Goal: Information Seeking & Learning: Learn about a topic

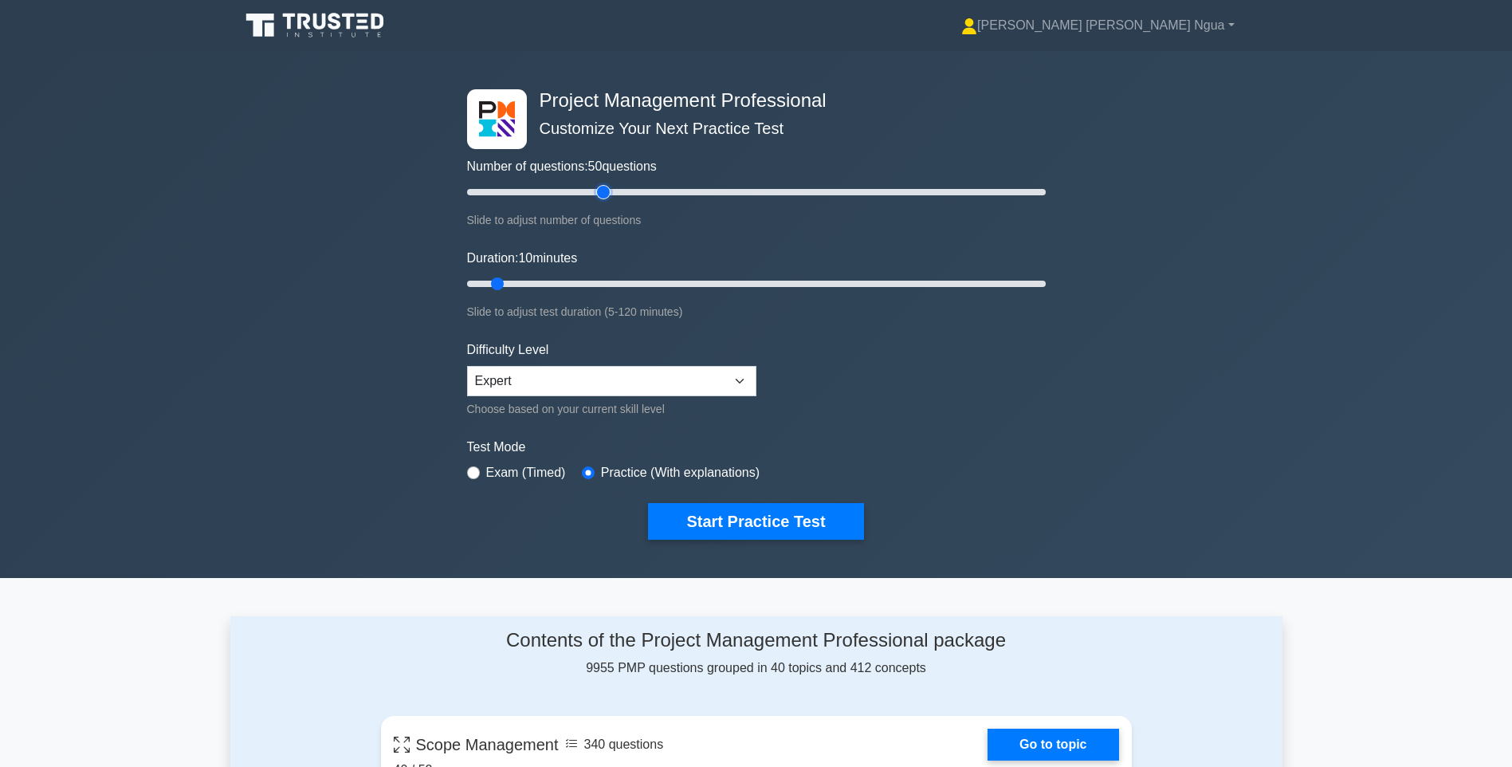
click at [603, 187] on input "Number of questions: 50 questions" at bounding box center [756, 192] width 579 height 19
click at [631, 184] on input "Number of questions: 60 questions" at bounding box center [756, 192] width 579 height 19
click at [670, 181] on div "Number of questions: 60 questions Slide to adjust number of questions" at bounding box center [756, 159] width 579 height 140
click at [702, 186] on input "Number of questions: 60 questions" at bounding box center [756, 192] width 579 height 19
click at [721, 191] on input "Number of questions: 90 questions" at bounding box center [756, 192] width 579 height 19
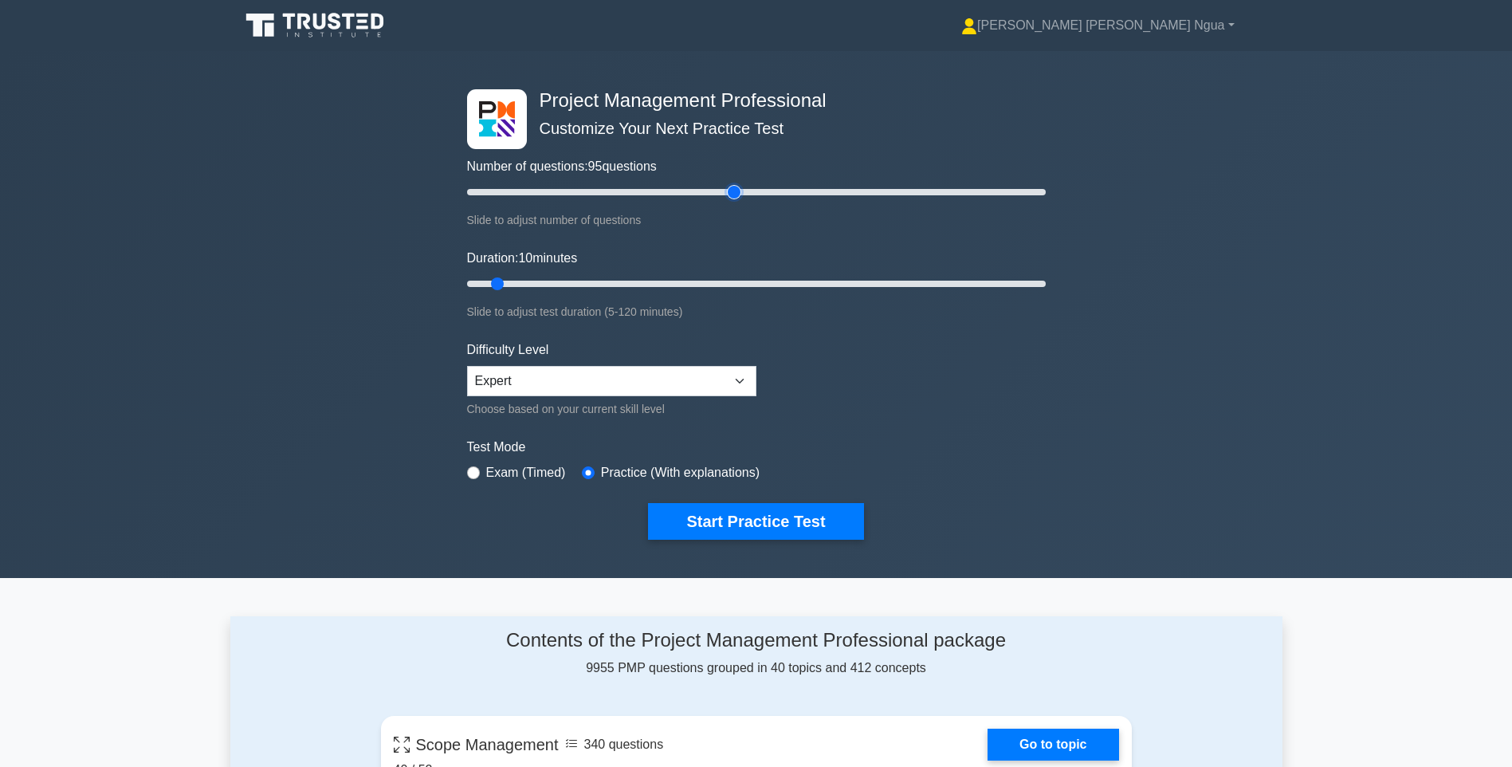
click at [735, 195] on input "Number of questions: 95 questions" at bounding box center [756, 192] width 579 height 19
type input "100"
click at [746, 195] on input "Number of questions: 95 questions" at bounding box center [756, 192] width 579 height 19
click at [690, 282] on input "Duration: 50 minutes" at bounding box center [756, 283] width 579 height 19
click at [704, 282] on input "Duration: 50 minutes" at bounding box center [756, 283] width 579 height 19
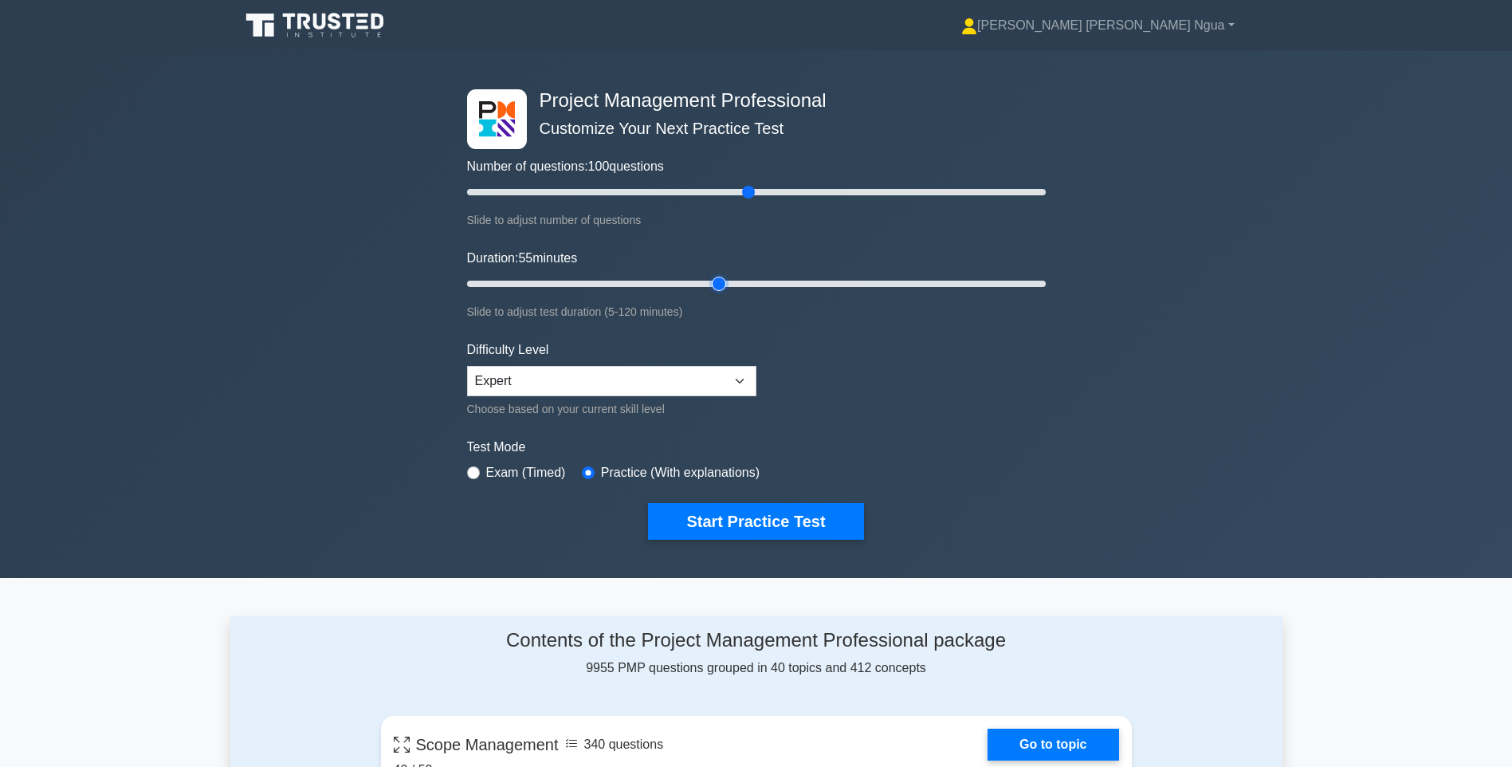
click at [721, 285] on input "Duration: 55 minutes" at bounding box center [756, 283] width 579 height 19
type input "60"
click at [738, 282] on input "Duration: 60 minutes" at bounding box center [756, 283] width 579 height 19
click at [772, 526] on button "Start Practice Test" at bounding box center [755, 521] width 215 height 37
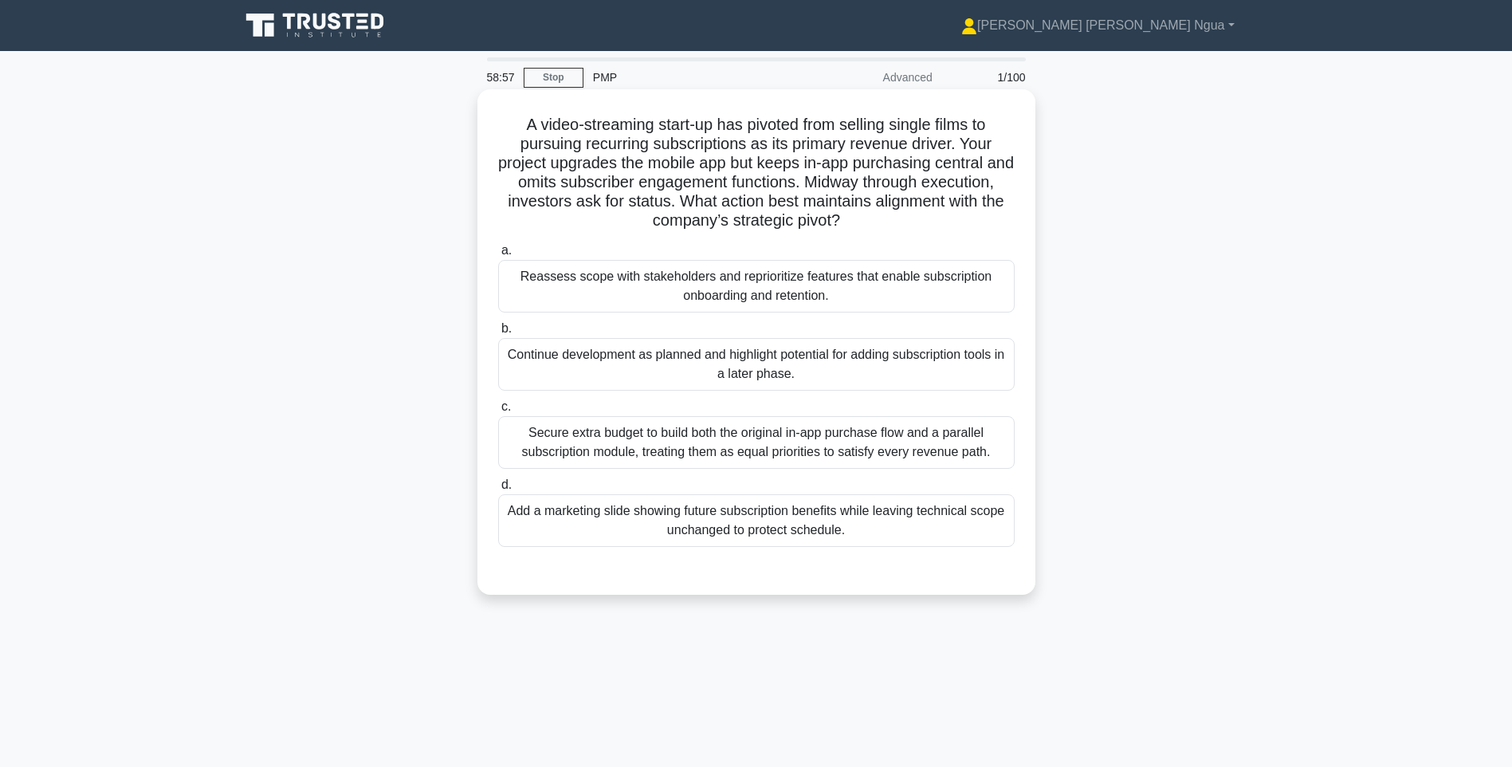
click at [691, 295] on div "Reassess scope with stakeholders and reprioritize features that enable subscrip…" at bounding box center [756, 286] width 517 height 53
click at [498, 256] on input "a. Reassess scope with stakeholders and reprioritize features that enable subsc…" at bounding box center [498, 251] width 0 height 10
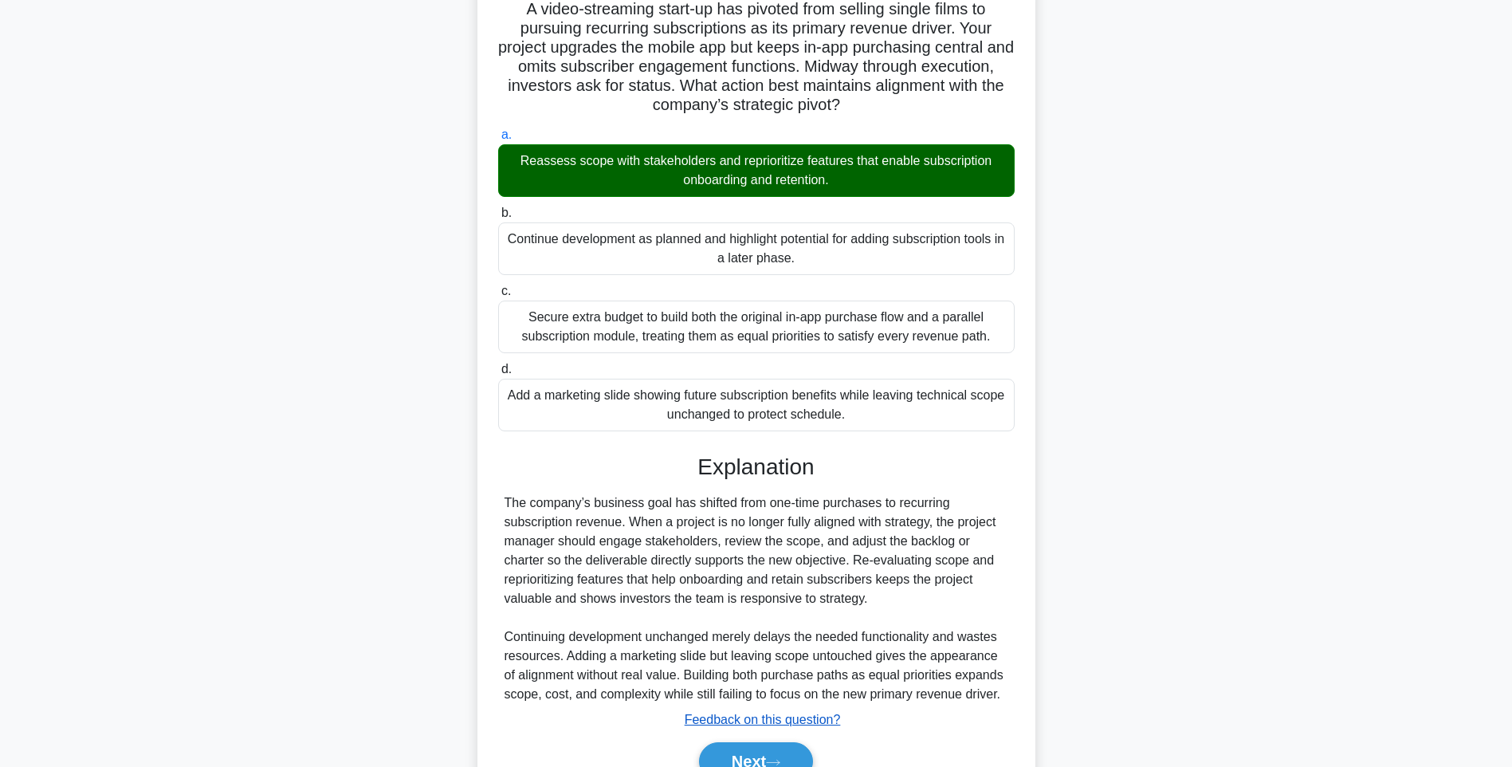
scroll to position [198, 0]
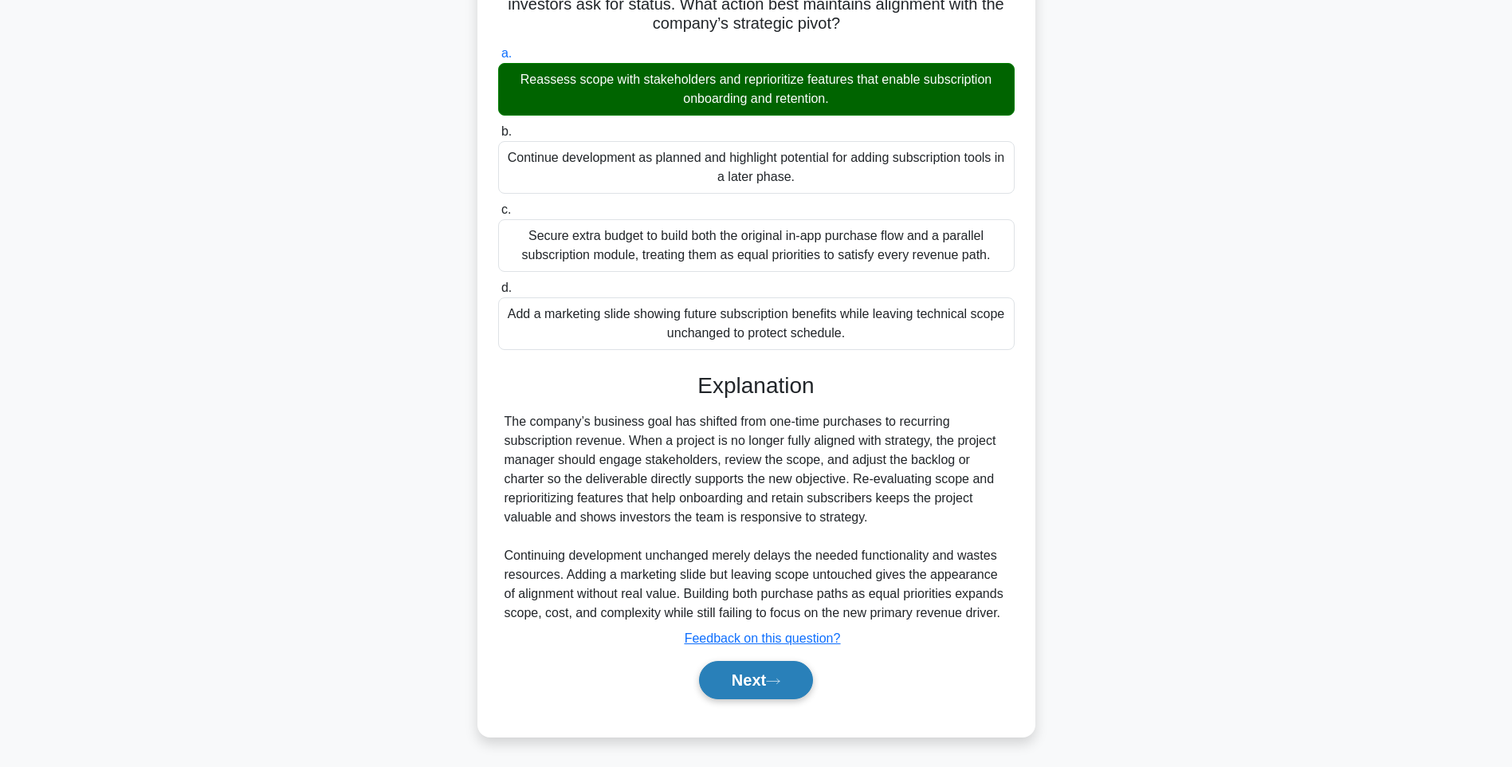
click at [784, 676] on button "Next" at bounding box center [756, 680] width 114 height 38
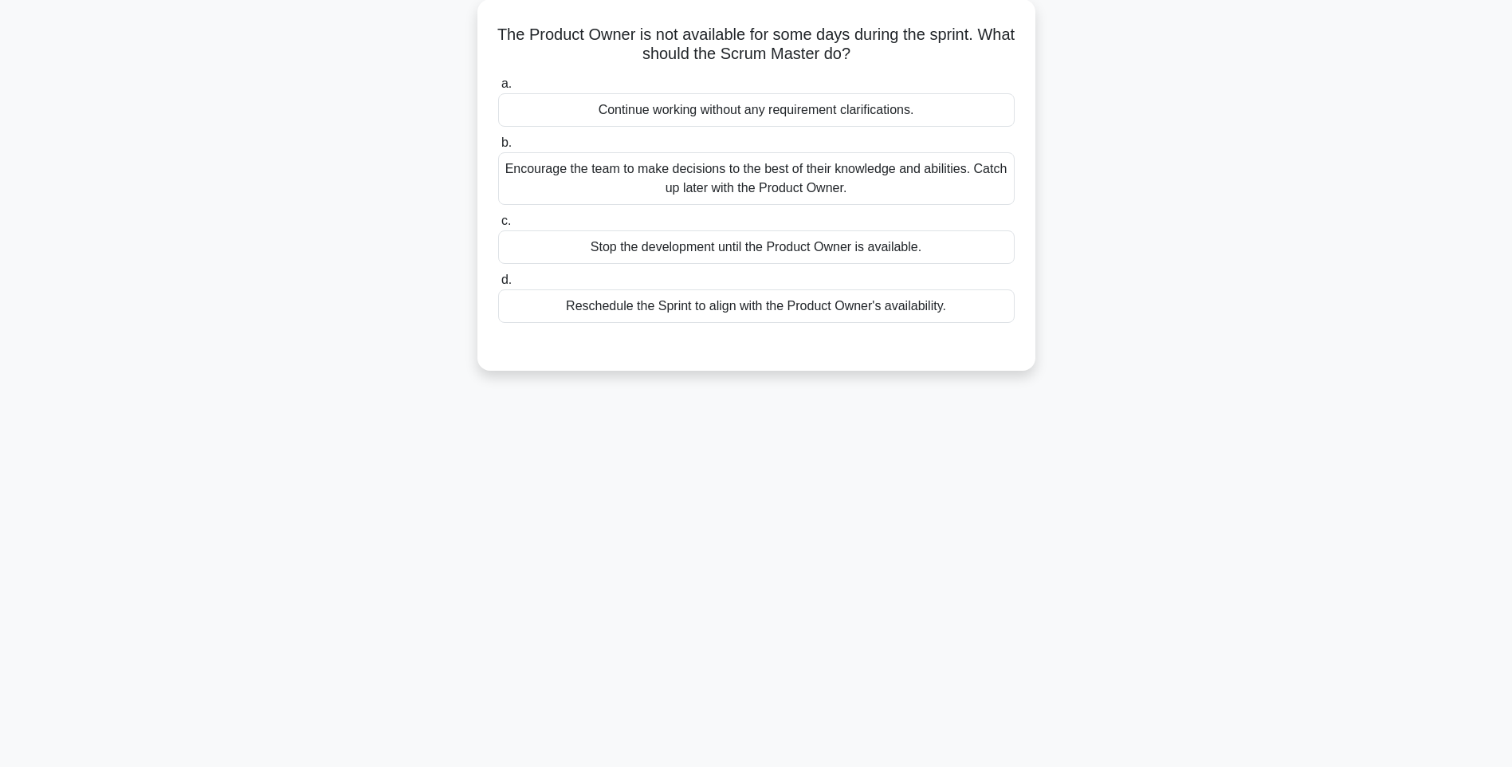
scroll to position [94, 0]
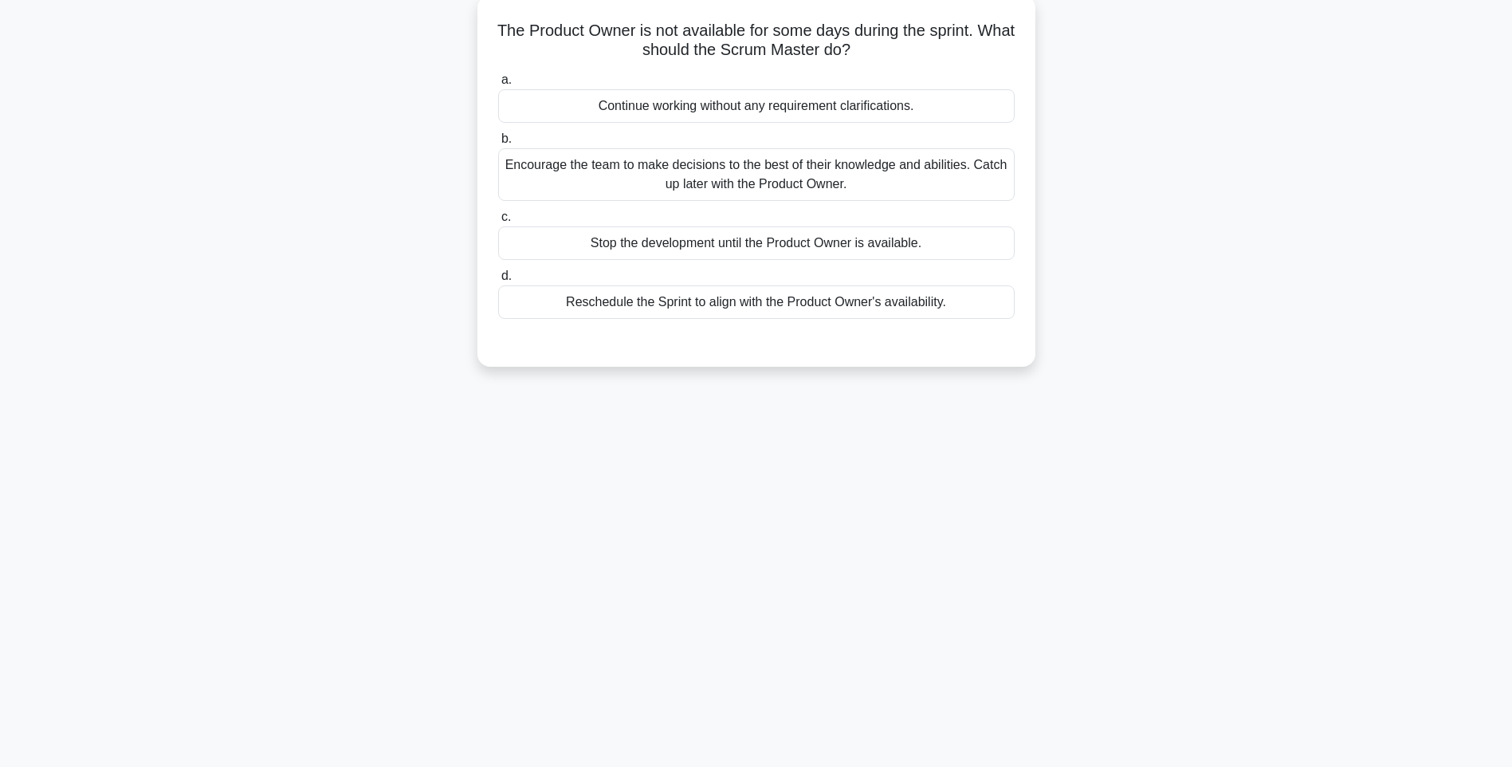
click at [720, 307] on div "Reschedule the Sprint to align with the Product Owner's availability." at bounding box center [756, 301] width 517 height 33
click at [498, 281] on input "d. Reschedule the Sprint to align with the Product Owner's availability." at bounding box center [498, 276] width 0 height 10
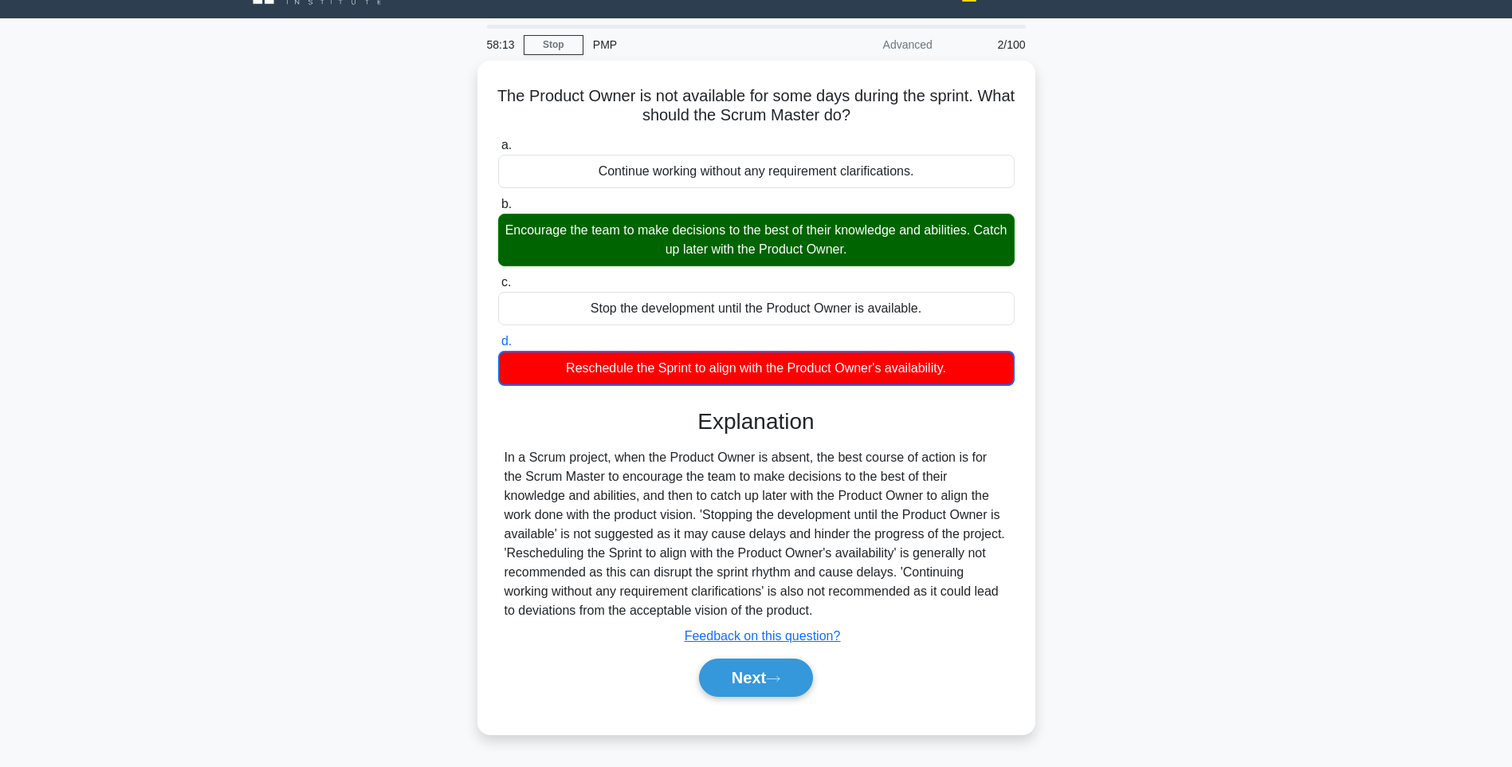
scroll to position [14, 0]
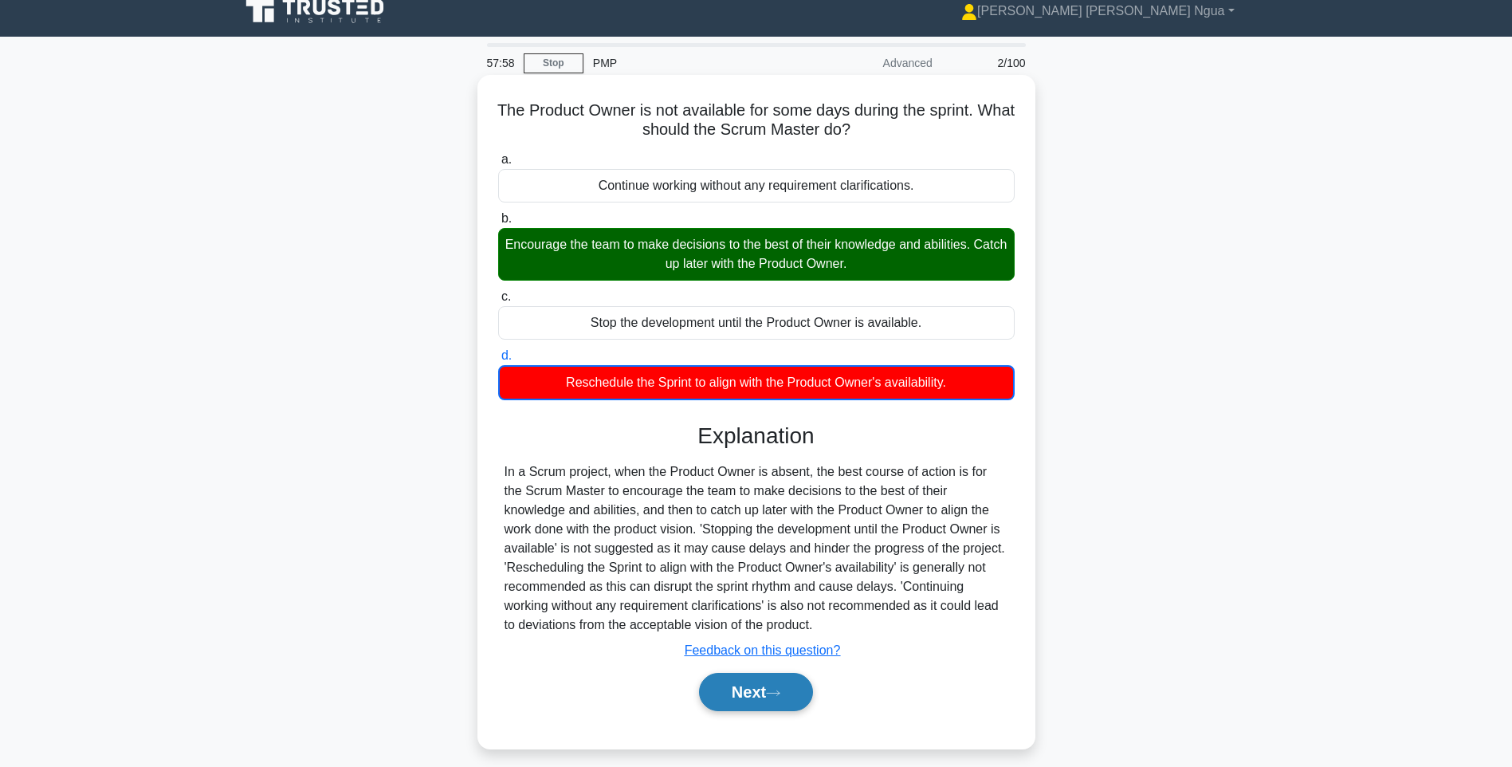
click at [799, 684] on button "Next" at bounding box center [756, 692] width 114 height 38
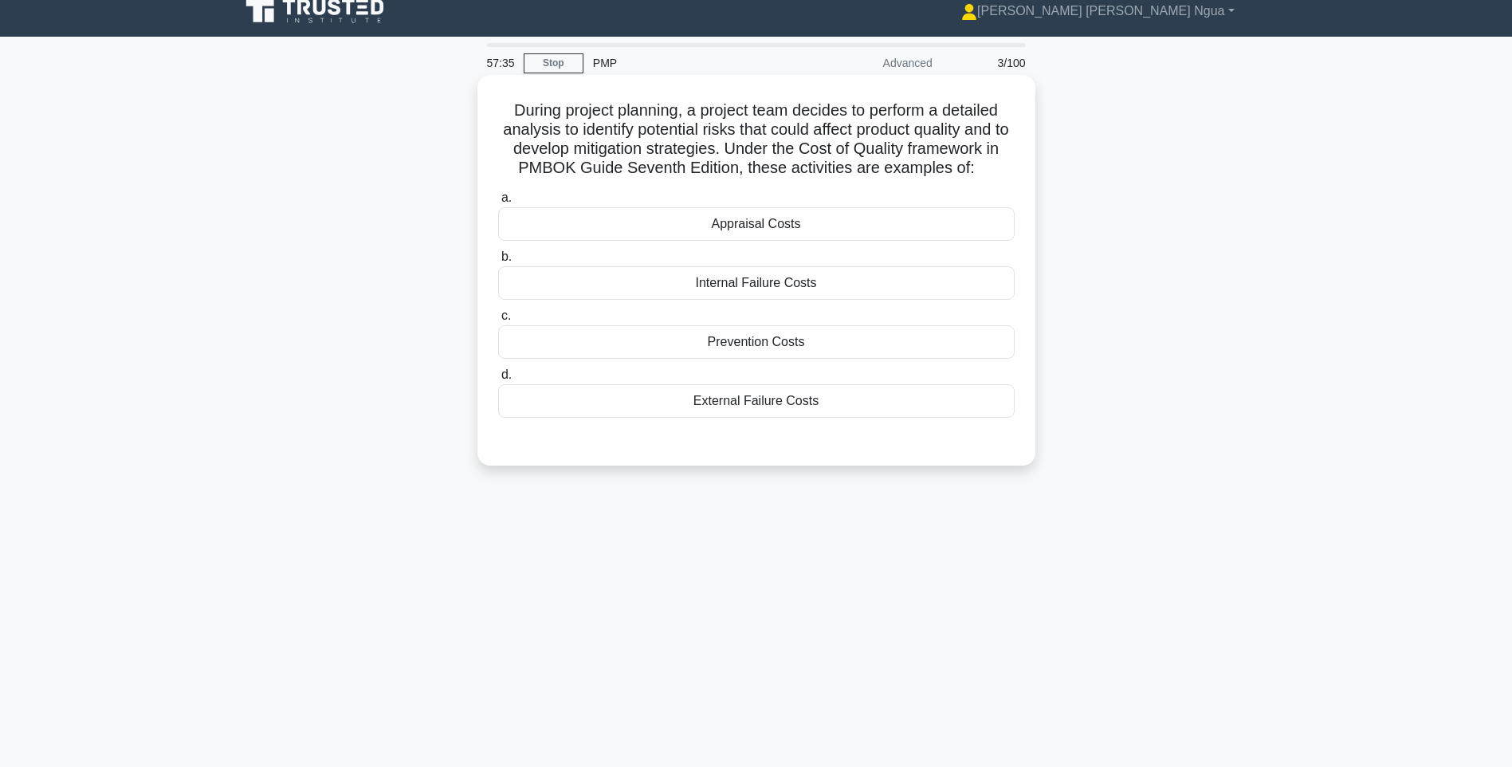
click at [809, 348] on div "Prevention Costs" at bounding box center [756, 341] width 517 height 33
click at [498, 321] on input "c. Prevention Costs" at bounding box center [498, 316] width 0 height 10
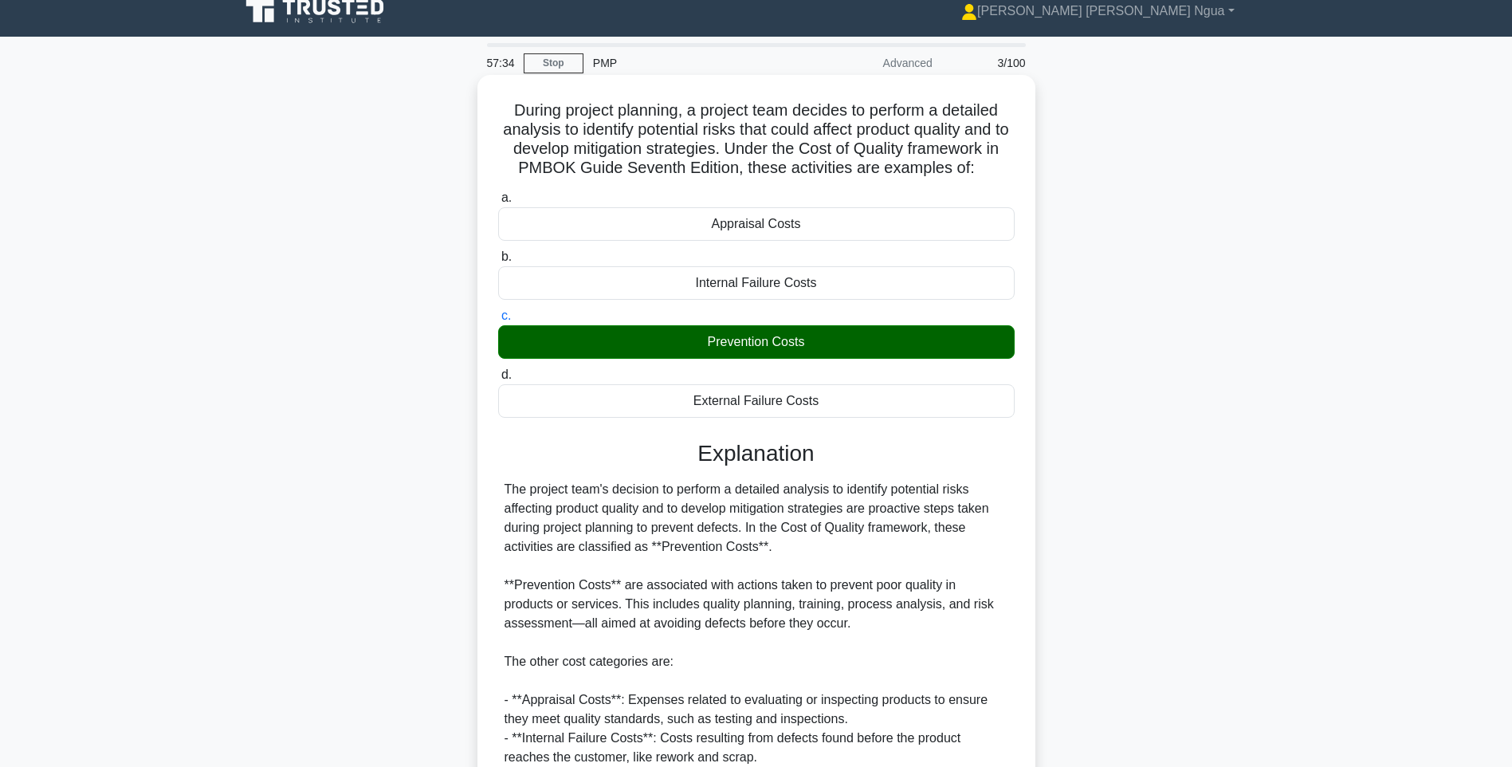
scroll to position [255, 0]
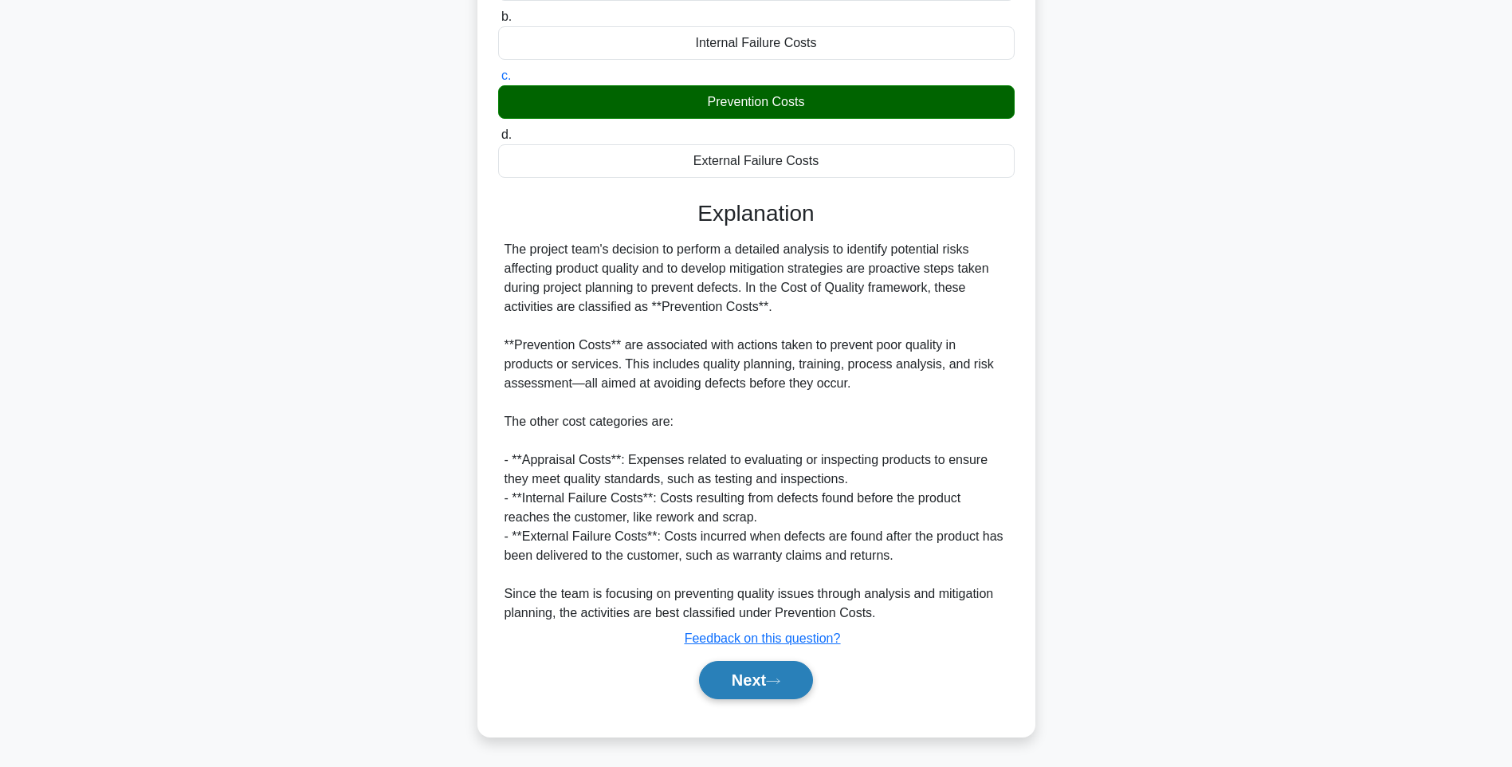
click at [780, 682] on icon at bounding box center [773, 681] width 14 height 9
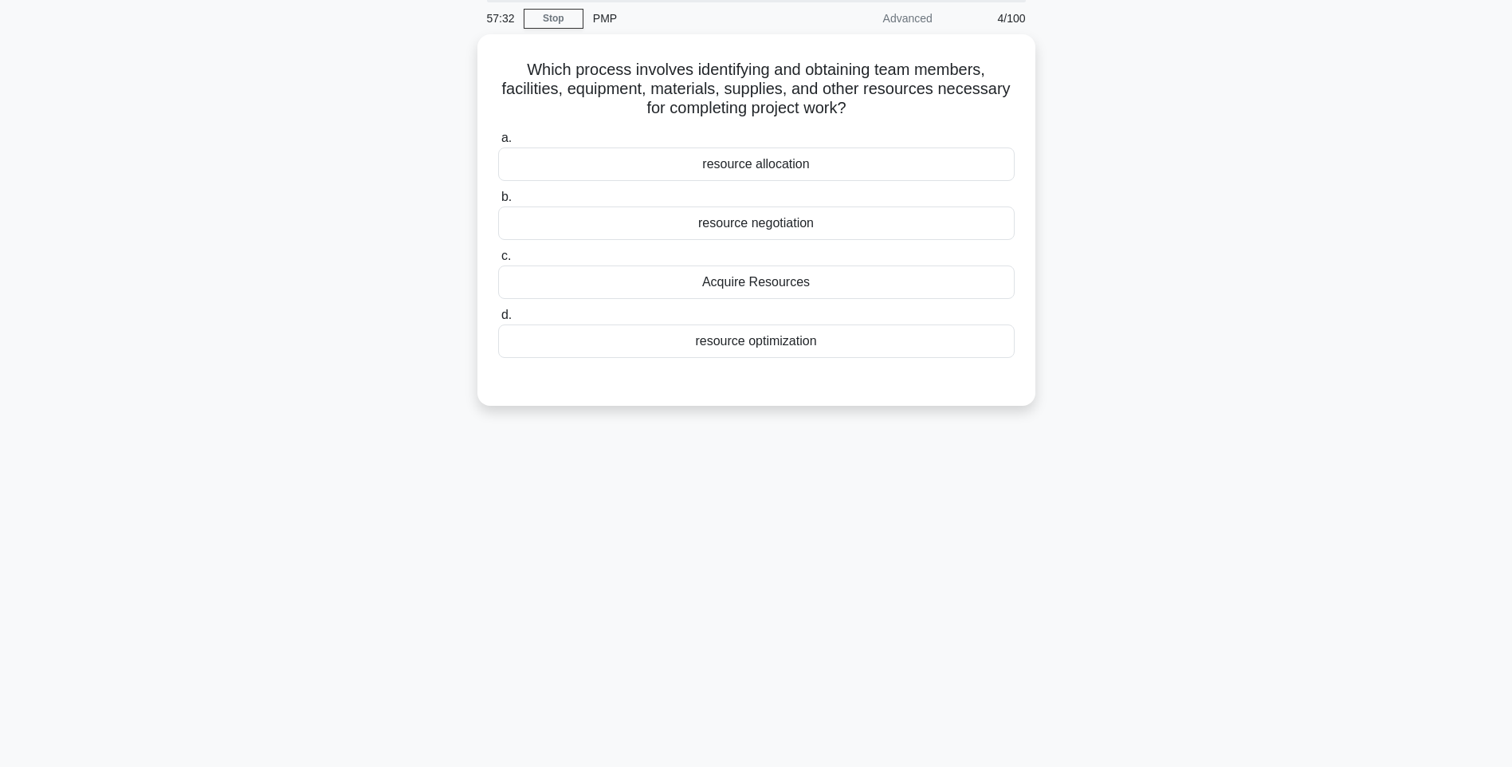
scroll to position [0, 0]
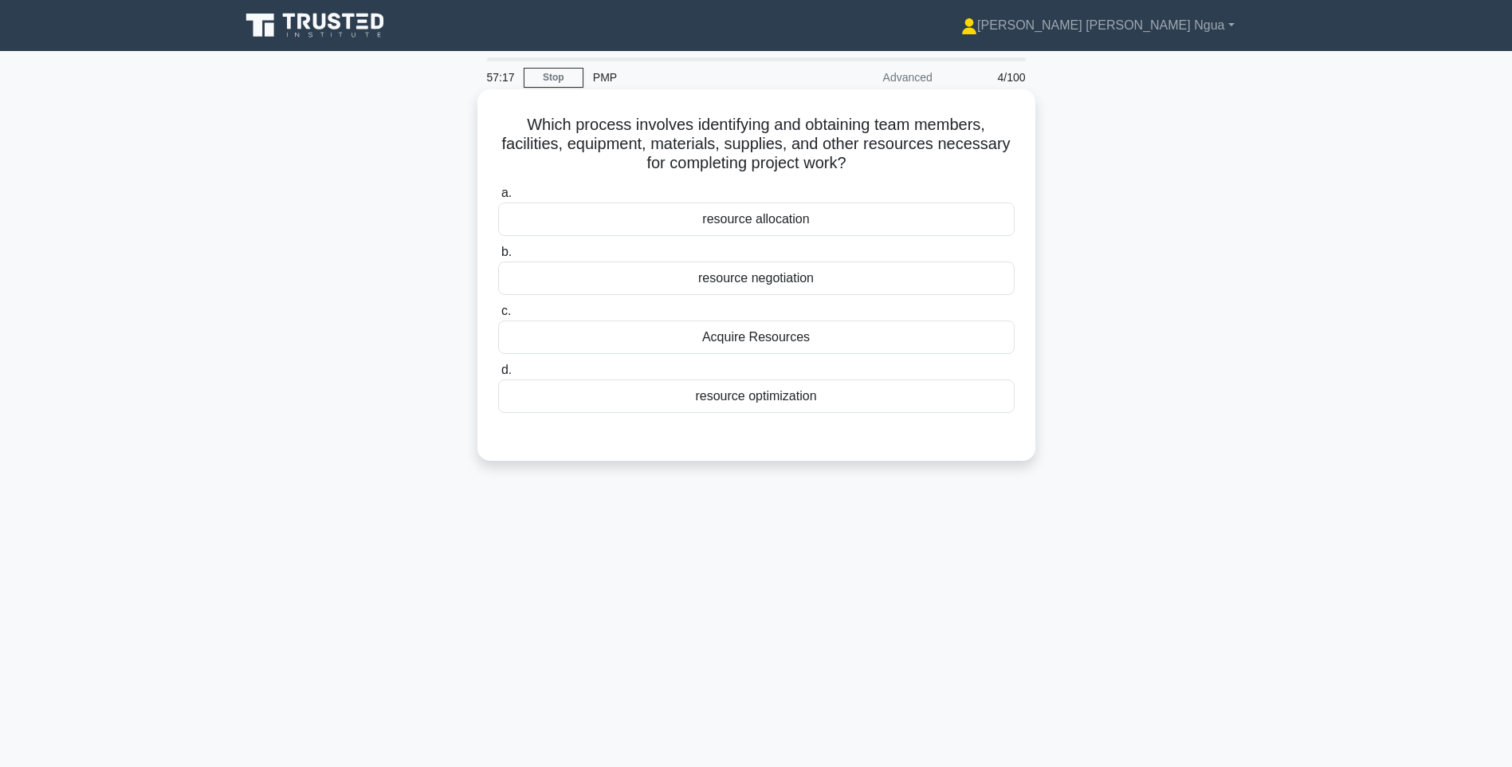
click at [737, 331] on div "Acquire Resources" at bounding box center [756, 336] width 517 height 33
click at [498, 316] on input "c. Acquire Resources" at bounding box center [498, 311] width 0 height 10
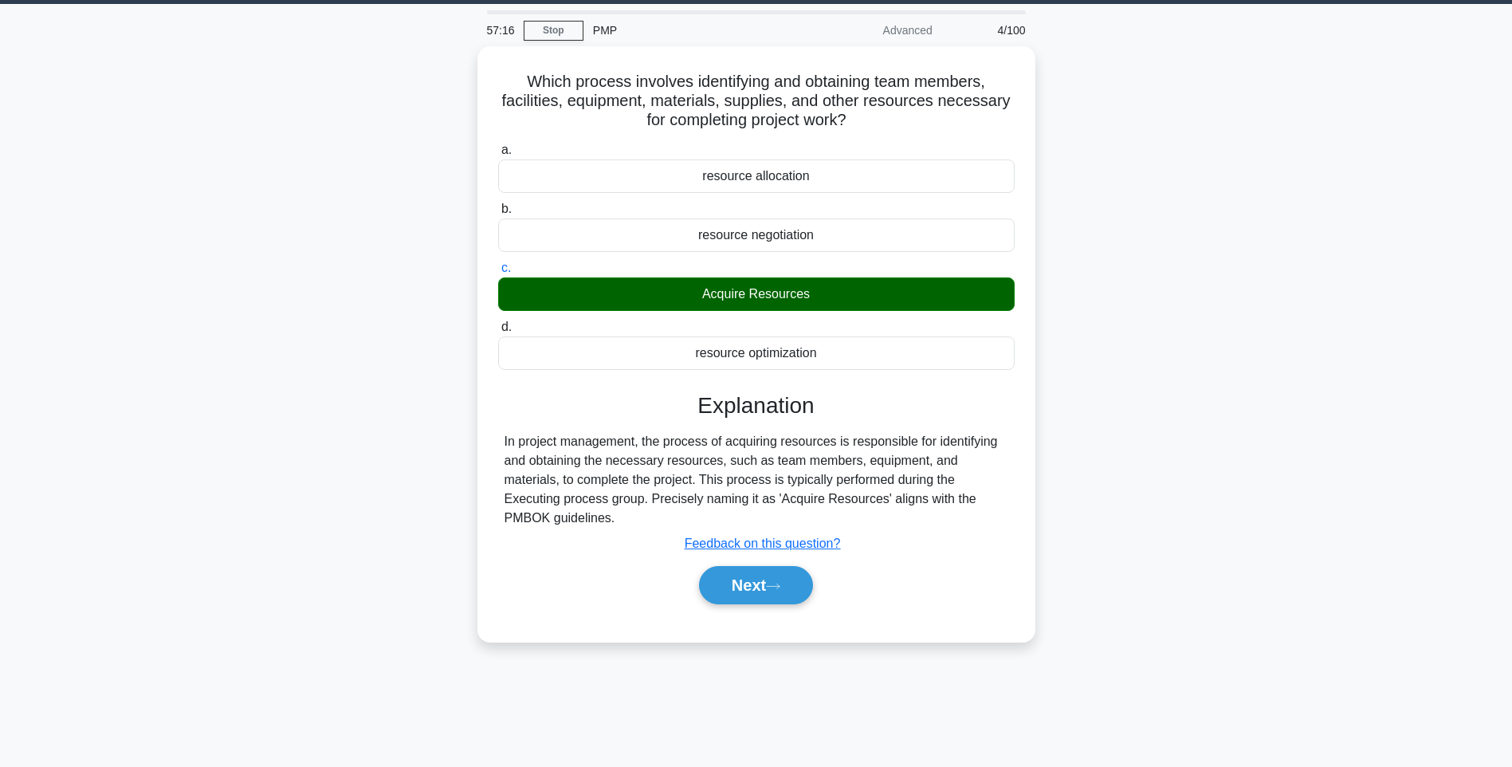
scroll to position [94, 0]
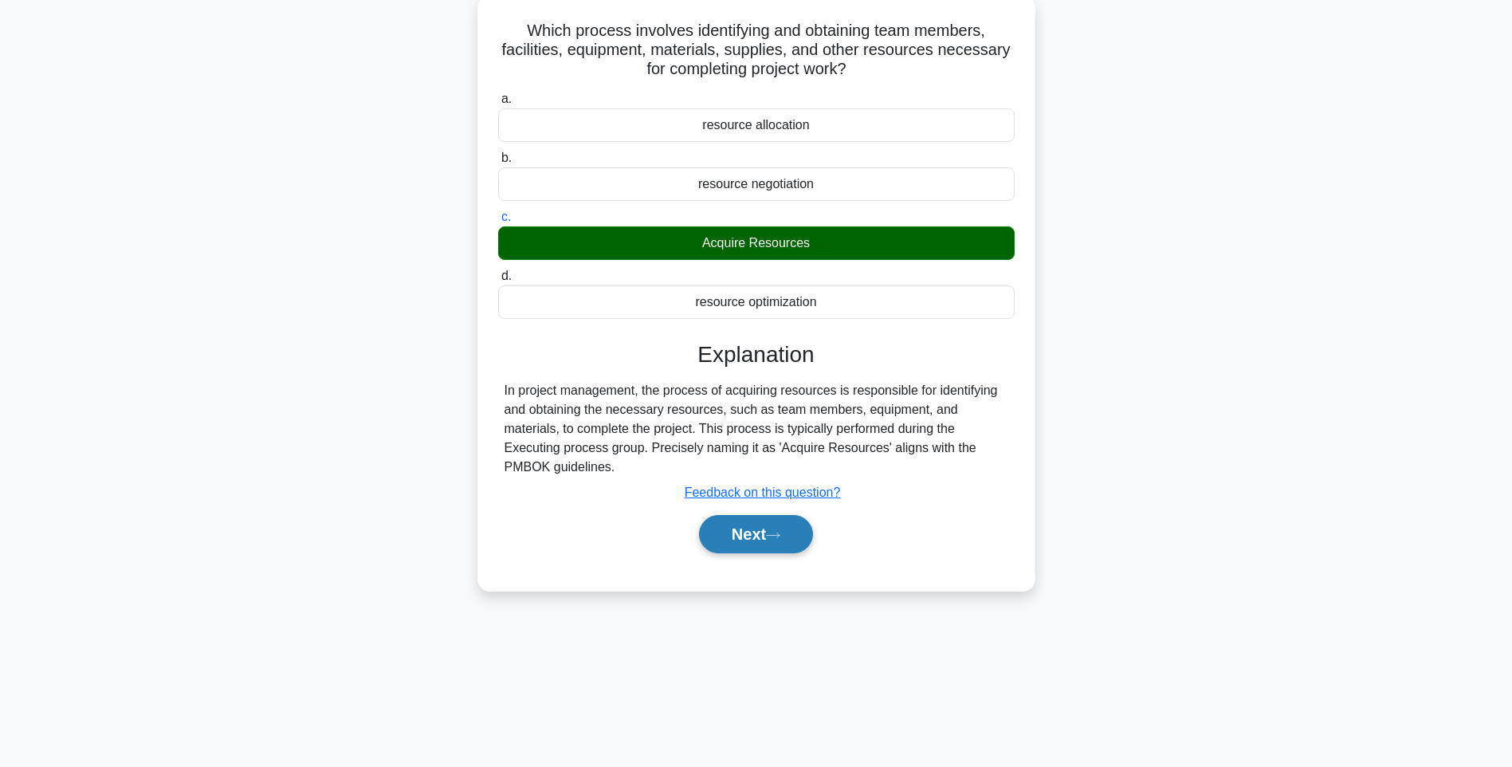
click at [753, 515] on button "Next" at bounding box center [756, 534] width 114 height 38
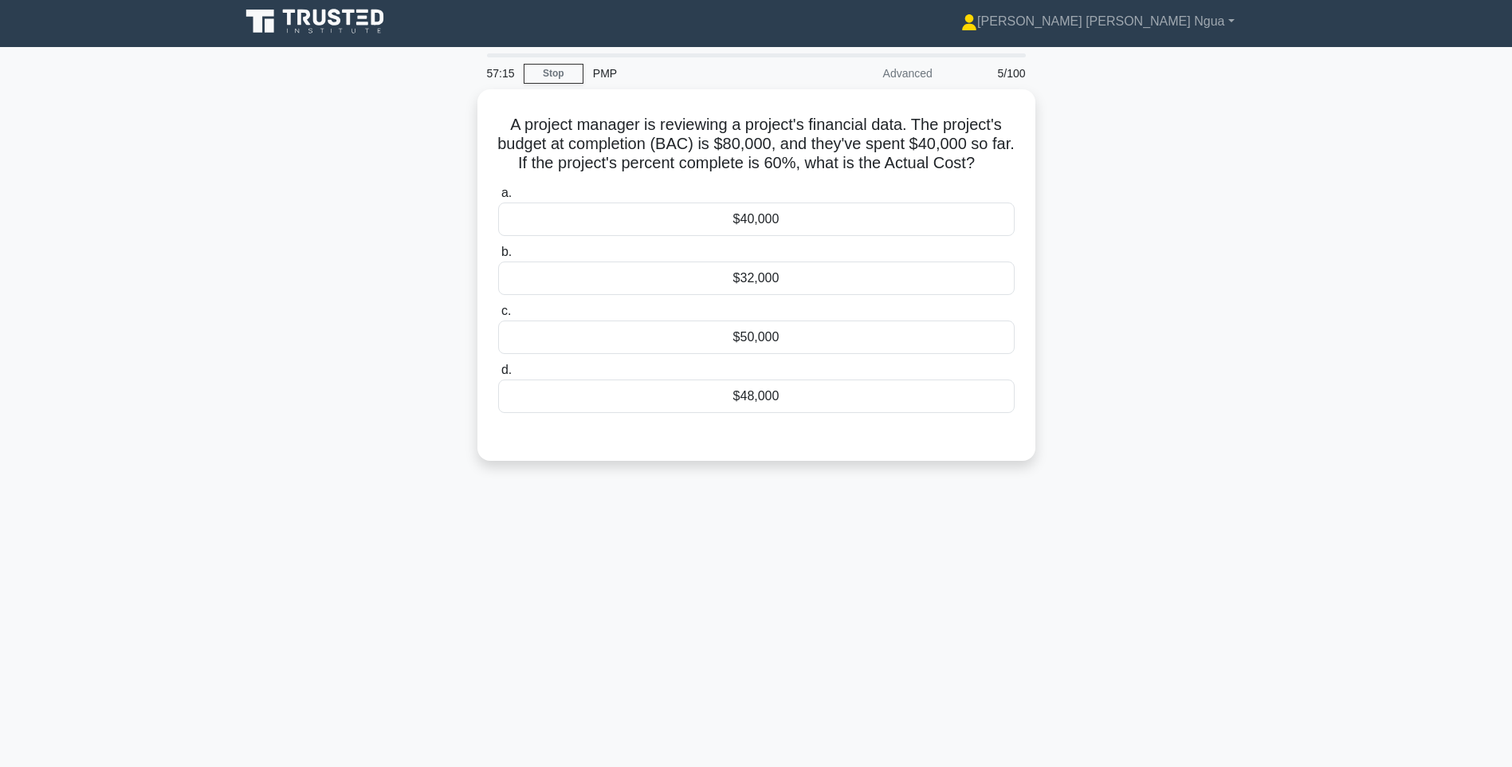
scroll to position [0, 0]
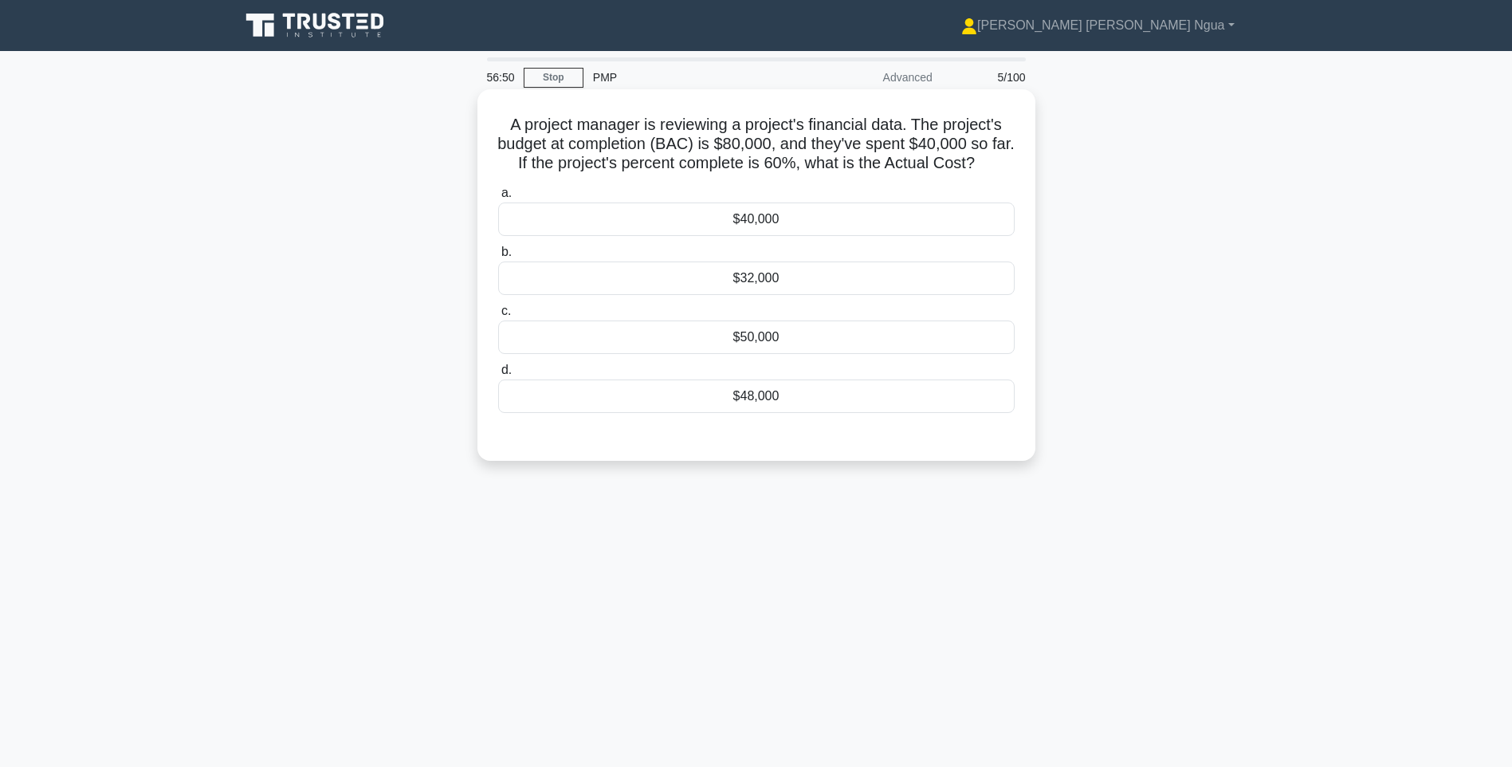
click at [741, 223] on div "$40,000" at bounding box center [756, 218] width 517 height 33
click at [498, 199] on input "a. $40,000" at bounding box center [498, 193] width 0 height 10
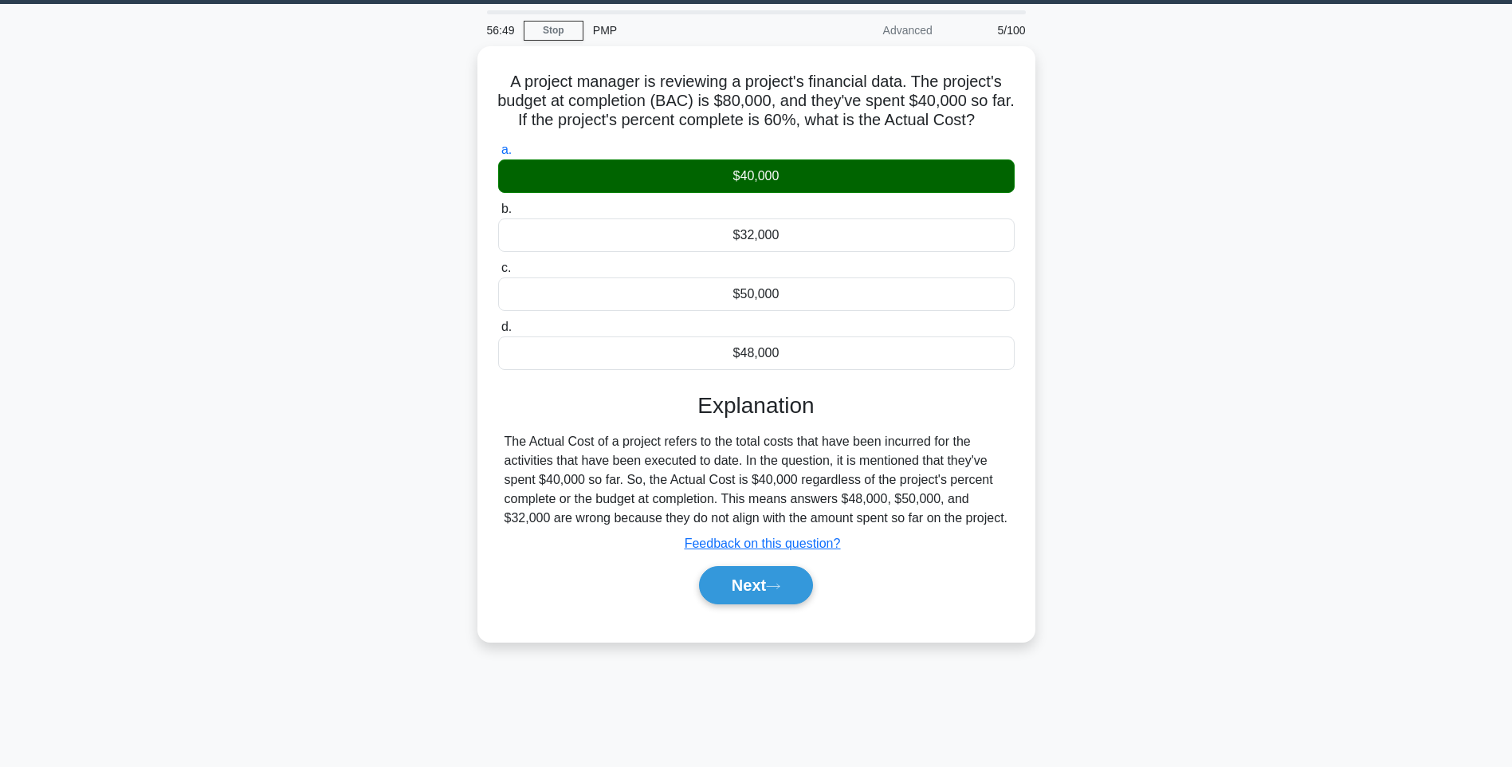
scroll to position [94, 0]
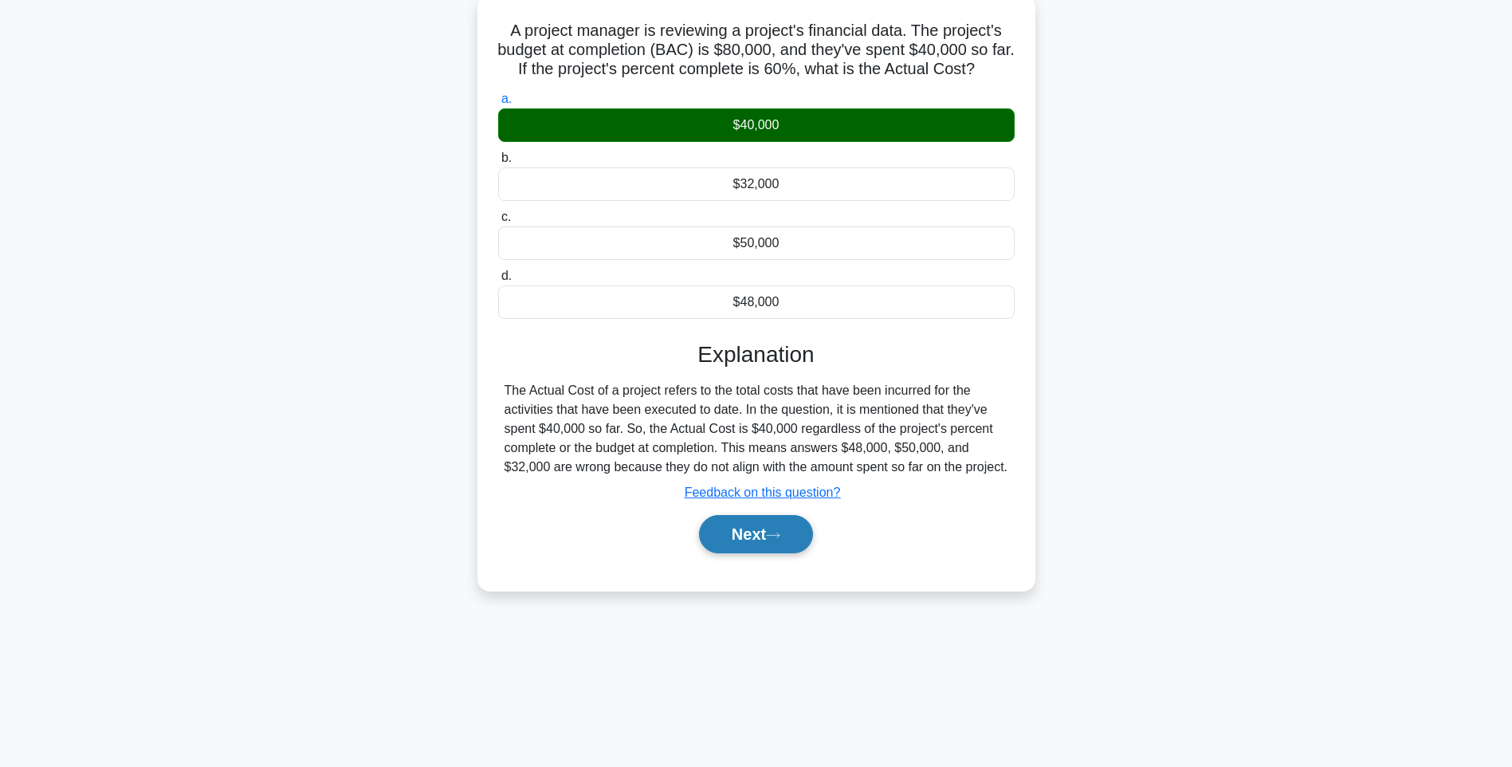
click at [776, 553] on button "Next" at bounding box center [756, 534] width 114 height 38
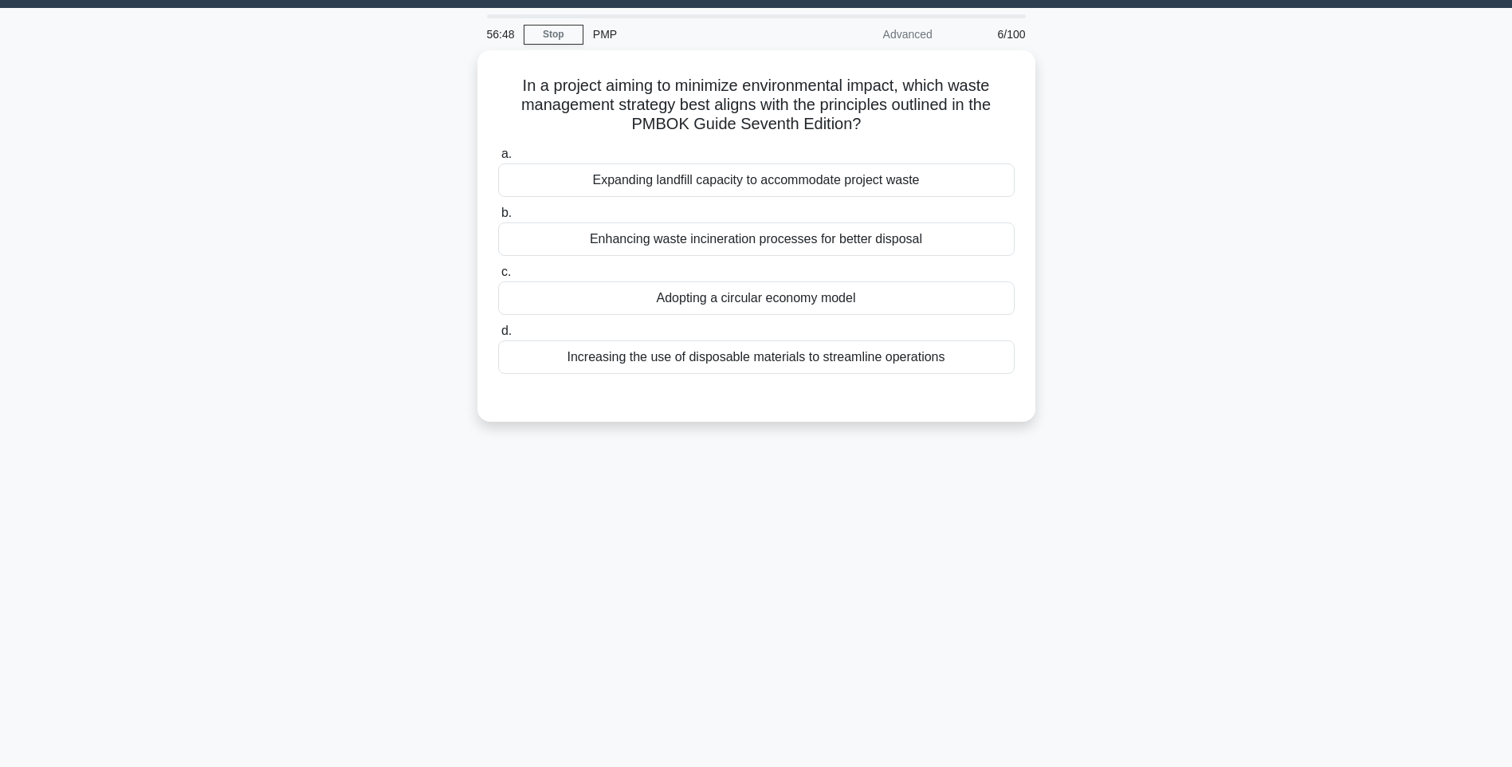
scroll to position [14, 0]
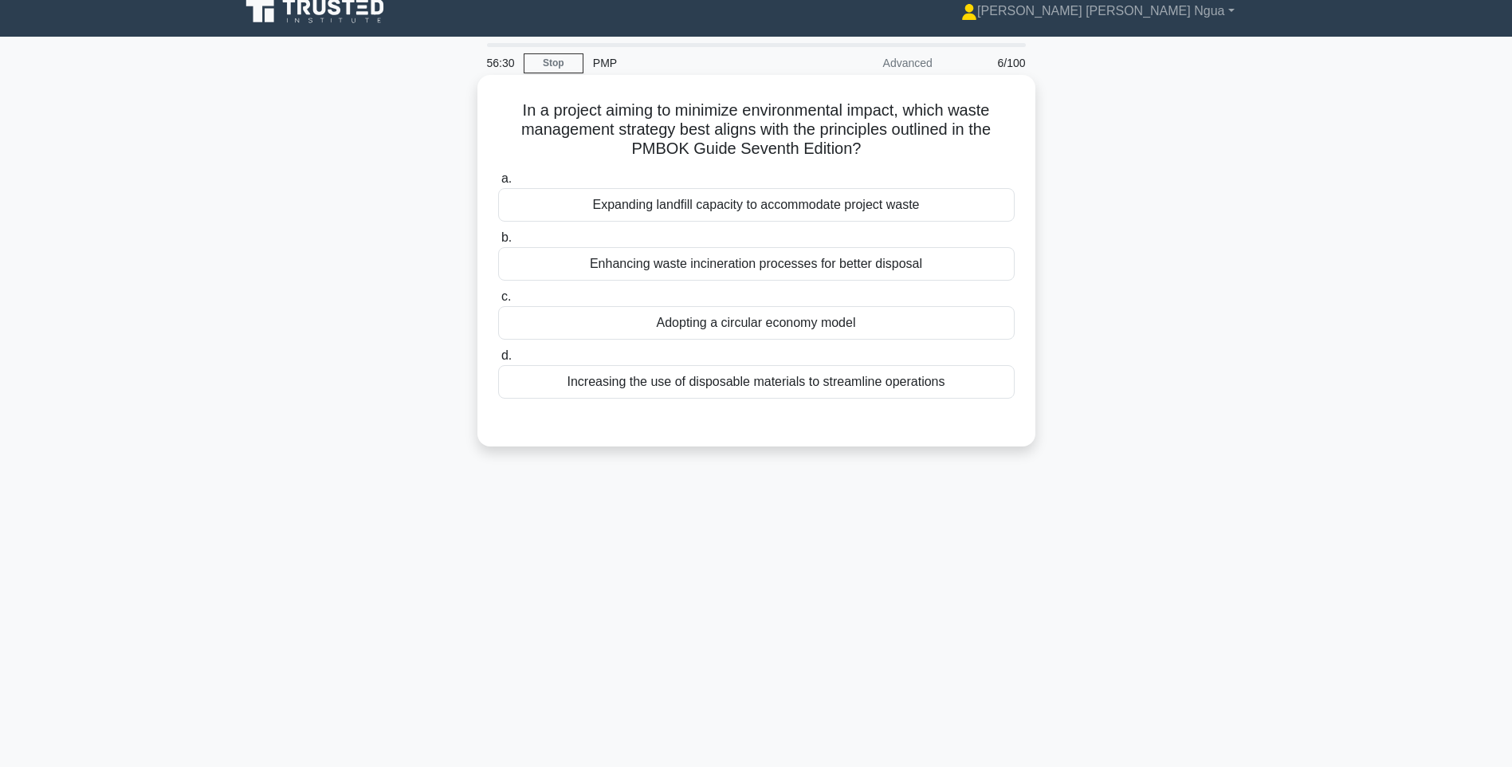
click at [771, 328] on div "Adopting a circular economy model" at bounding box center [756, 322] width 517 height 33
click at [498, 302] on input "c. Adopting a circular economy model" at bounding box center [498, 297] width 0 height 10
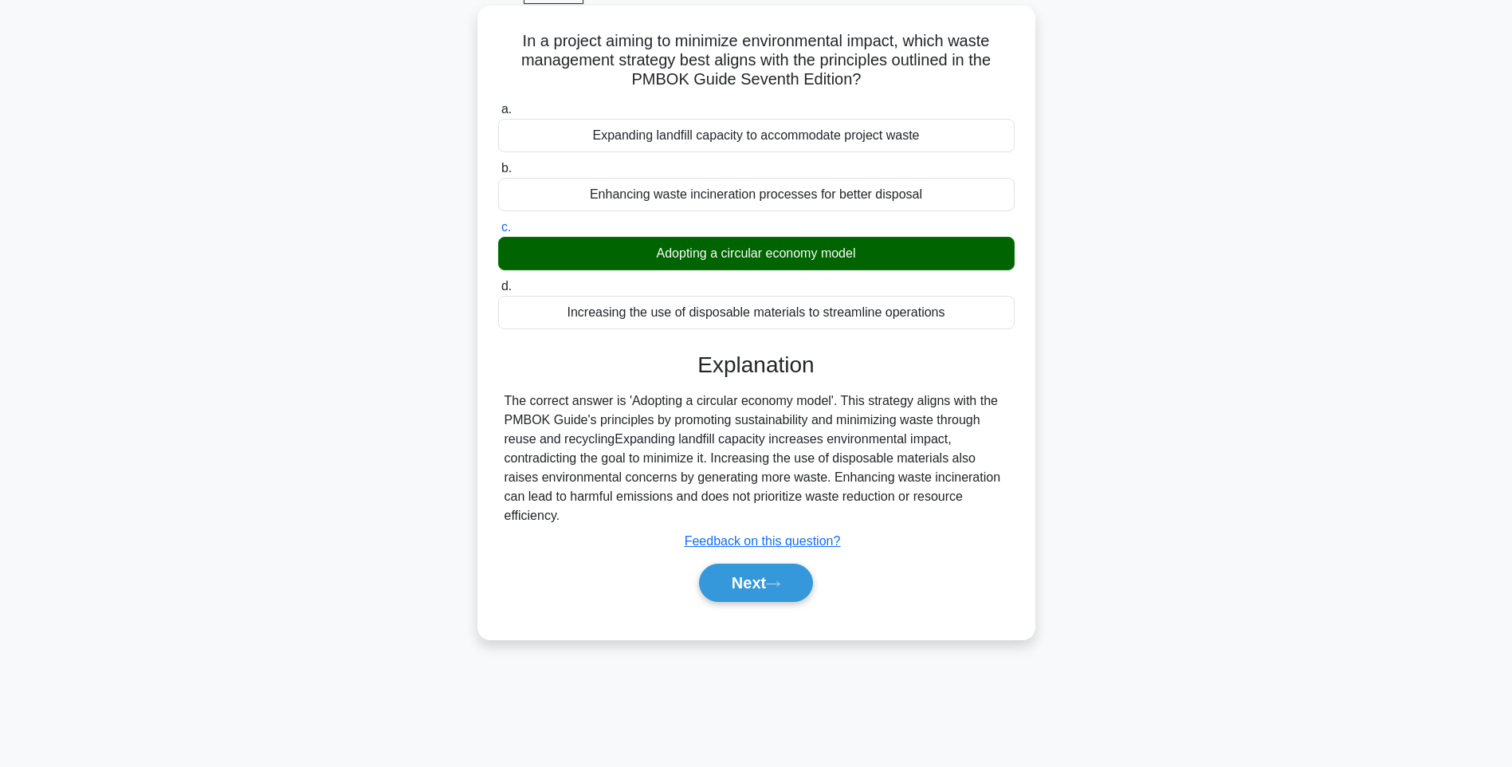
scroll to position [94, 0]
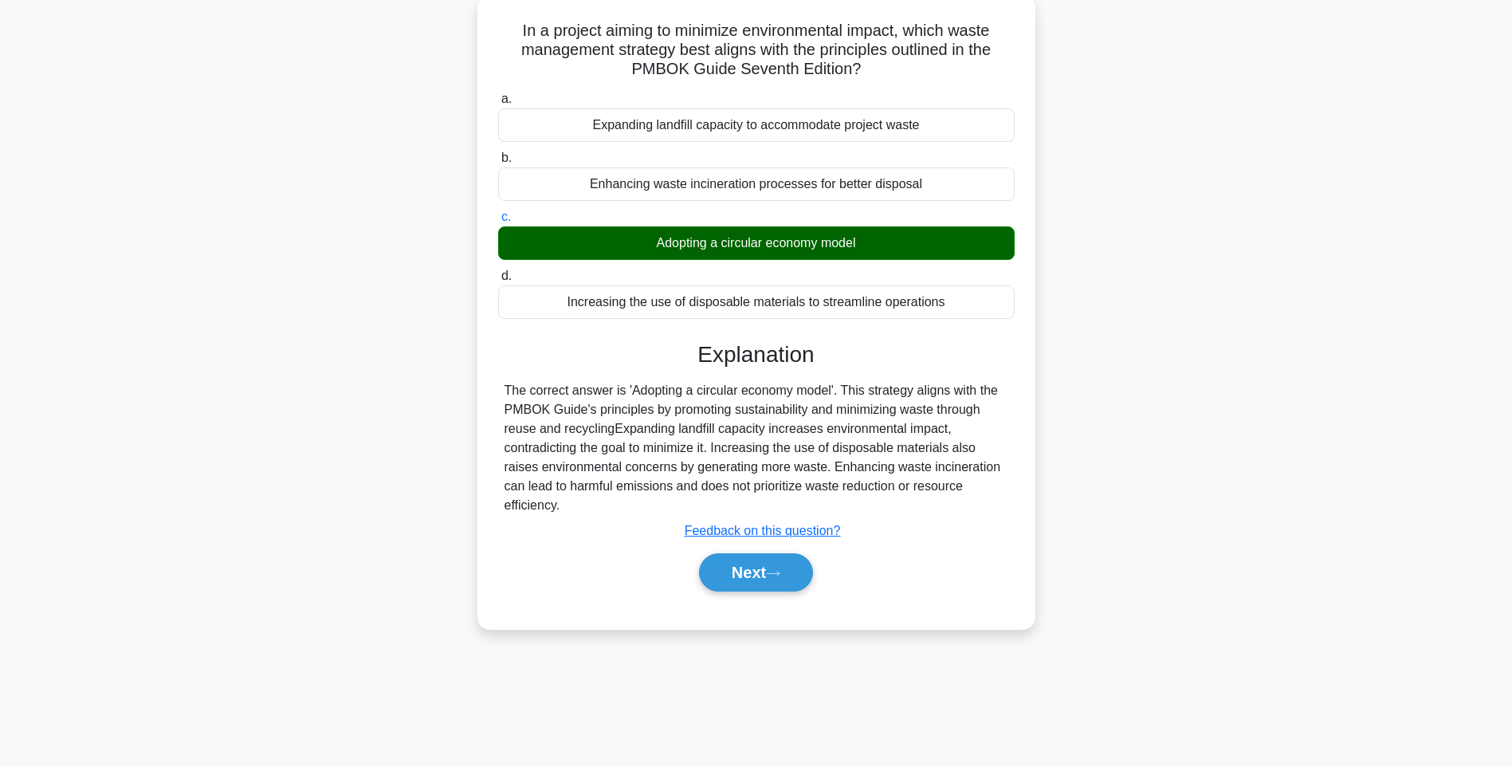
click at [751, 549] on div "Next" at bounding box center [756, 572] width 517 height 51
click at [755, 562] on button "Next" at bounding box center [756, 572] width 114 height 38
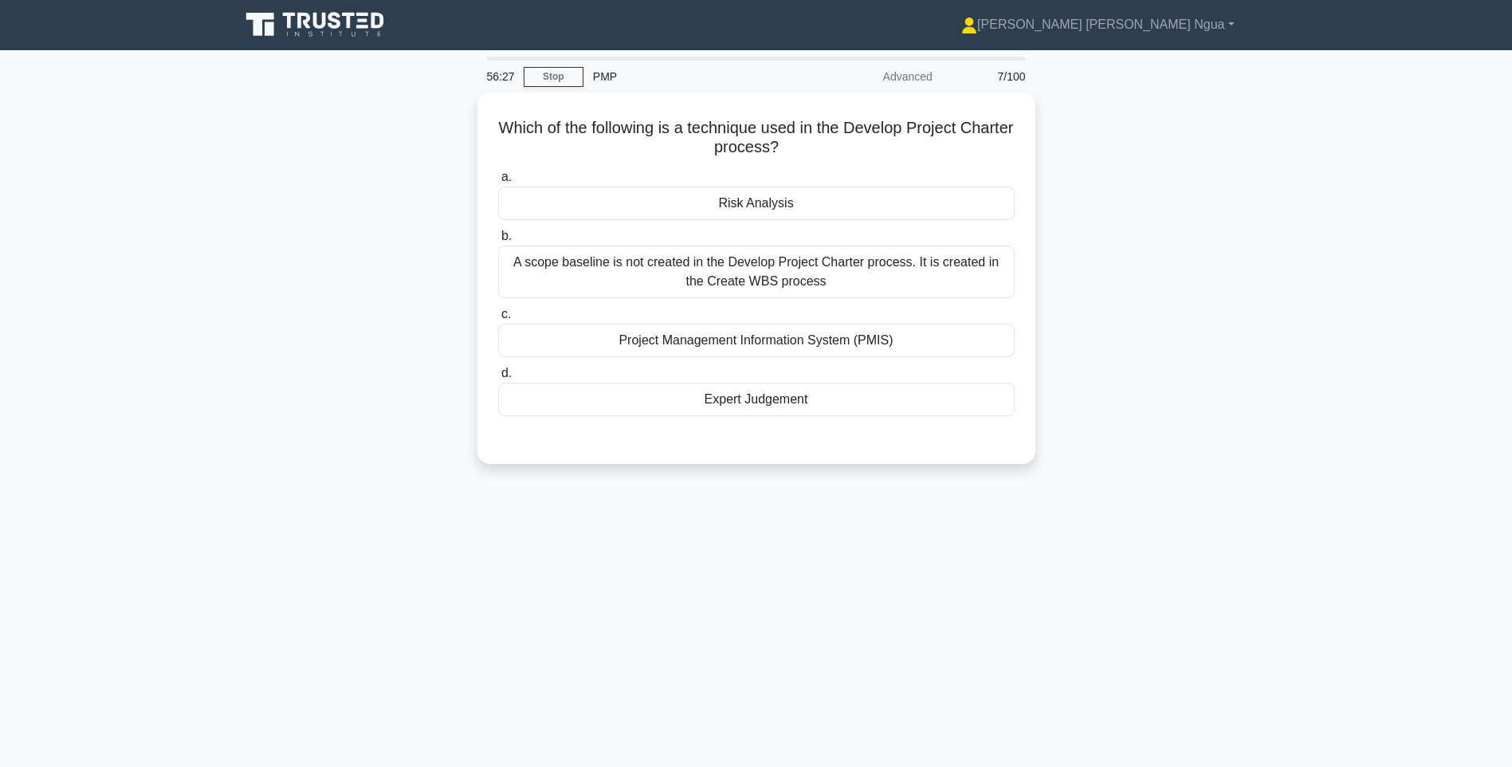
scroll to position [0, 0]
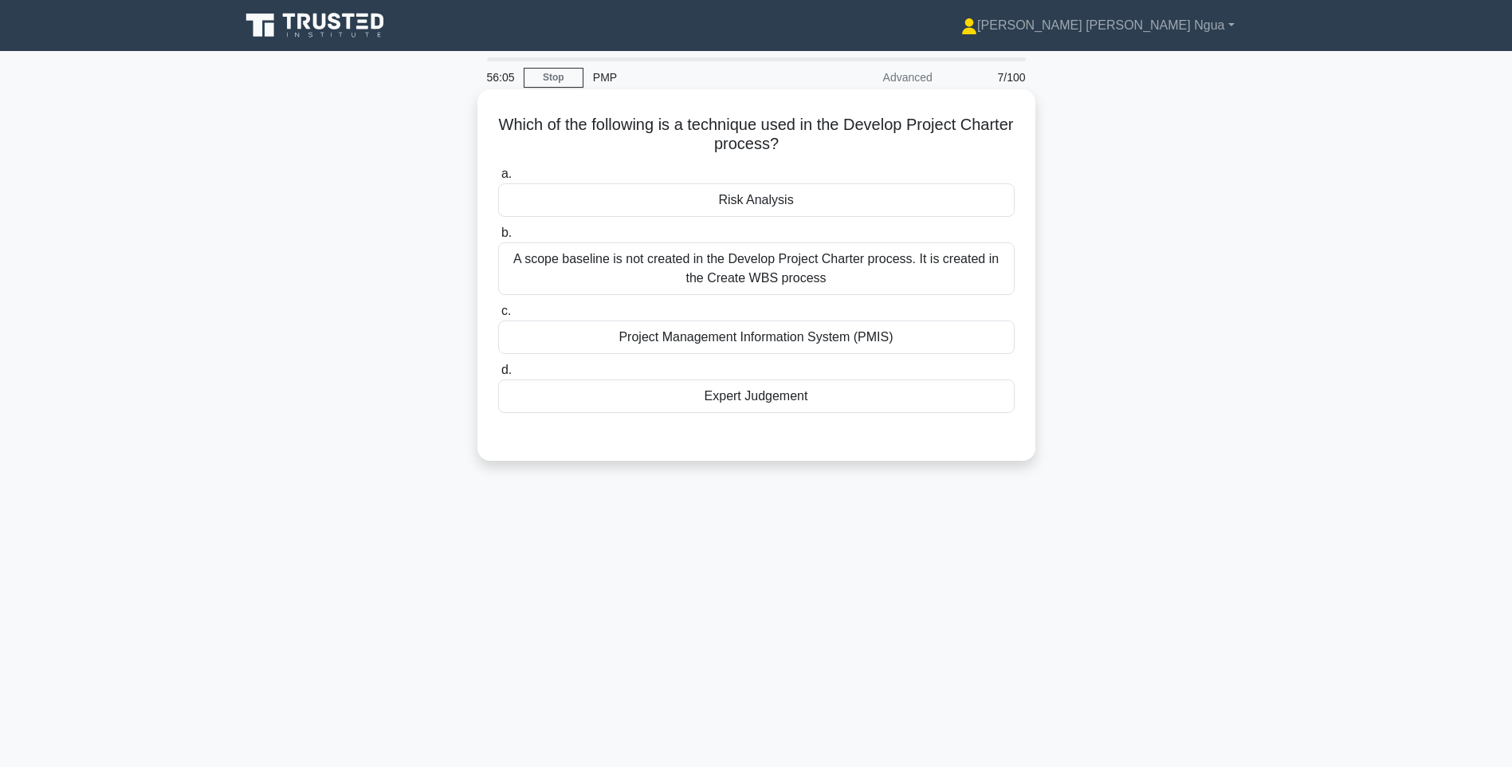
click at [749, 399] on div "Expert Judgement" at bounding box center [756, 395] width 517 height 33
click at [498, 375] on input "d. Expert Judgement" at bounding box center [498, 370] width 0 height 10
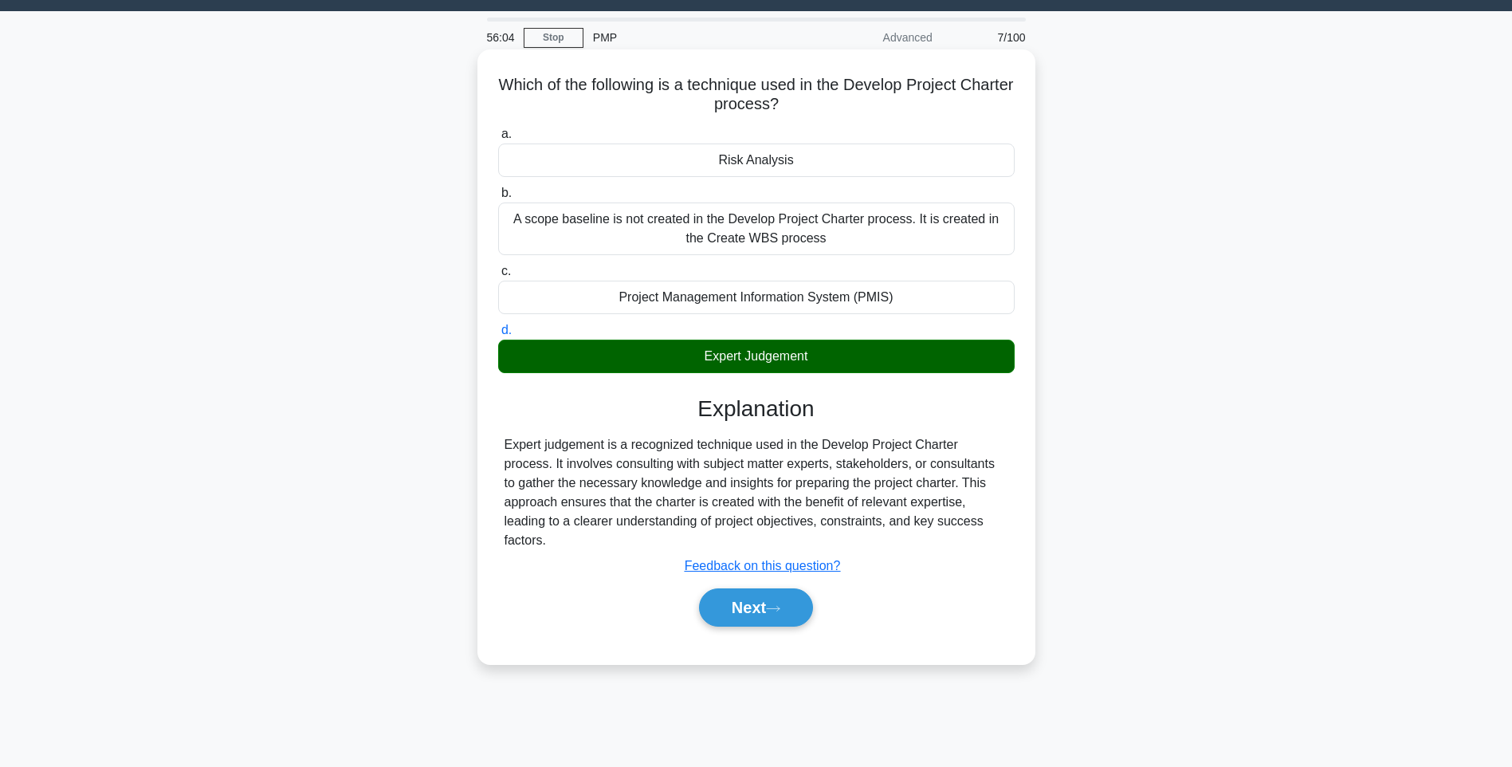
scroll to position [80, 0]
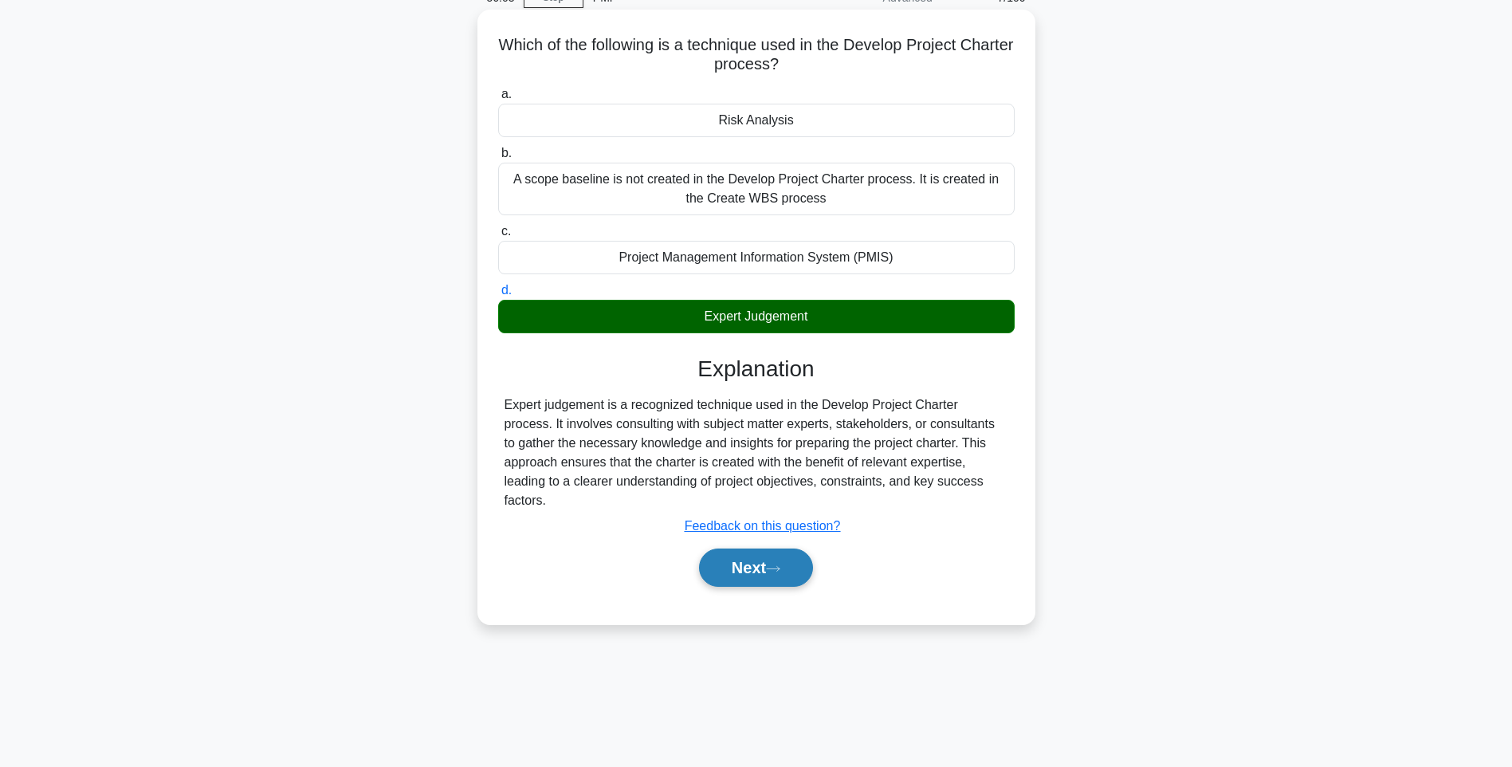
click at [752, 548] on button "Next" at bounding box center [756, 567] width 114 height 38
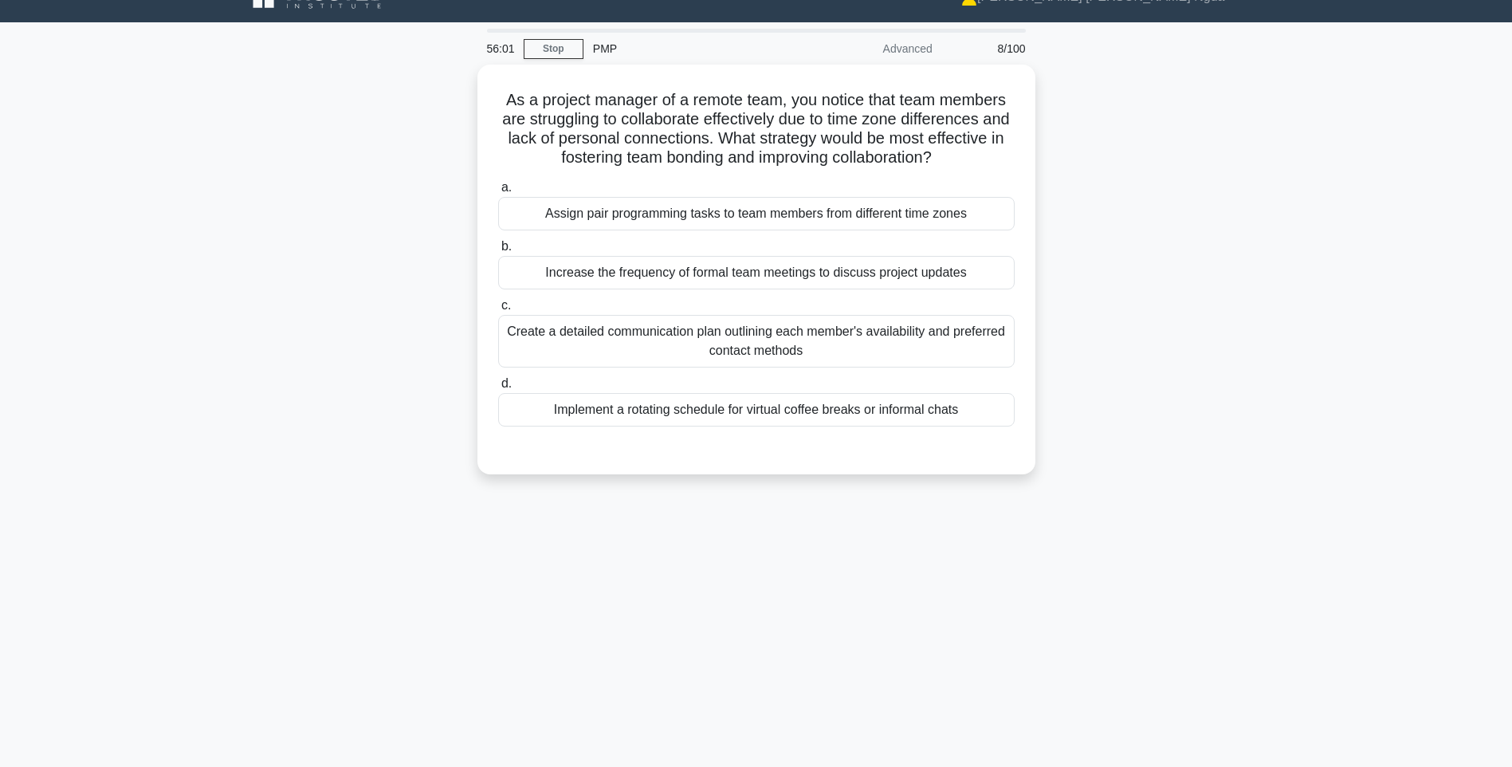
scroll to position [0, 0]
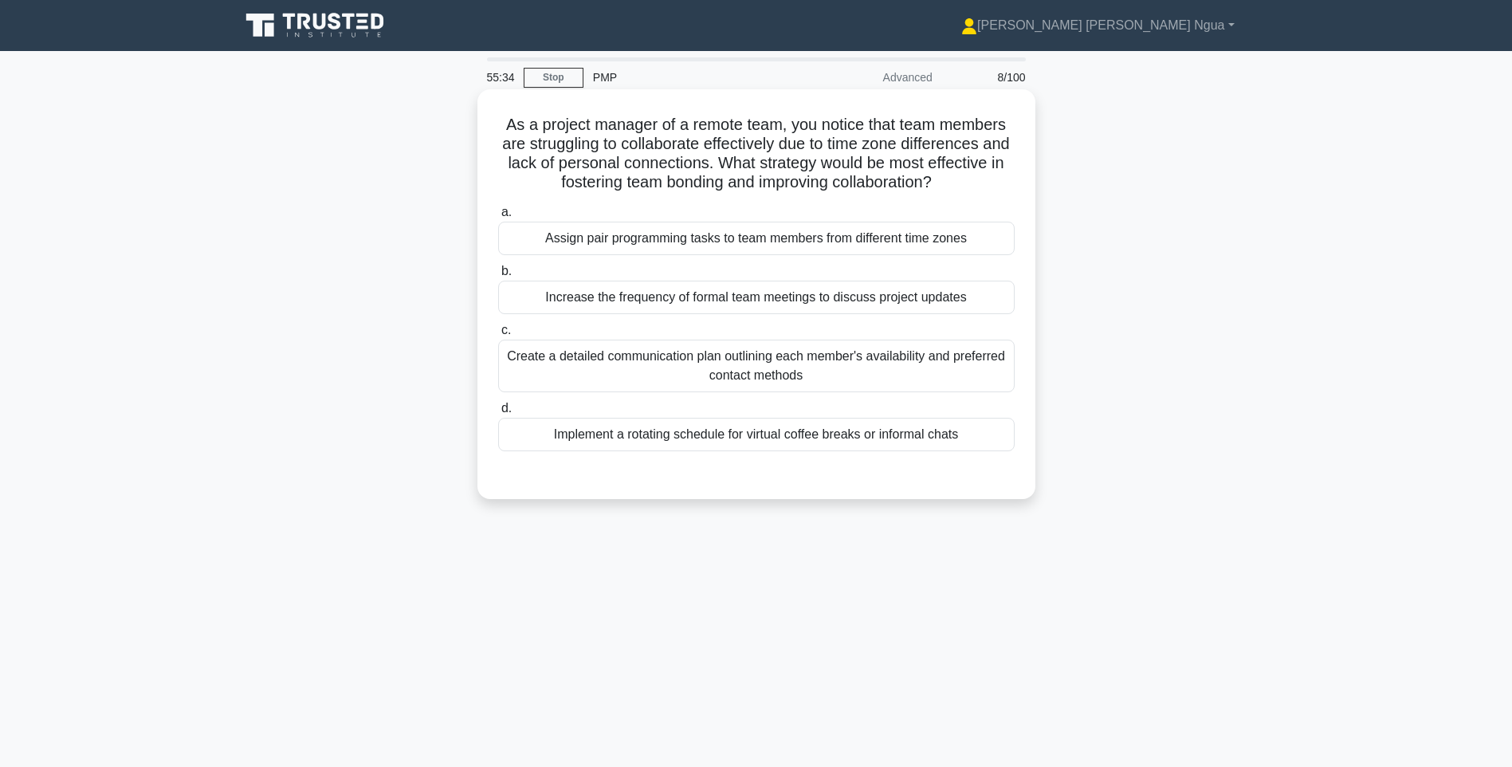
click at [741, 450] on div "Implement a rotating schedule for virtual coffee breaks or informal chats" at bounding box center [756, 434] width 517 height 33
click at [498, 414] on input "d. Implement a rotating schedule for virtual coffee breaks or informal chats" at bounding box center [498, 408] width 0 height 10
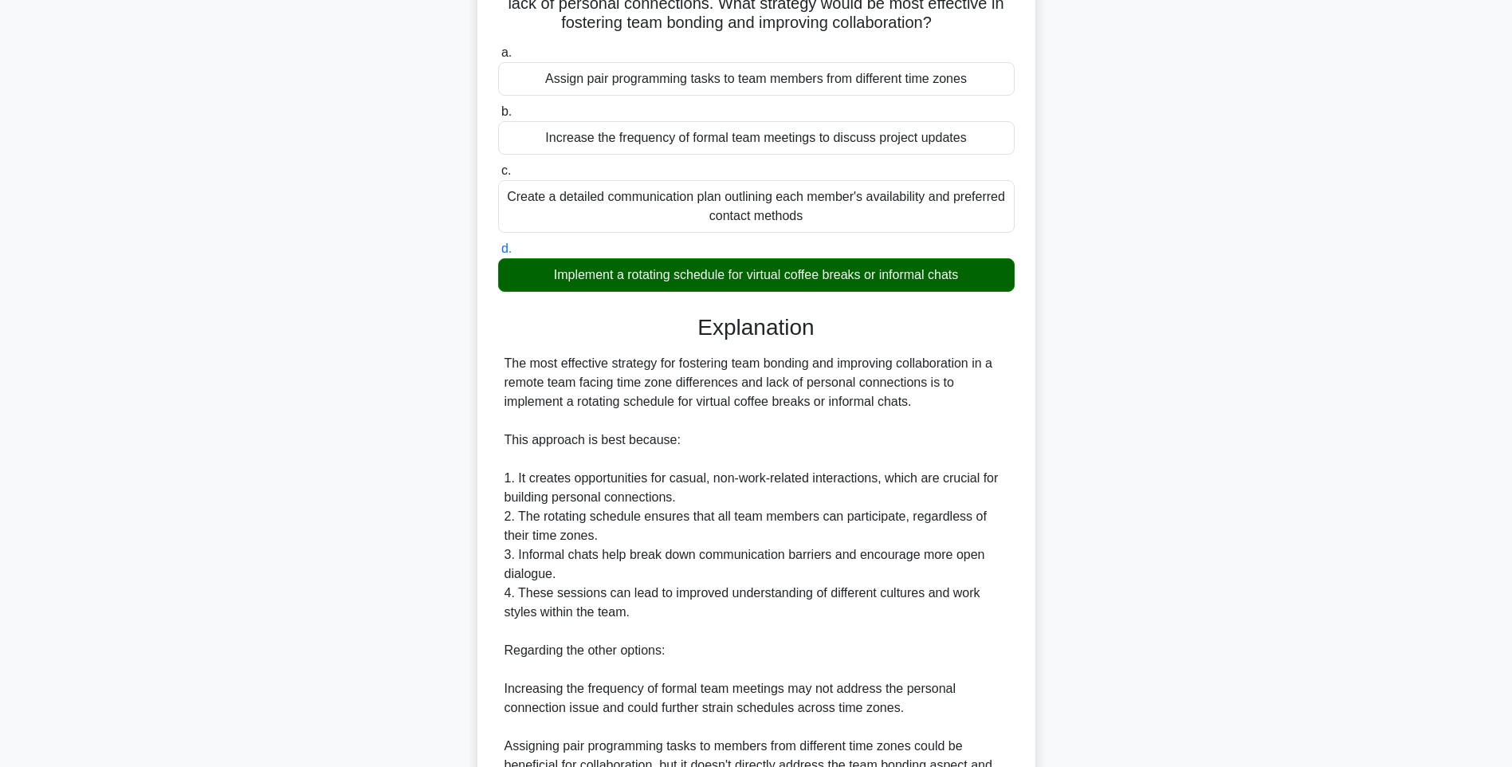
scroll to position [399, 0]
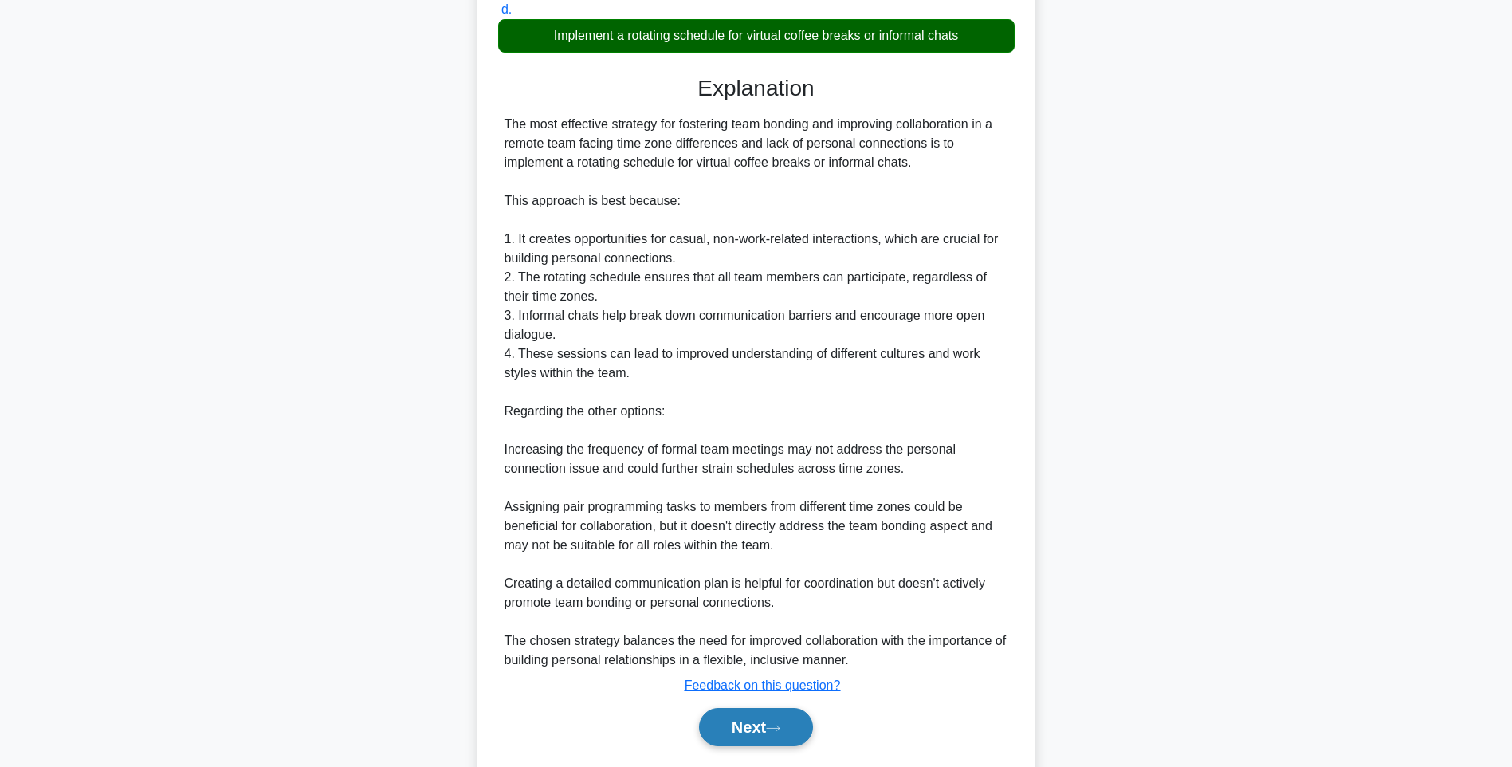
click at [786, 720] on button "Next" at bounding box center [756, 727] width 114 height 38
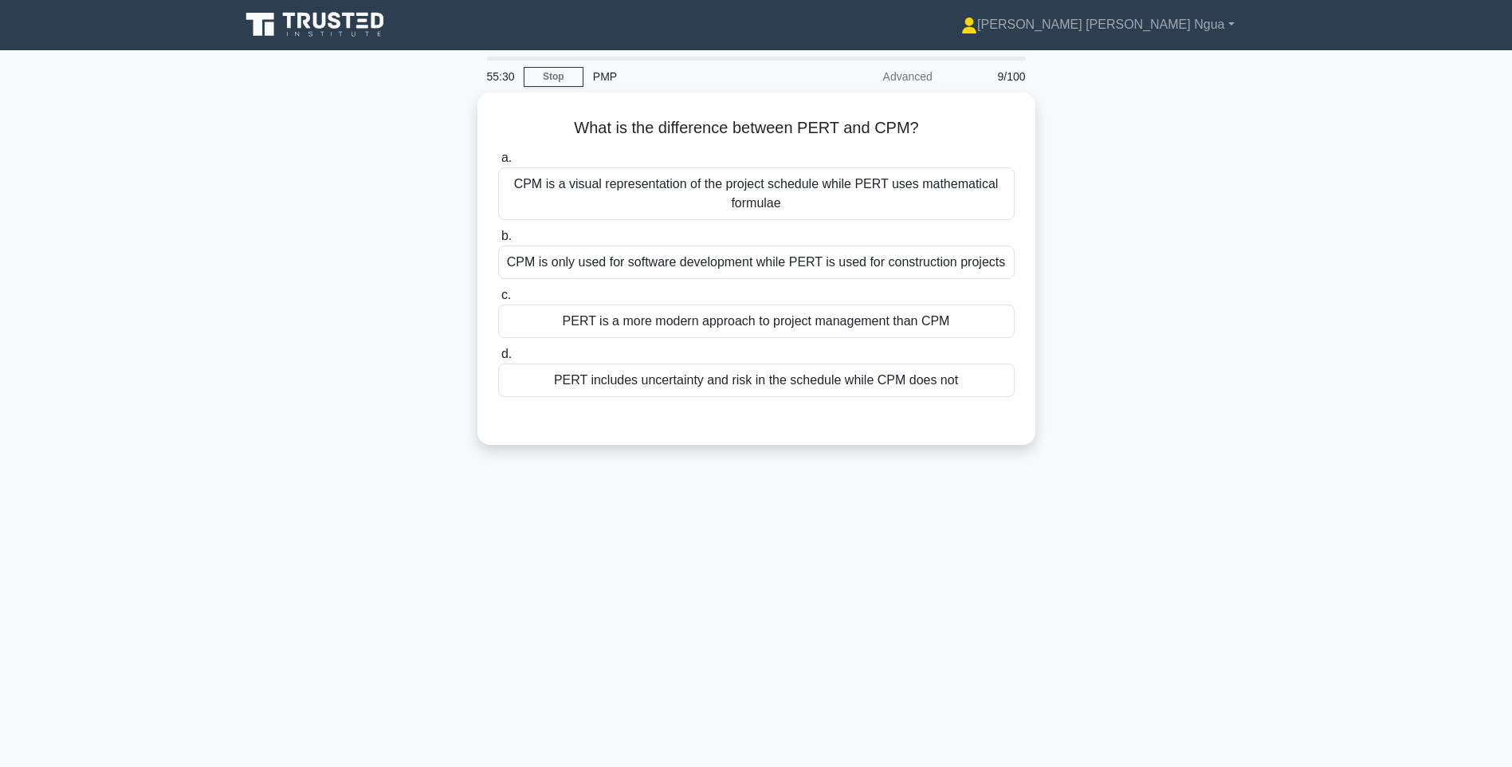
scroll to position [0, 0]
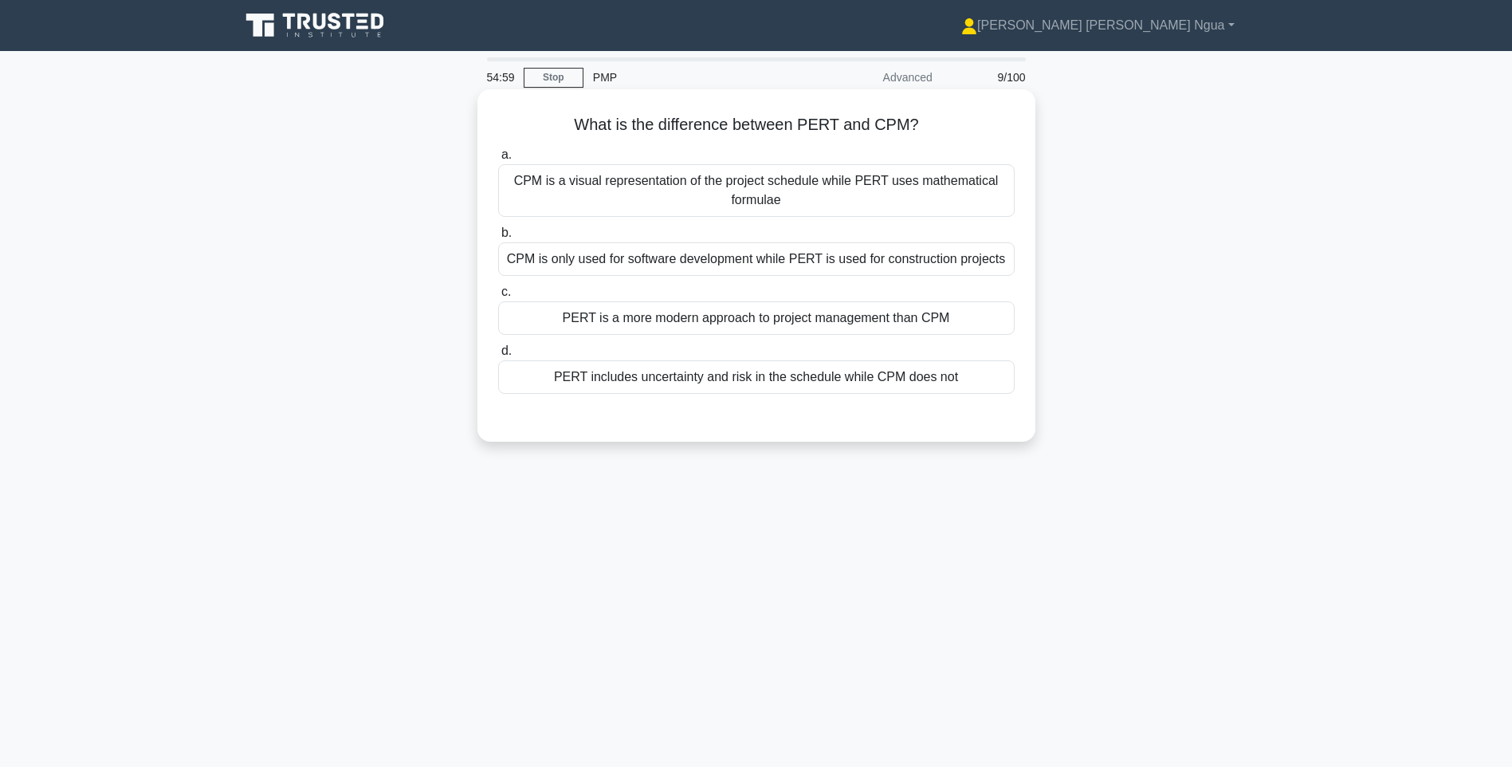
click at [780, 409] on div at bounding box center [756, 409] width 517 height 13
click at [785, 379] on div "PERT includes uncertainty and risk in the schedule while CPM does not" at bounding box center [756, 376] width 517 height 33
click at [498, 356] on input "d. PERT includes uncertainty and risk in the schedule while CPM does not" at bounding box center [498, 351] width 0 height 10
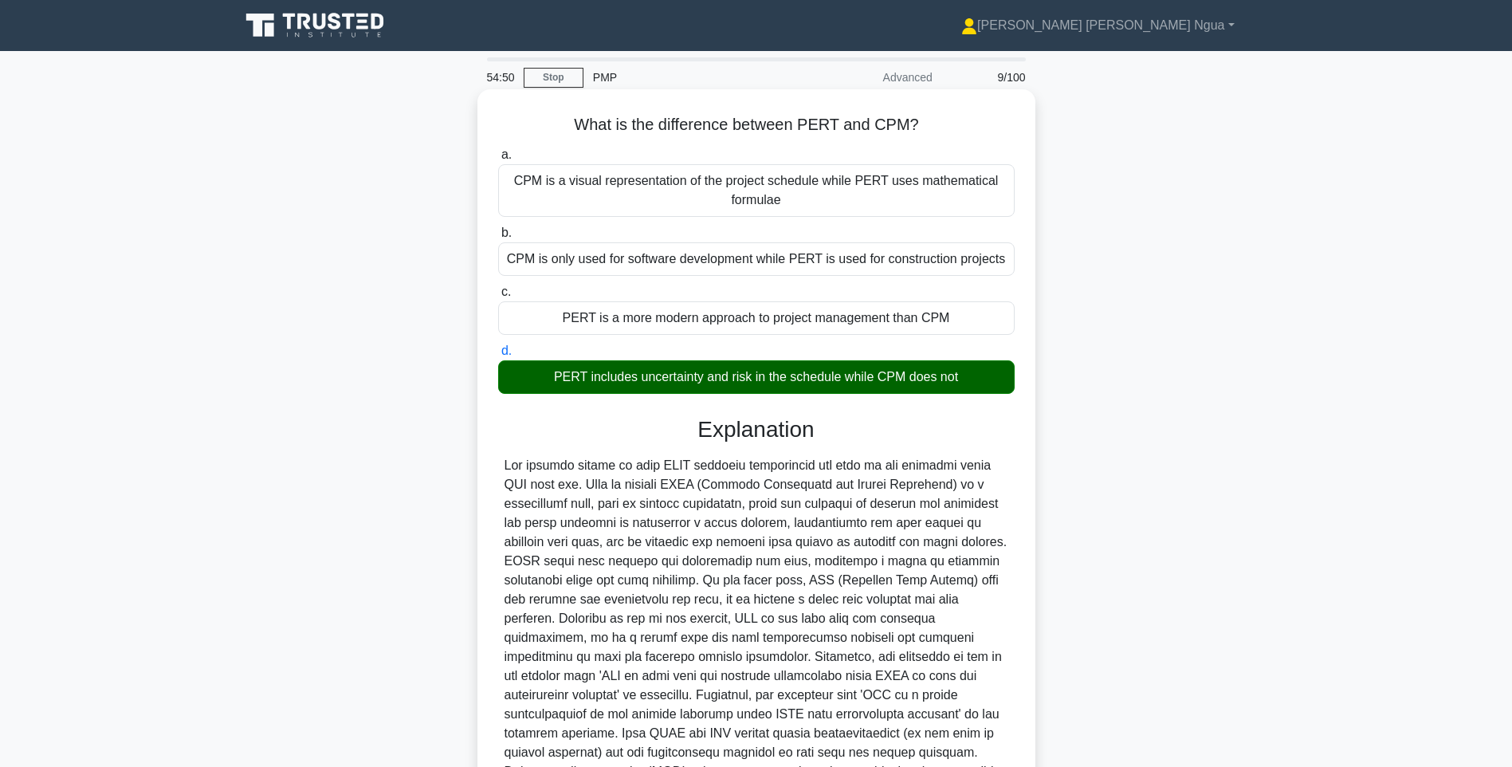
scroll to position [198, 0]
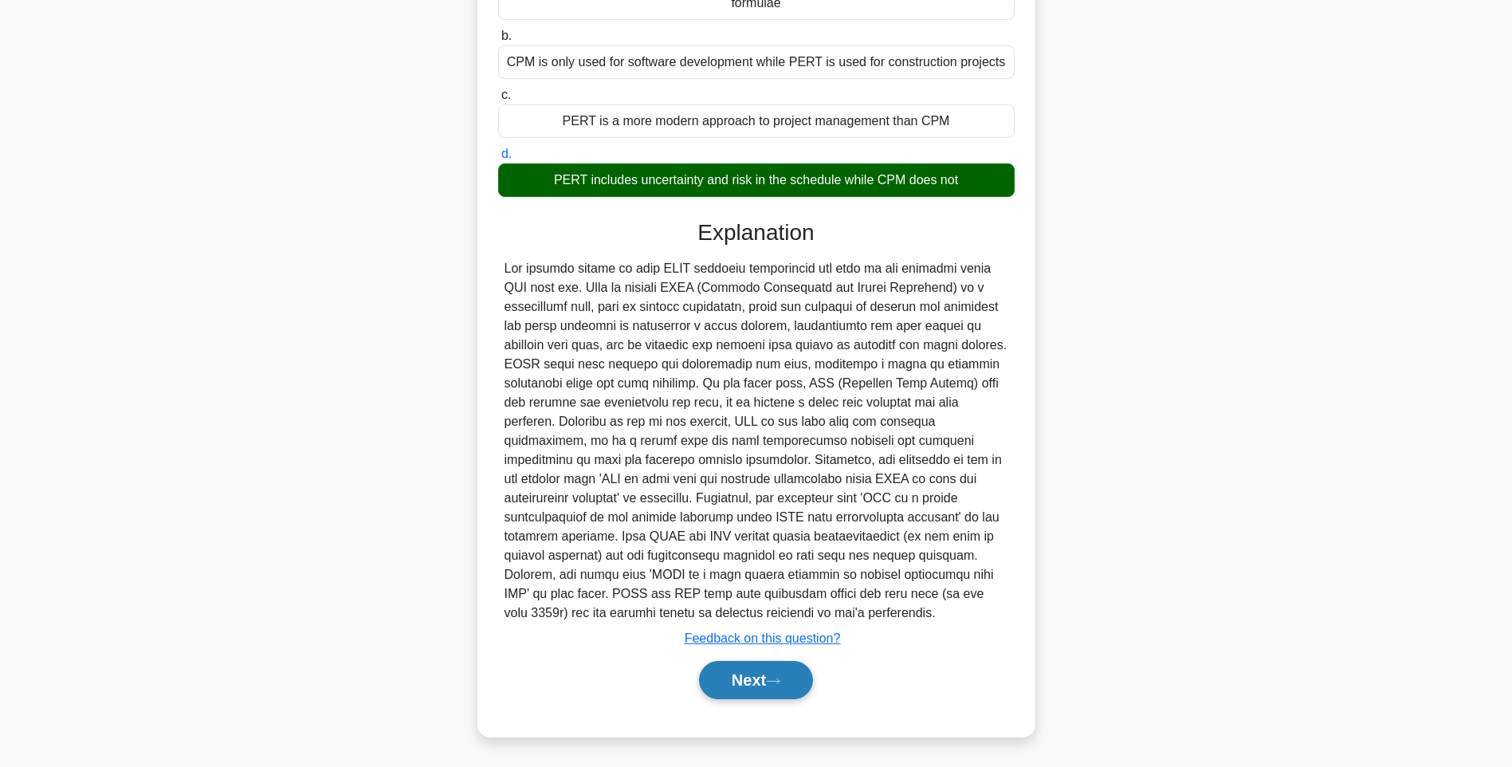
click at [729, 672] on button "Next" at bounding box center [756, 680] width 114 height 38
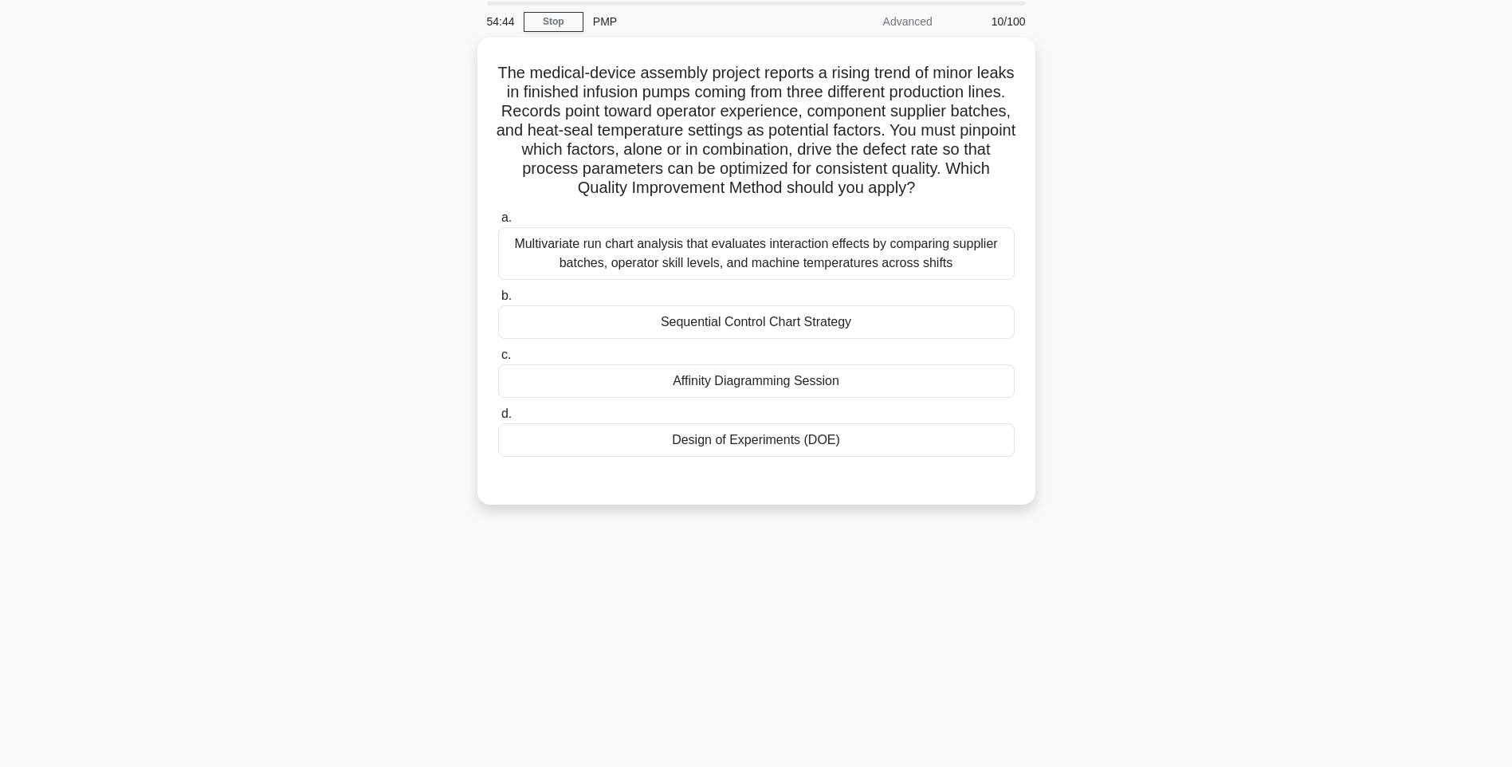
scroll to position [80, 0]
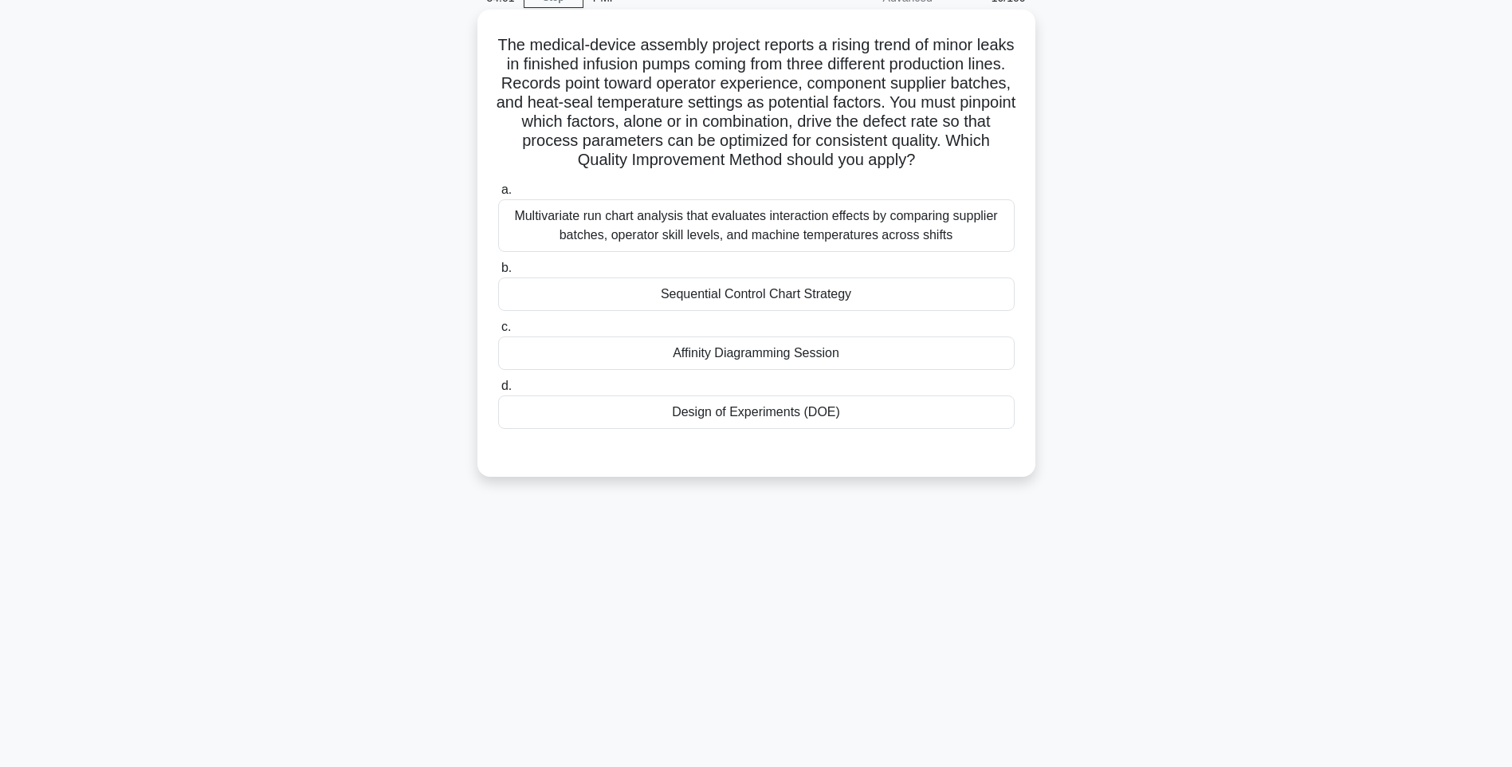
click at [776, 311] on div "Sequential Control Chart Strategy" at bounding box center [756, 293] width 517 height 33
click at [498, 273] on input "b. Sequential Control Chart Strategy" at bounding box center [498, 268] width 0 height 10
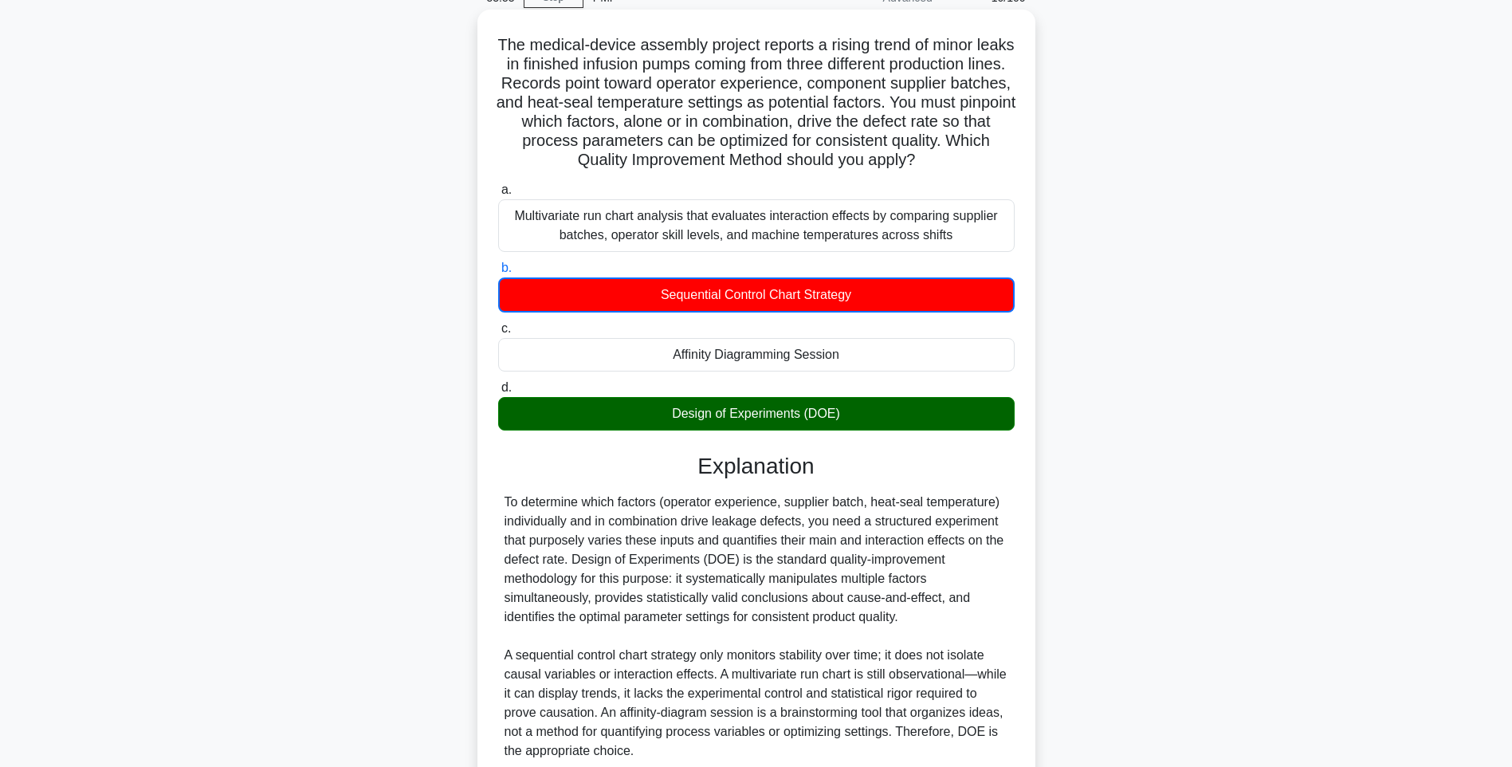
scroll to position [238, 0]
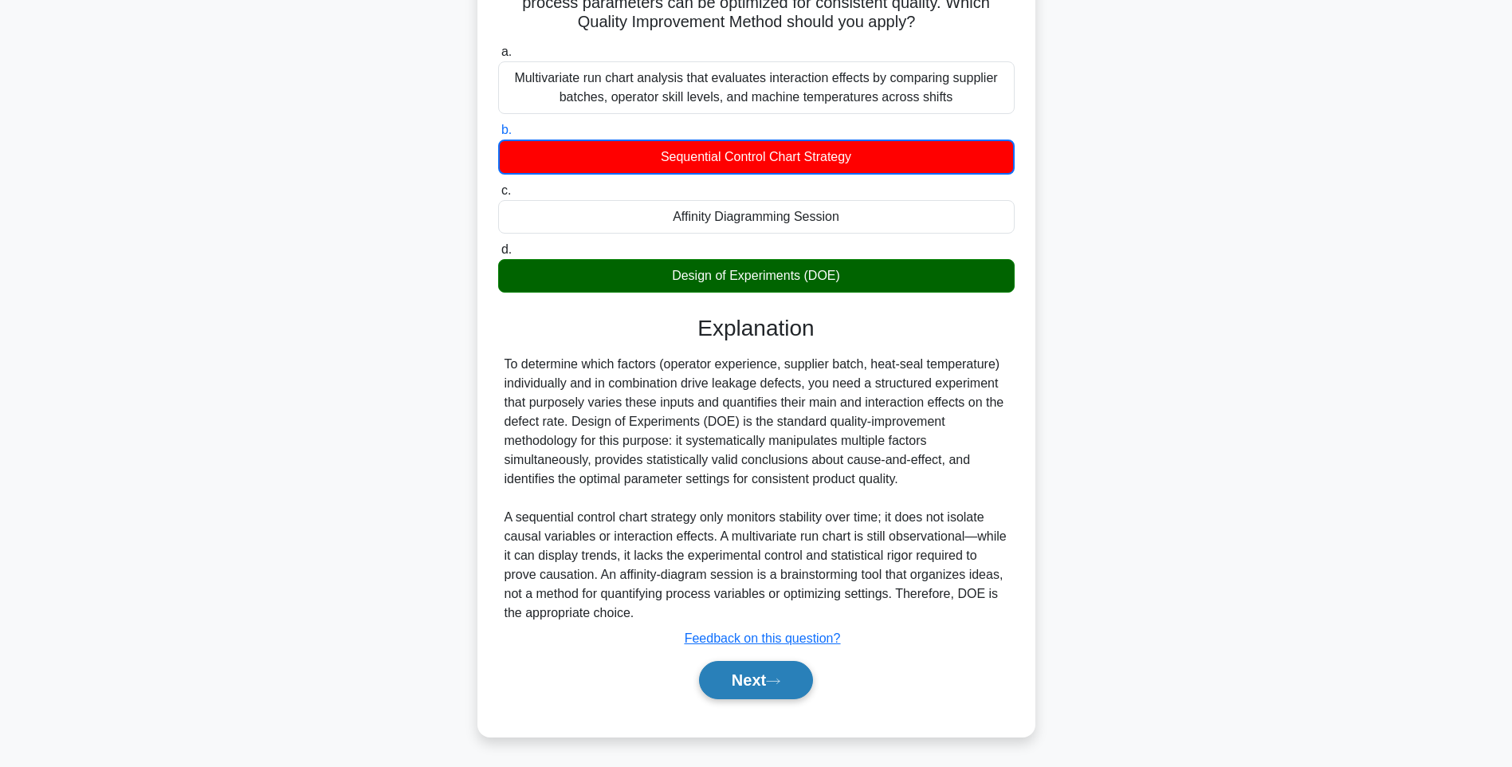
click at [760, 675] on button "Next" at bounding box center [756, 680] width 114 height 38
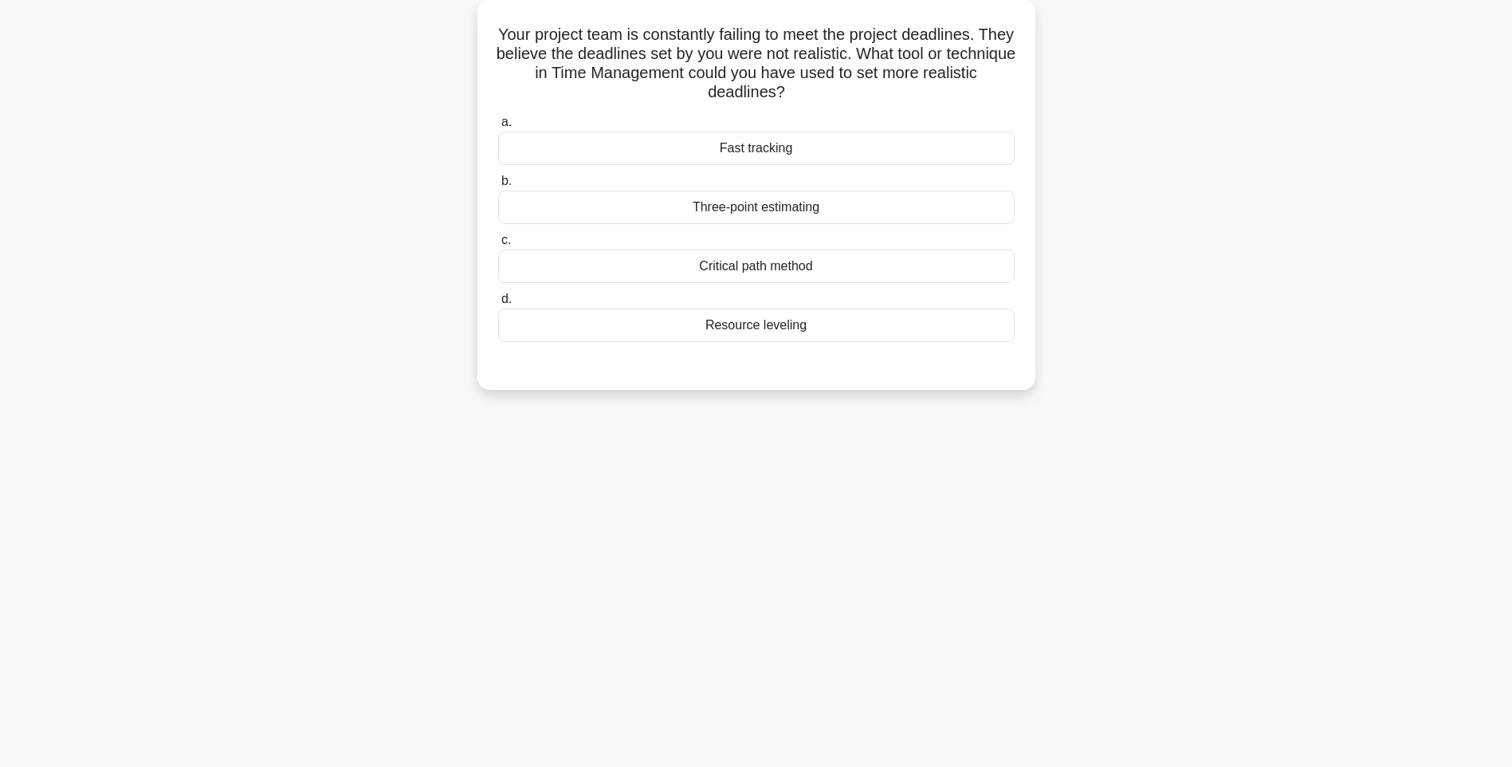
scroll to position [94, 0]
click at [776, 253] on div "Critical path method" at bounding box center [756, 262] width 517 height 33
drag, startPoint x: 776, startPoint y: 253, endPoint x: 712, endPoint y: 273, distance: 67.8
click at [712, 273] on div "Critical path method" at bounding box center [756, 262] width 517 height 33
click at [498, 242] on input "c. Critical path method" at bounding box center [498, 236] width 0 height 10
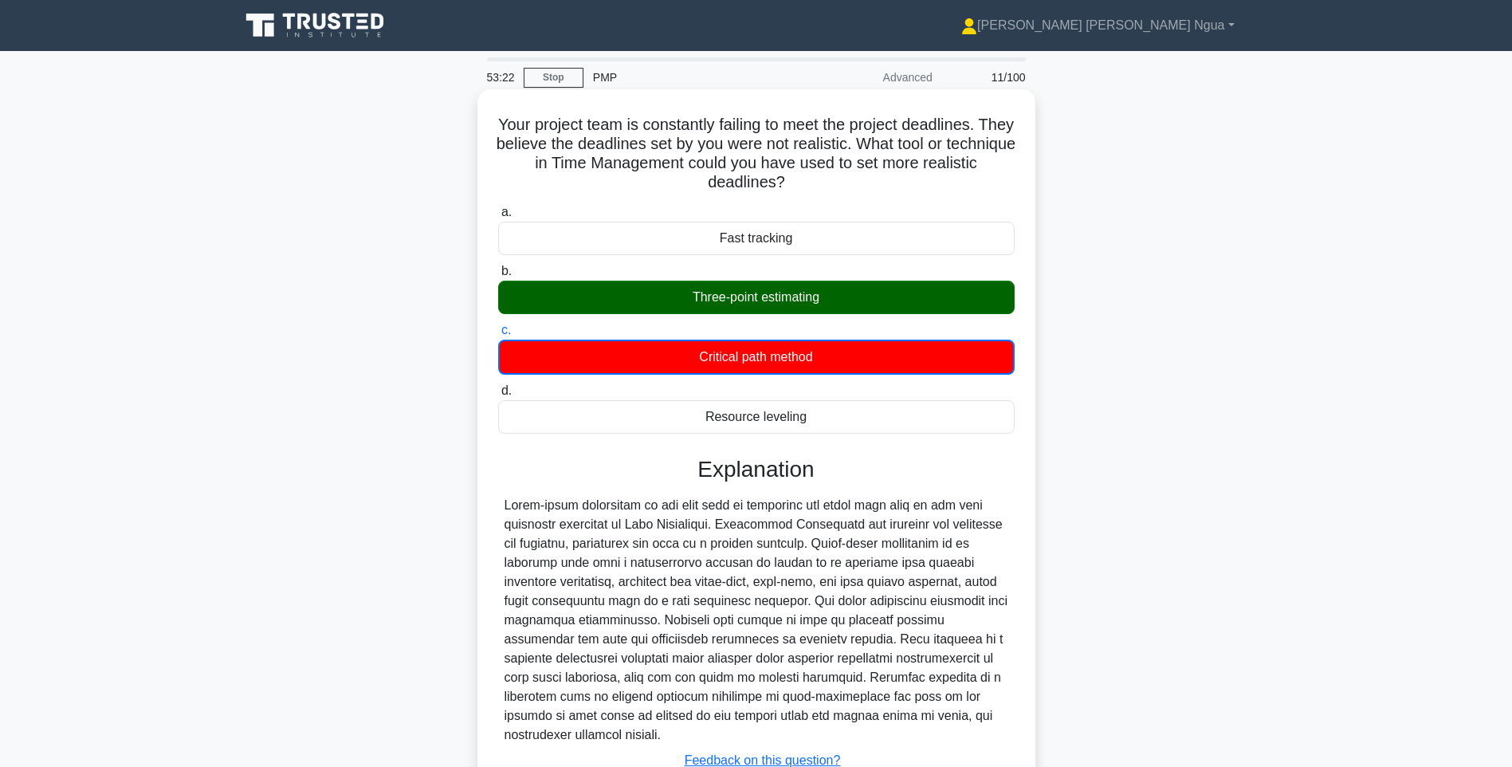
scroll to position [26, 0]
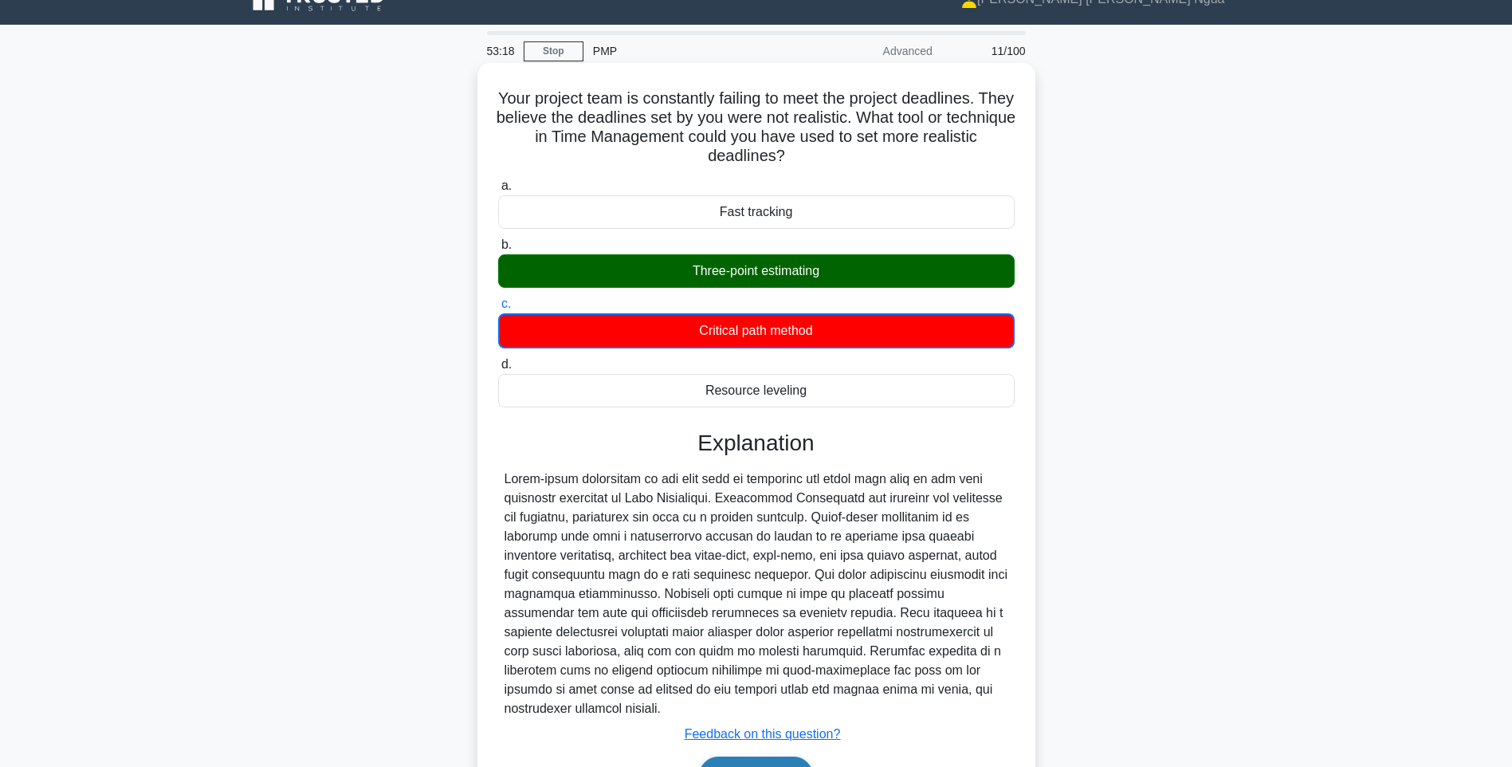
click at [793, 757] on button "Next" at bounding box center [756, 776] width 114 height 38
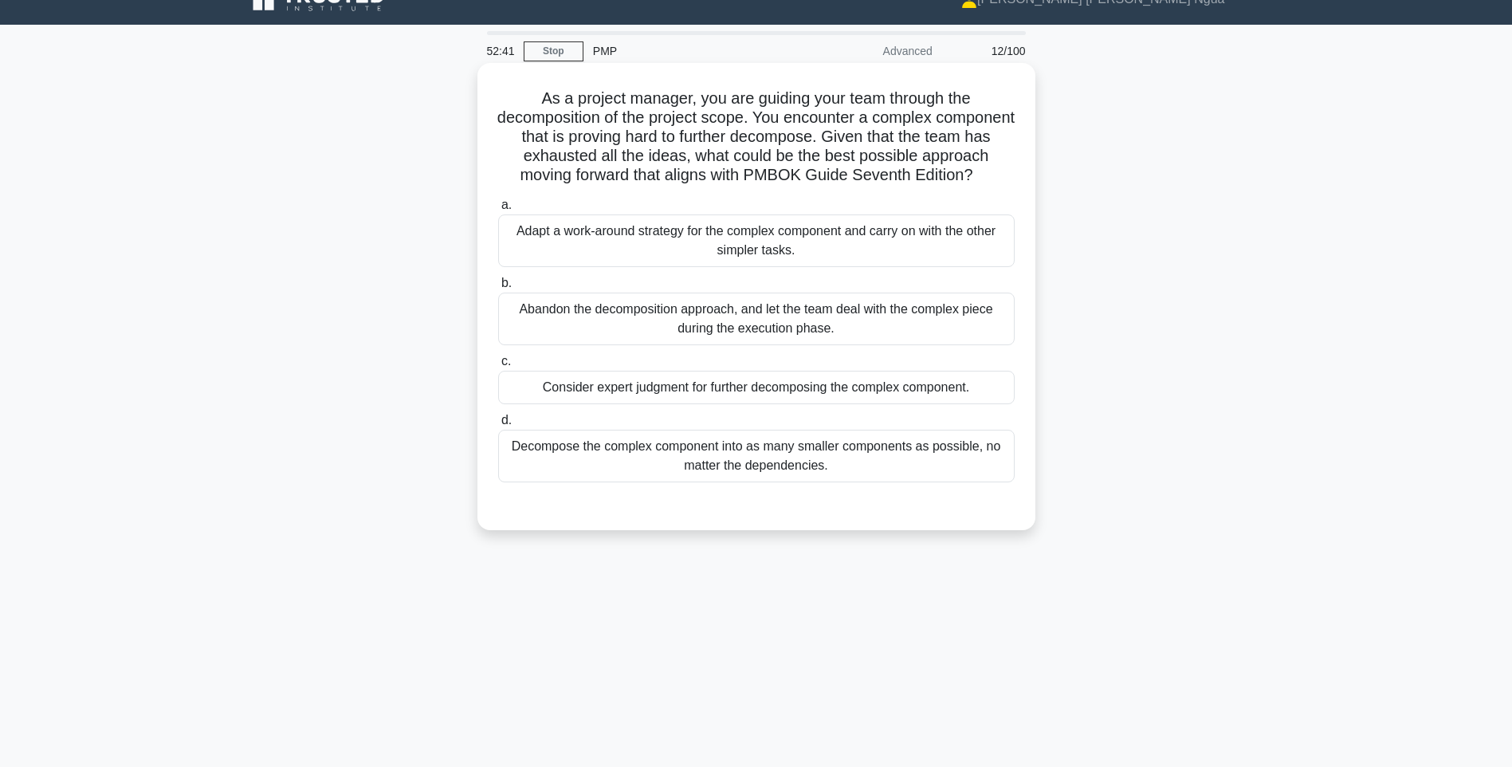
click at [763, 482] on div "Decompose the complex component into as many smaller components as possible, no…" at bounding box center [756, 456] width 517 height 53
click at [498, 426] on input "d. Decompose the complex component into as many smaller components as possible,…" at bounding box center [498, 420] width 0 height 10
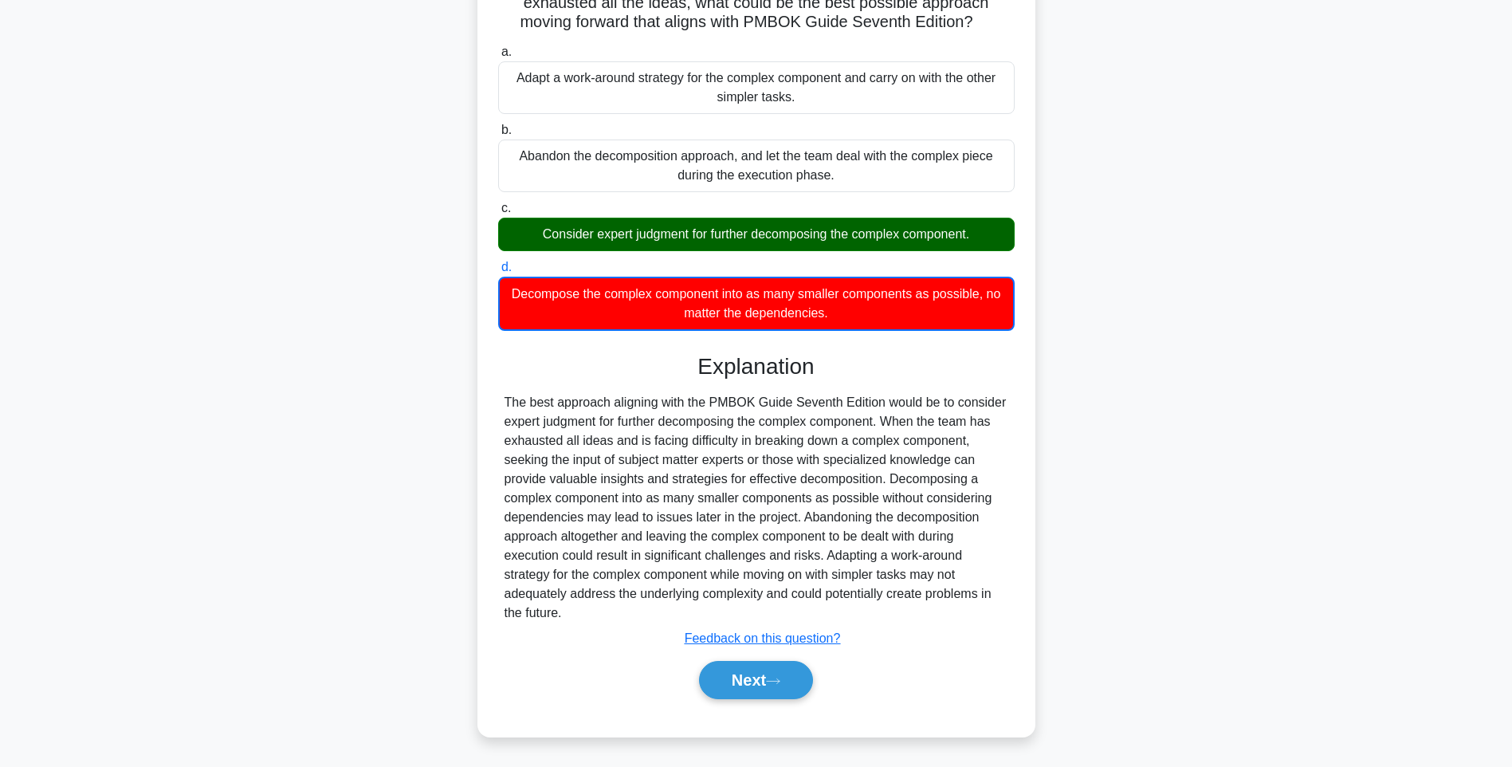
scroll to position [199, 0]
click at [752, 687] on button "Next" at bounding box center [756, 680] width 114 height 38
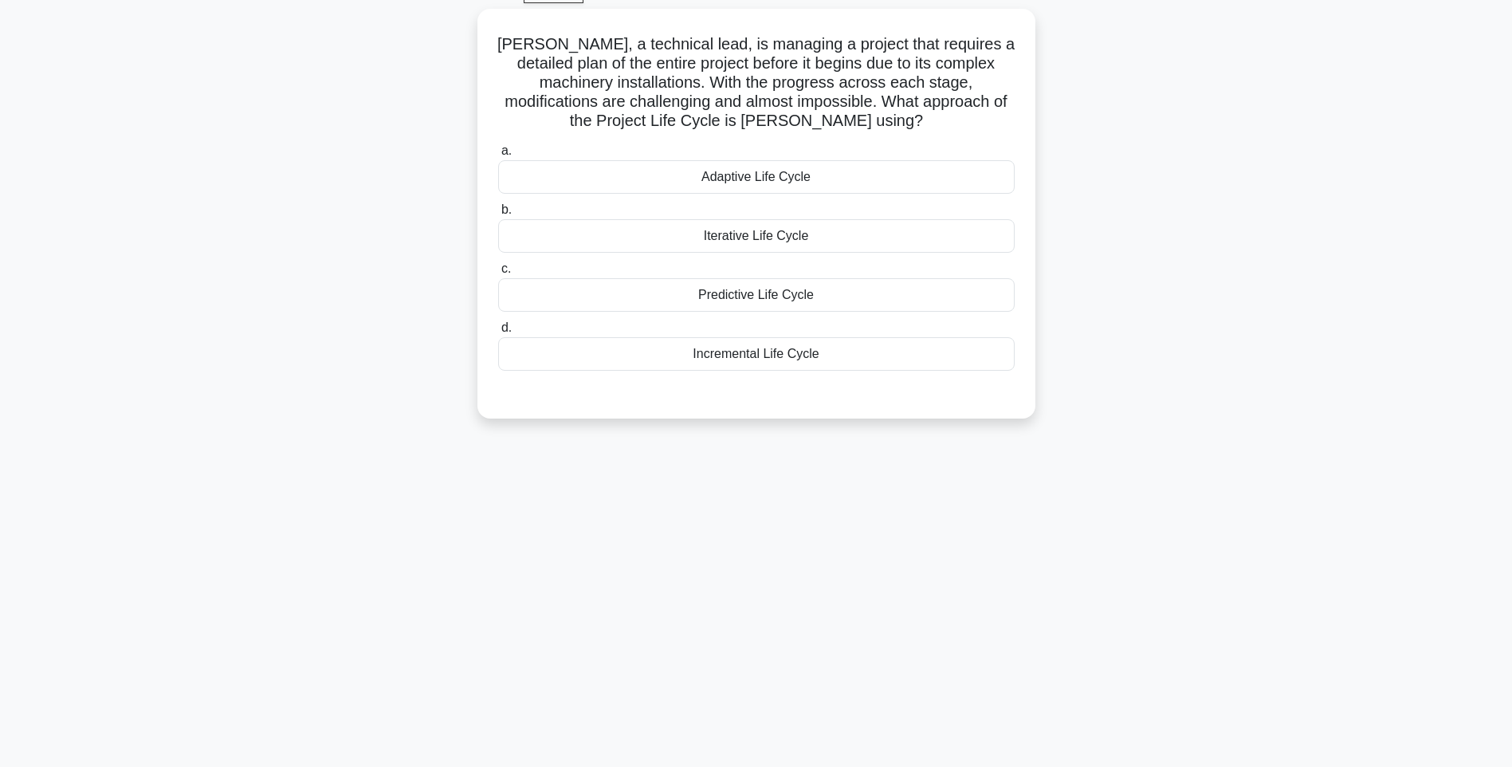
scroll to position [0, 0]
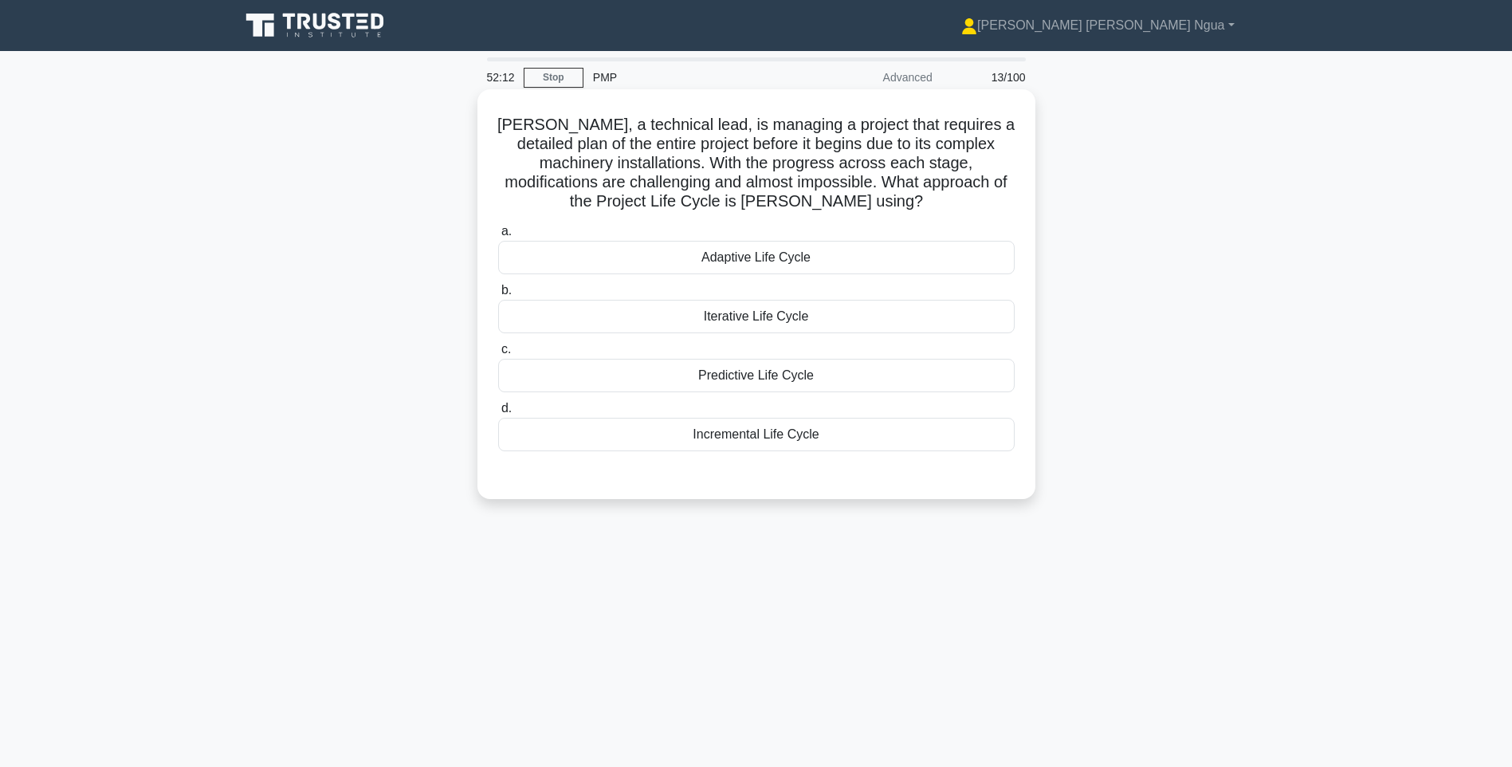
click at [789, 449] on div "Incremental Life Cycle" at bounding box center [756, 434] width 517 height 33
click at [498, 414] on input "d. Incremental Life Cycle" at bounding box center [498, 408] width 0 height 10
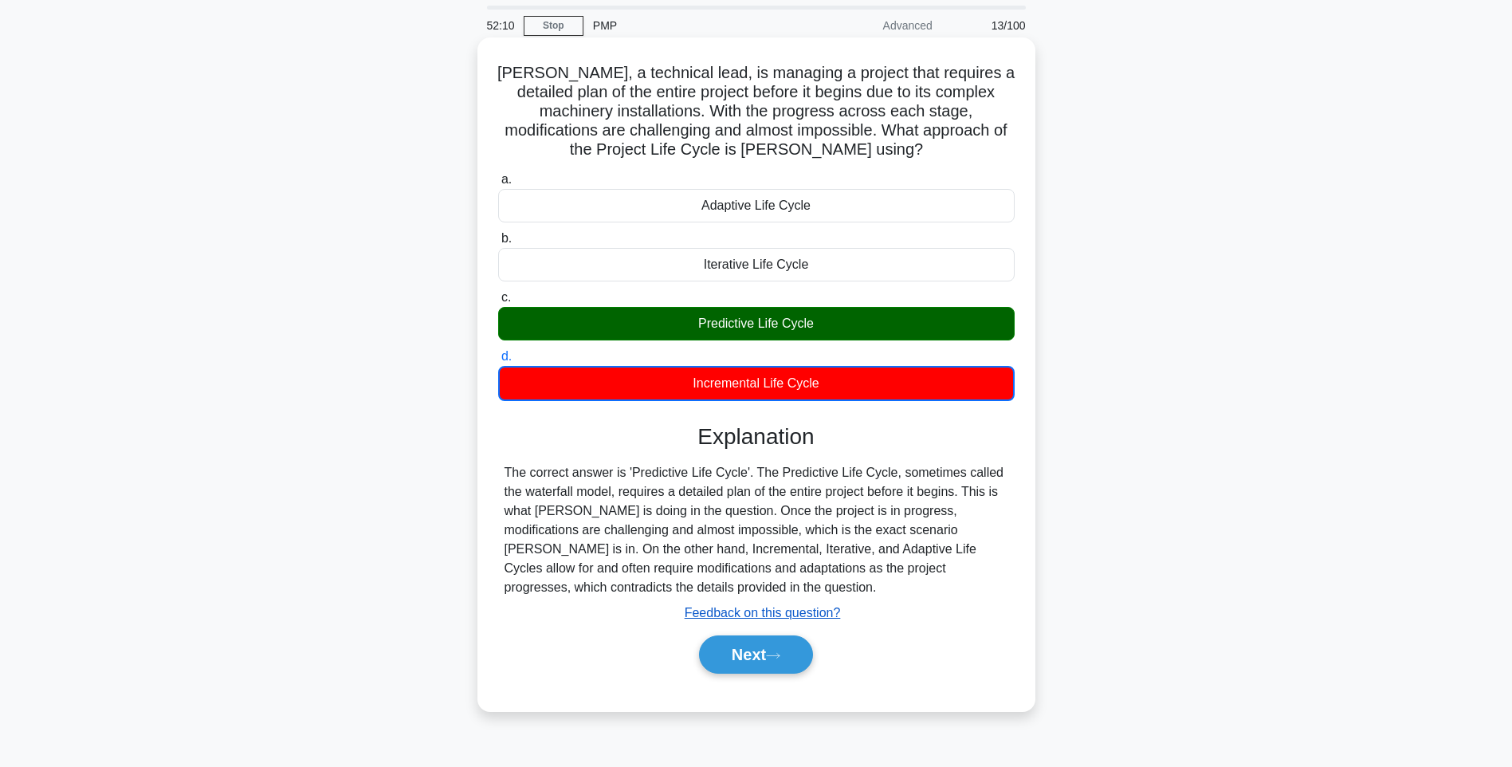
scroll to position [94, 0]
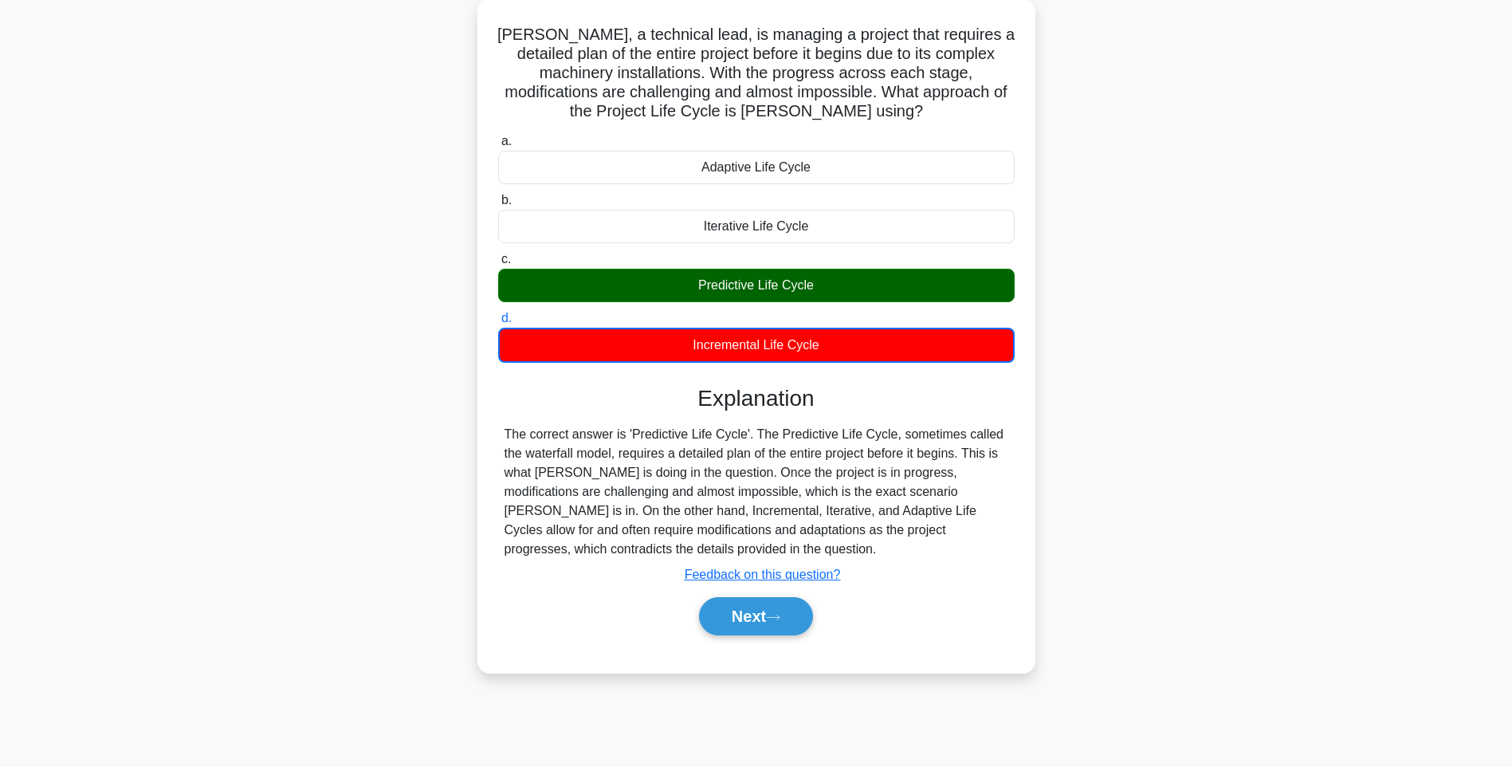
drag, startPoint x: 779, startPoint y: 612, endPoint x: 1084, endPoint y: 373, distance: 387.8
click at [1084, 374] on div "George, a technical lead, is managing a project that requires a detailed plan o…" at bounding box center [756, 345] width 1052 height 693
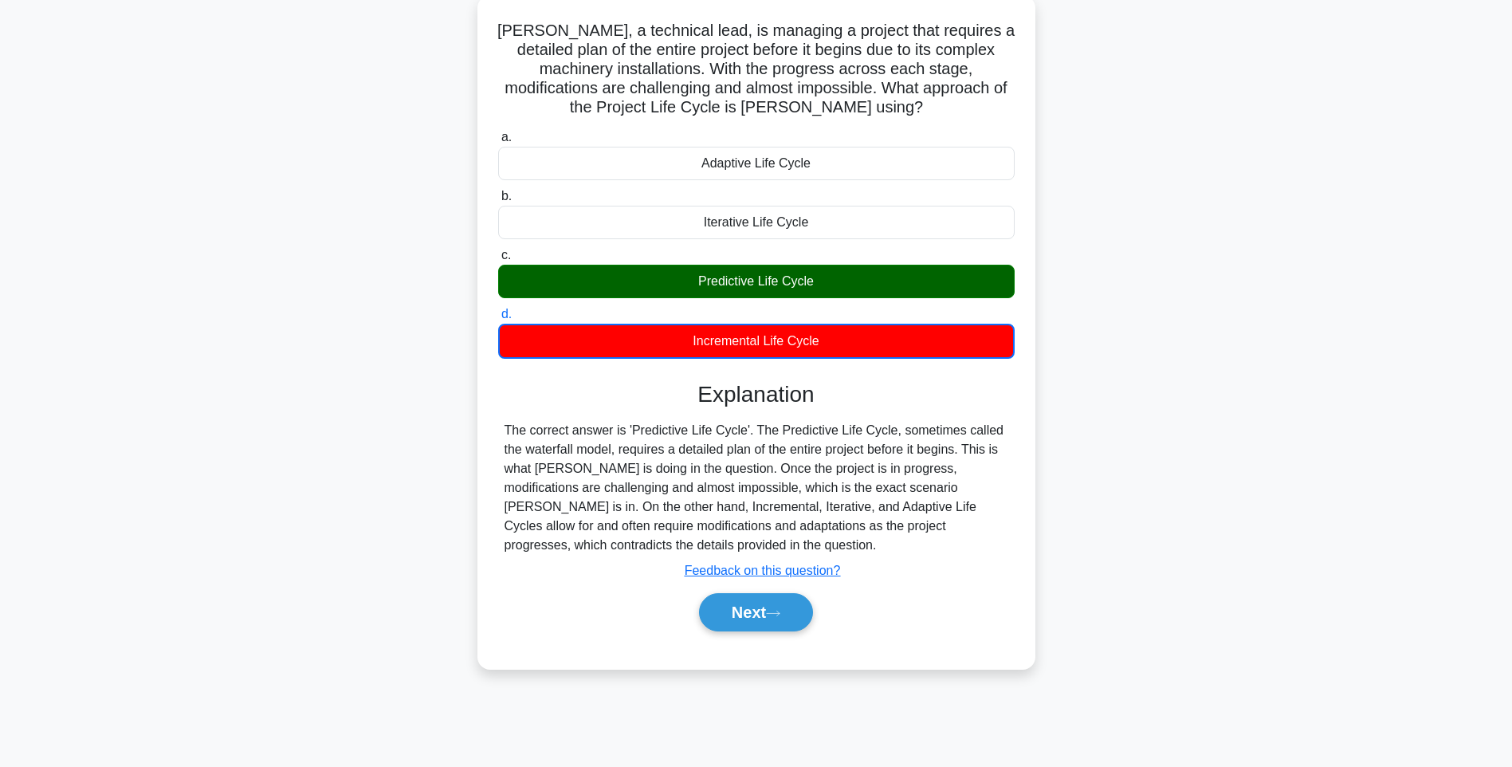
scroll to position [88, 0]
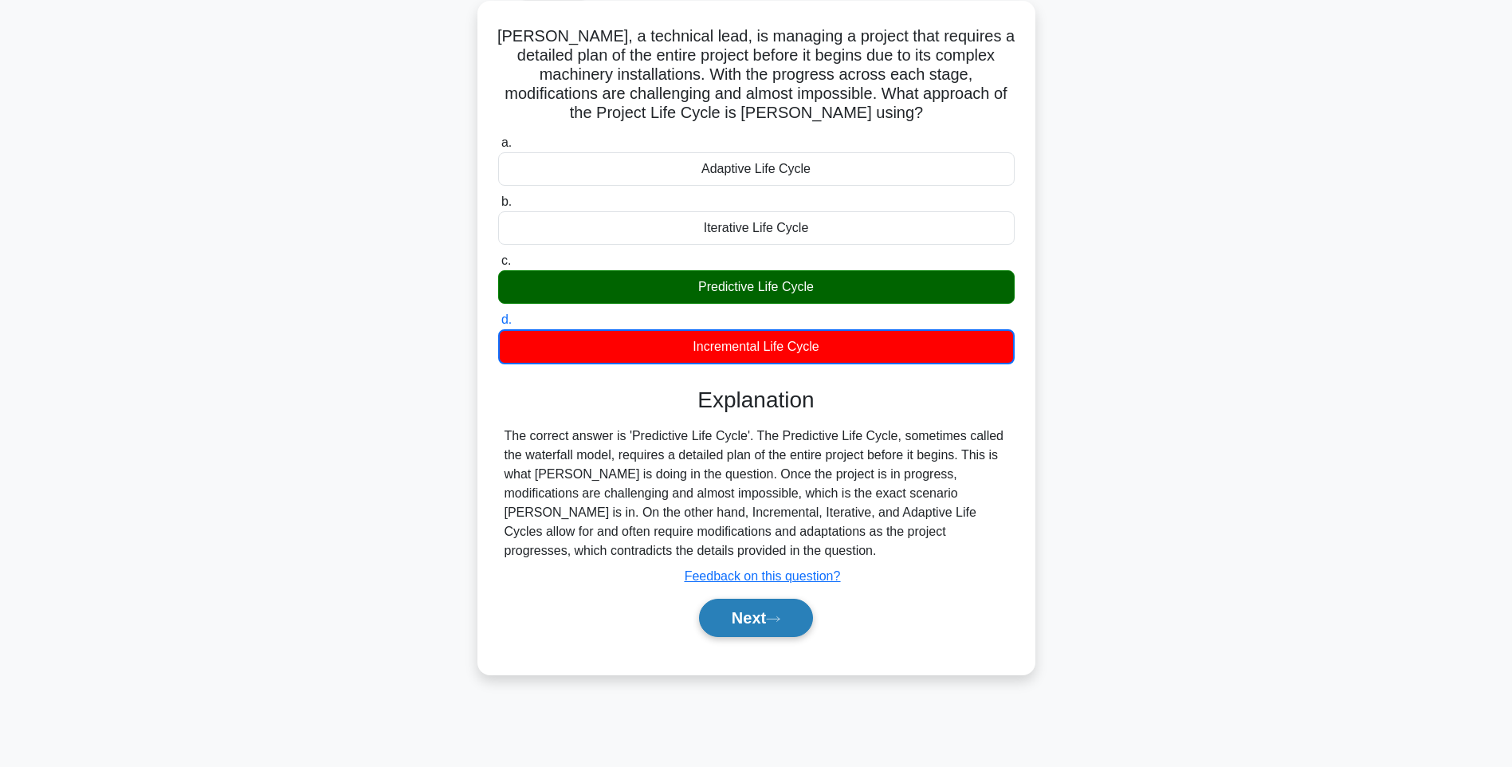
click at [799, 619] on button "Next" at bounding box center [756, 618] width 114 height 38
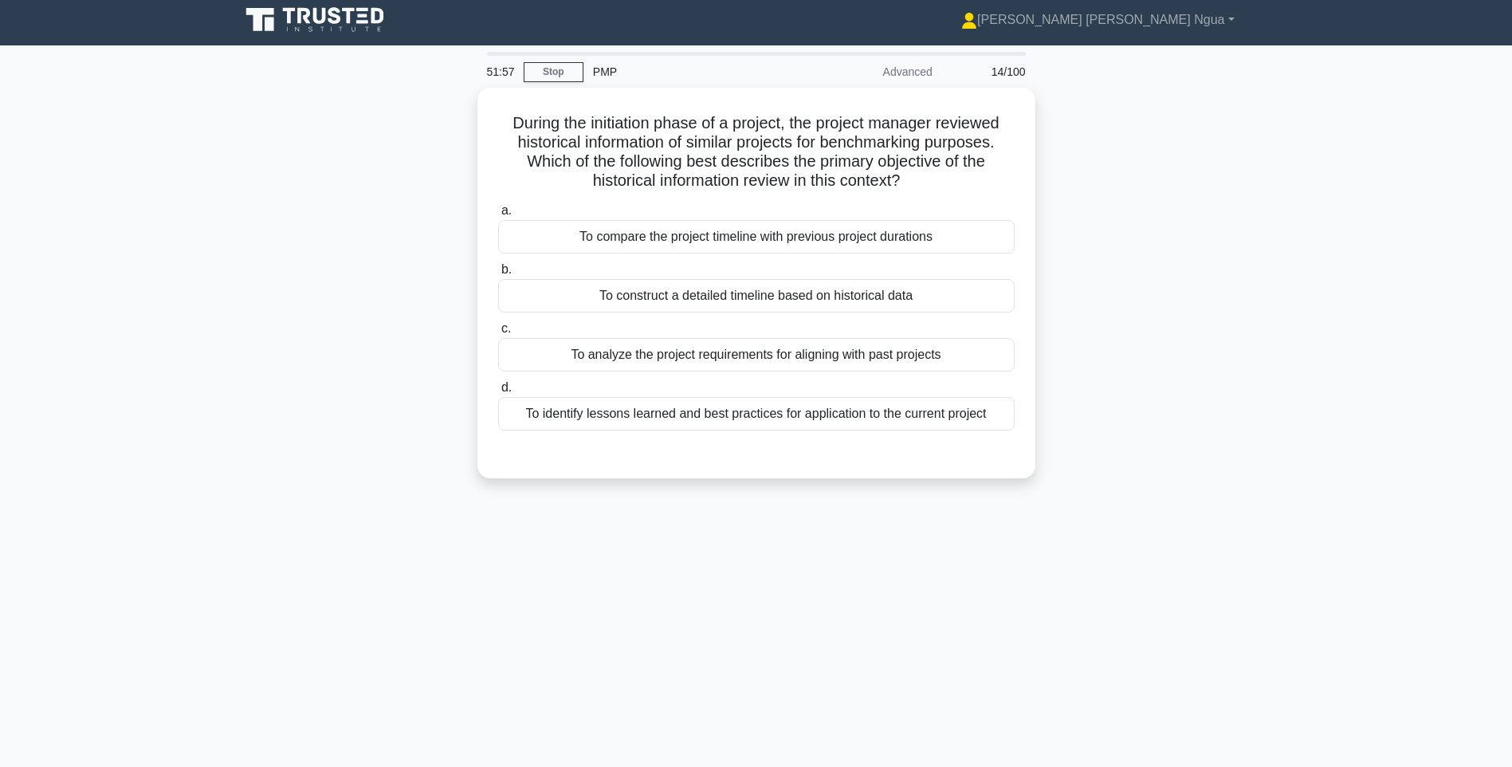
scroll to position [0, 0]
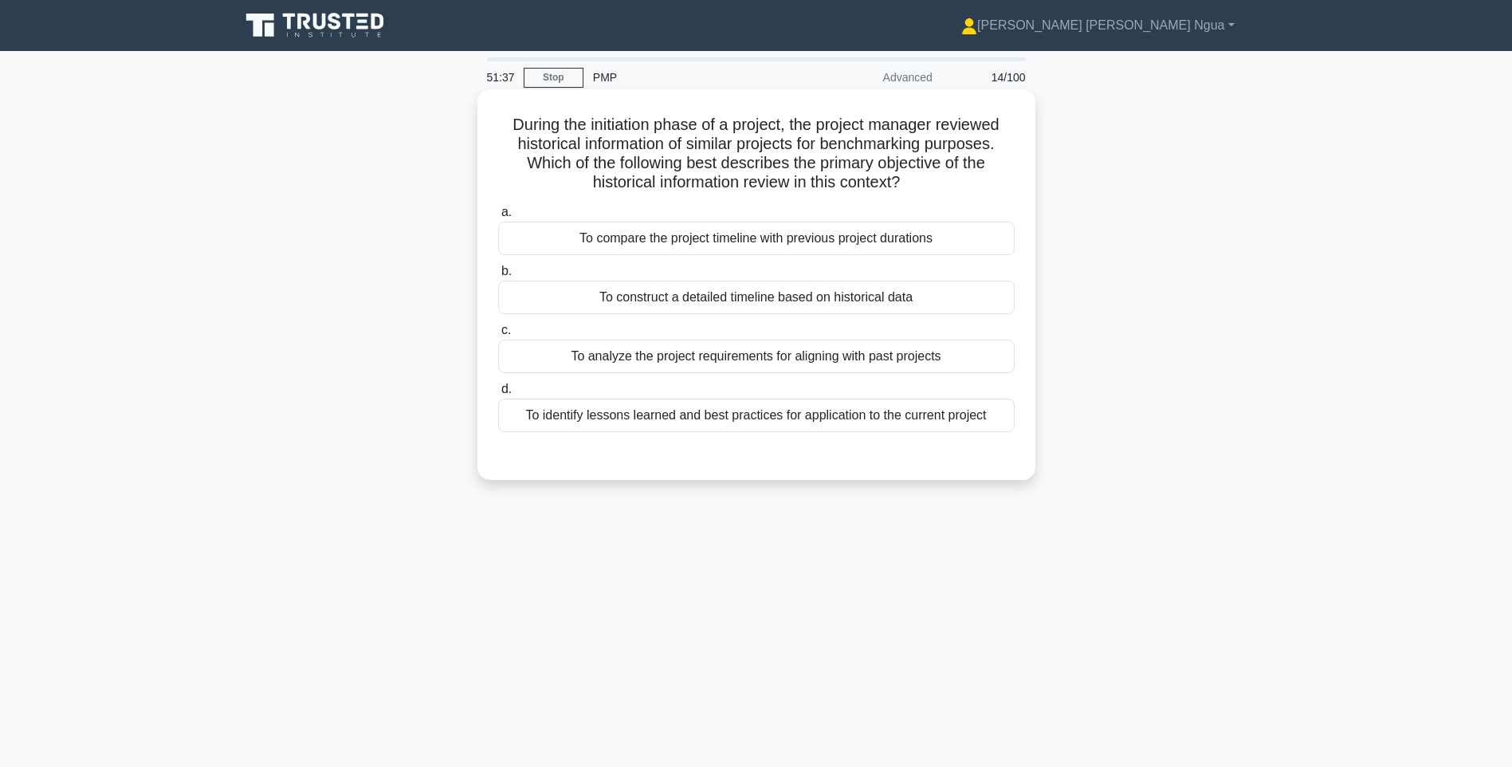
click at [855, 422] on div "To identify lessons learned and best practices for application to the current p…" at bounding box center [756, 415] width 517 height 33
click at [498, 395] on input "d. To identify lessons learned and best practices for application to the curren…" at bounding box center [498, 389] width 0 height 10
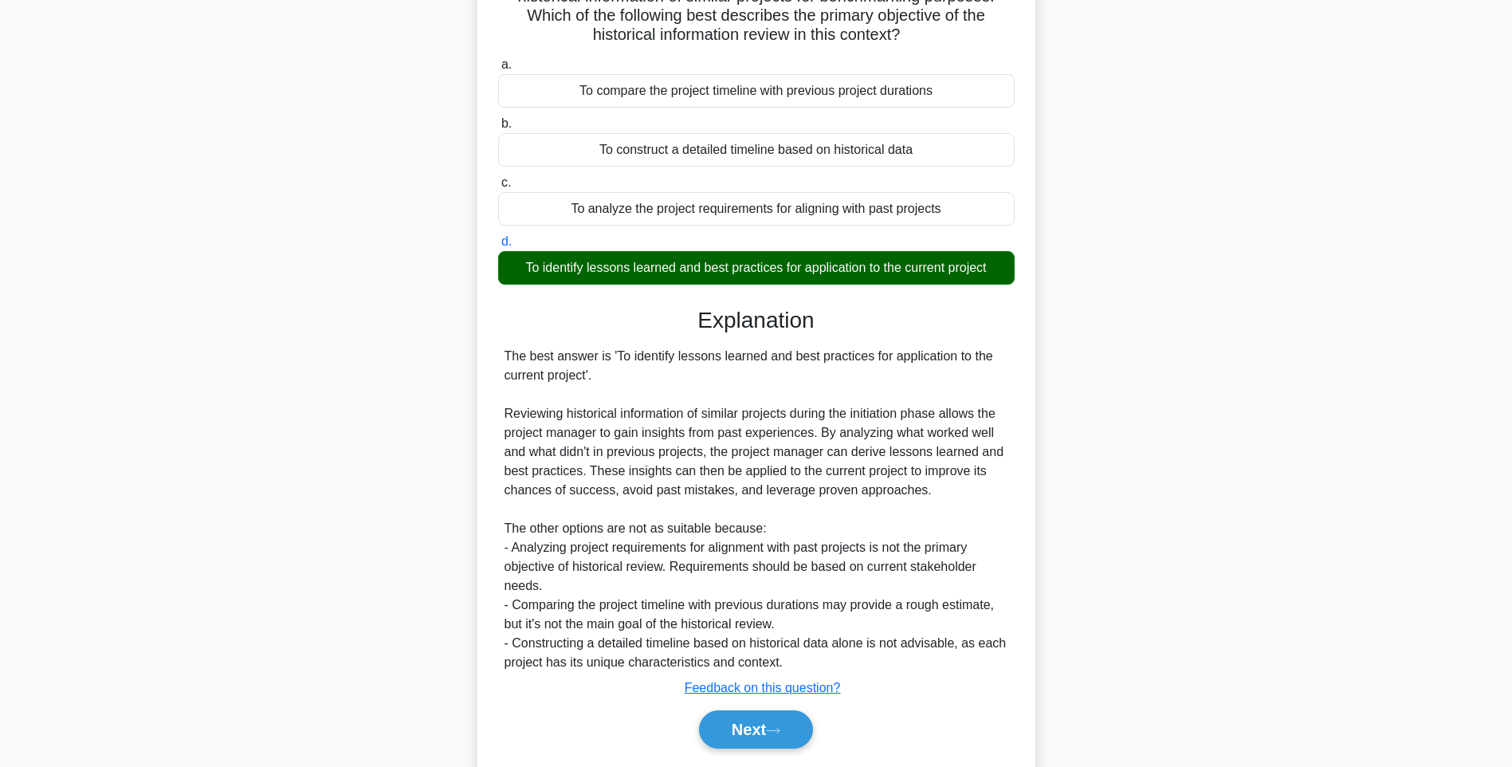
scroll to position [198, 0]
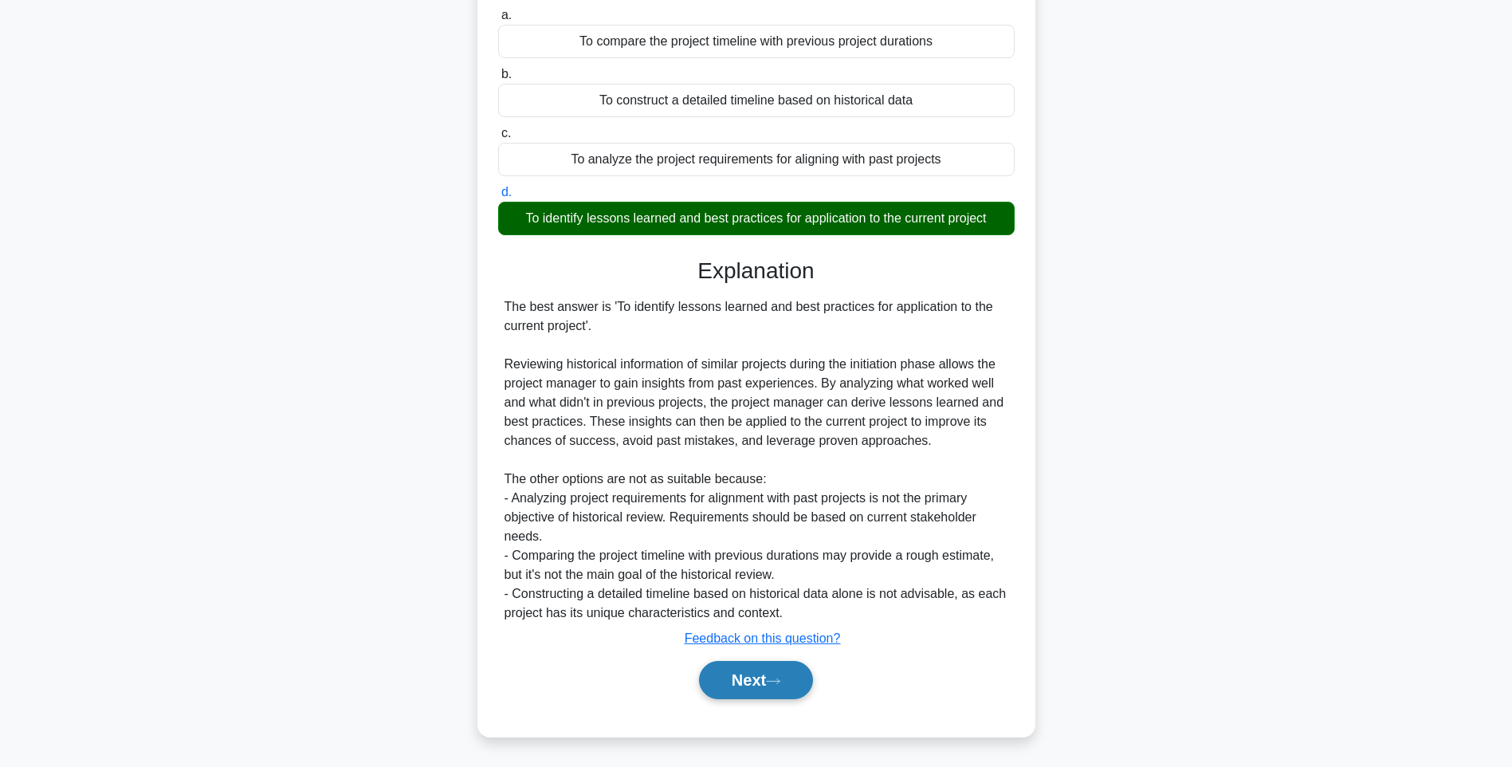
click at [776, 672] on button "Next" at bounding box center [756, 680] width 114 height 38
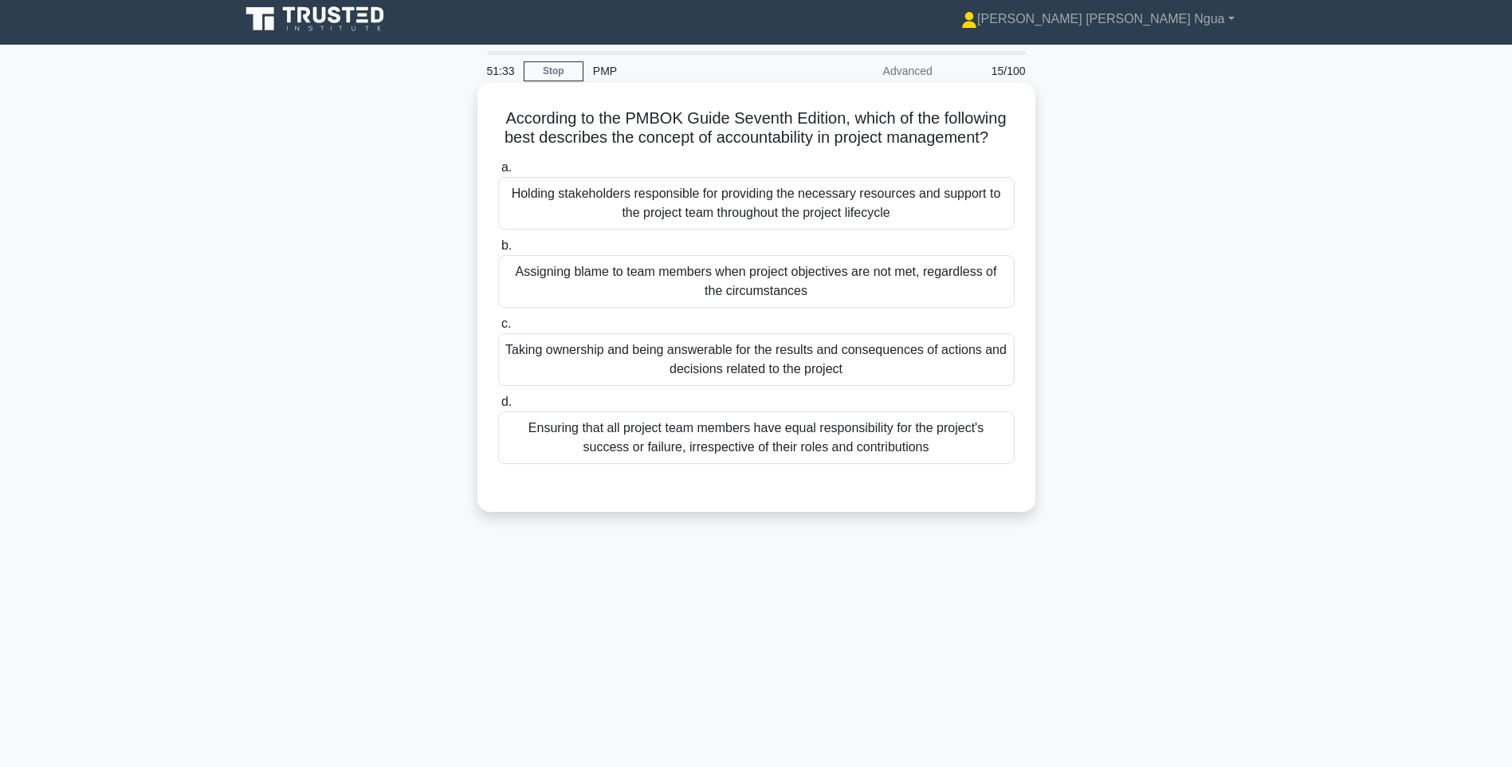
scroll to position [0, 0]
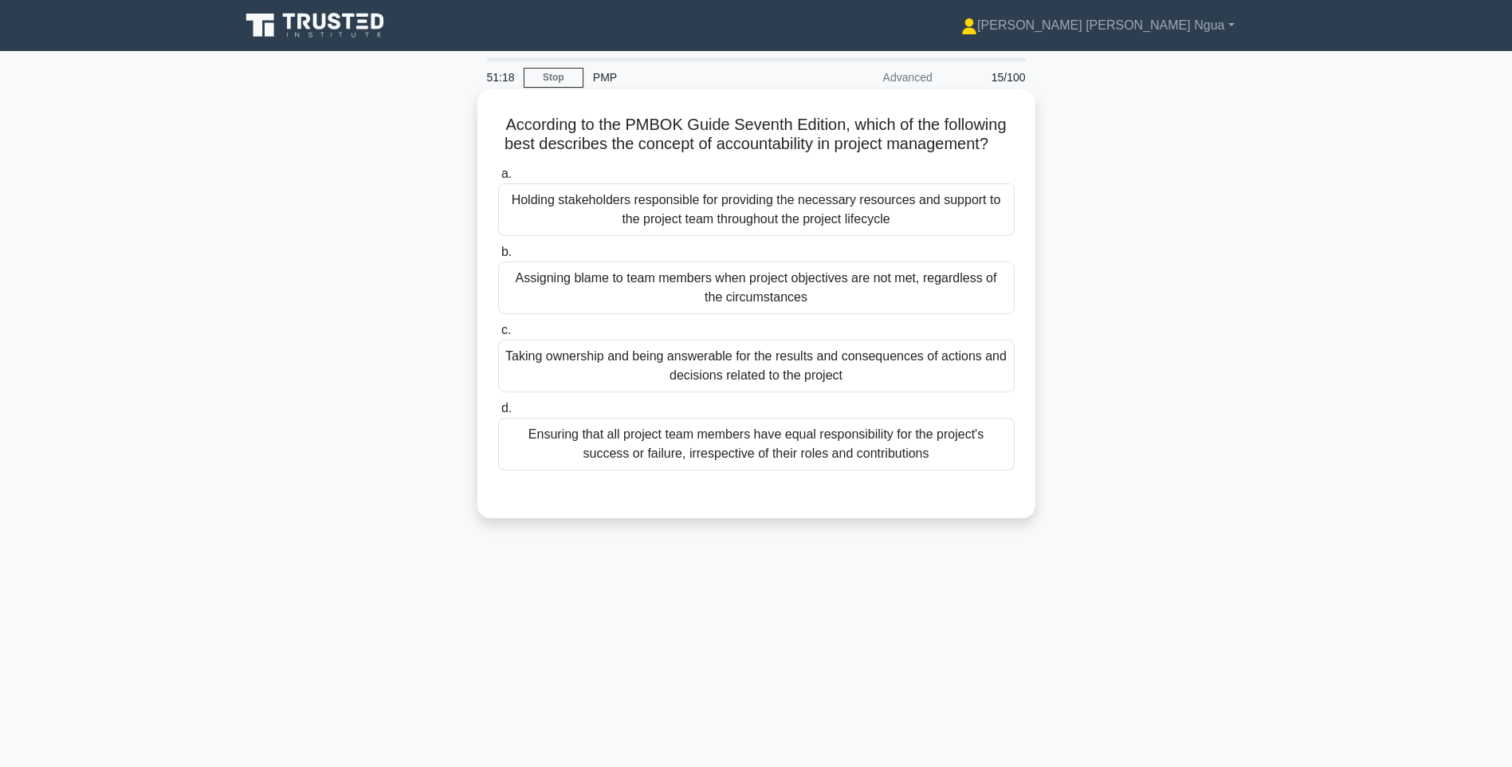
click at [804, 383] on div "Taking ownership and being answerable for the results and consequences of actio…" at bounding box center [756, 366] width 517 height 53
click at [498, 336] on input "c. Taking ownership and being answerable for the results and consequences of ac…" at bounding box center [498, 330] width 0 height 10
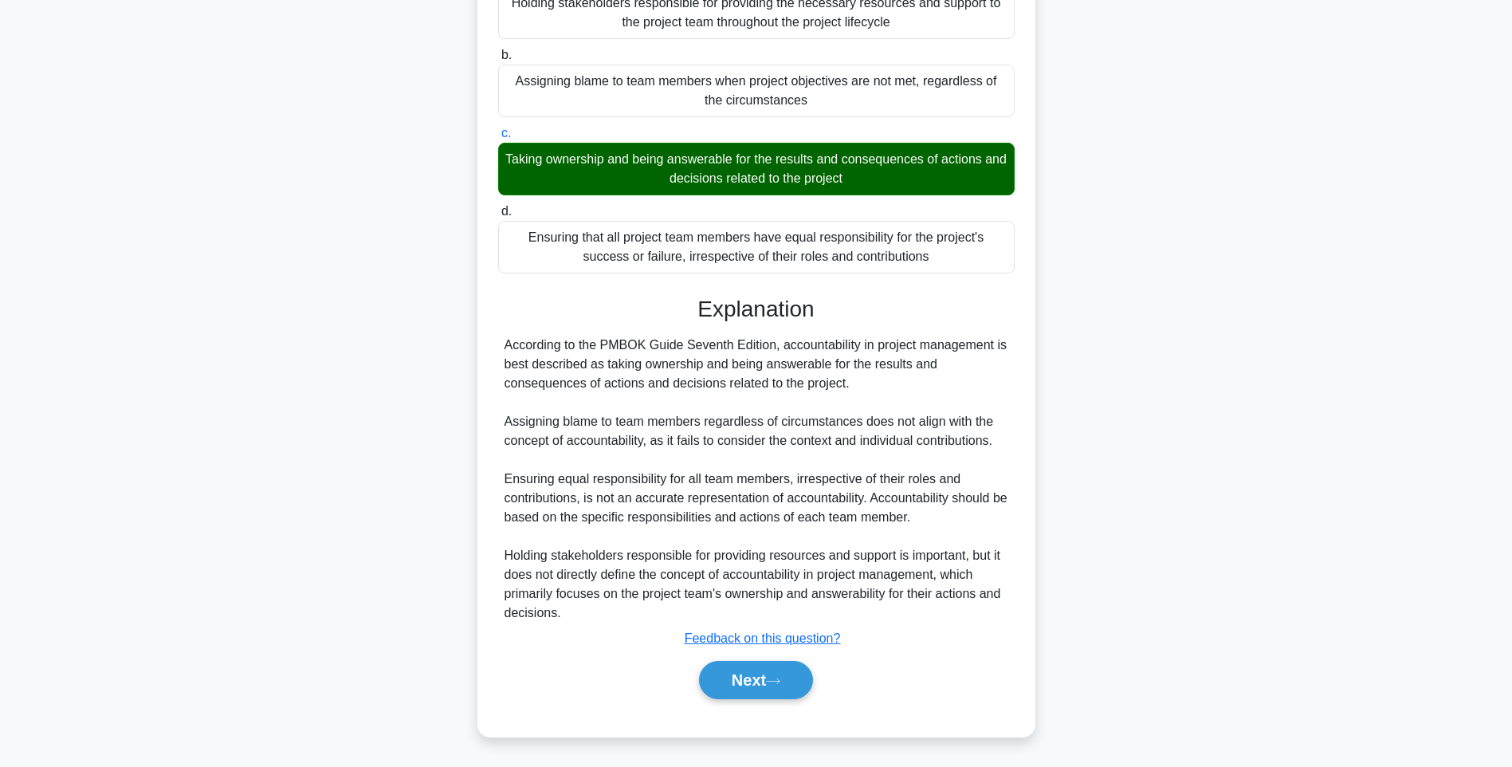
scroll to position [217, 0]
click at [779, 682] on icon at bounding box center [773, 680] width 13 height 5
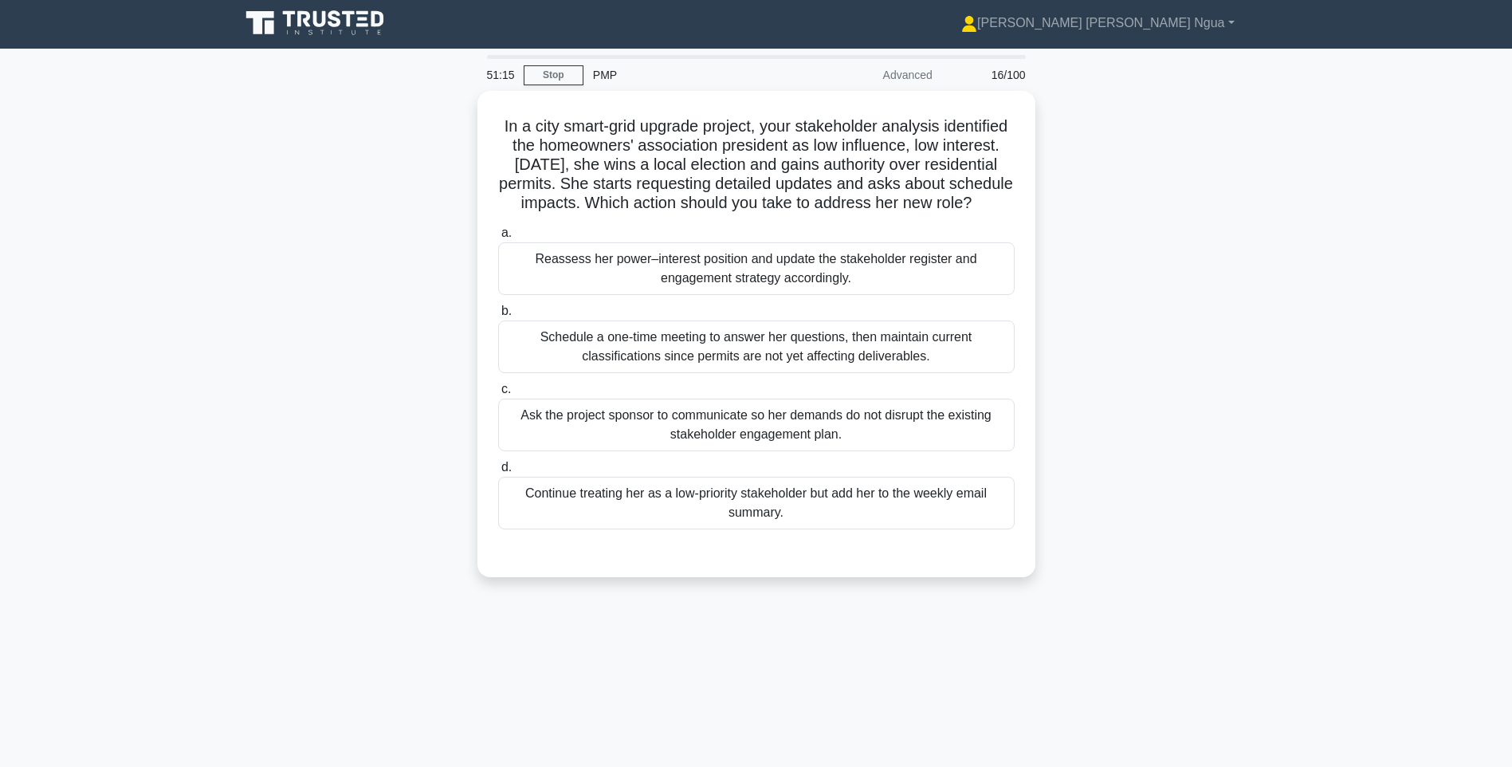
scroll to position [0, 0]
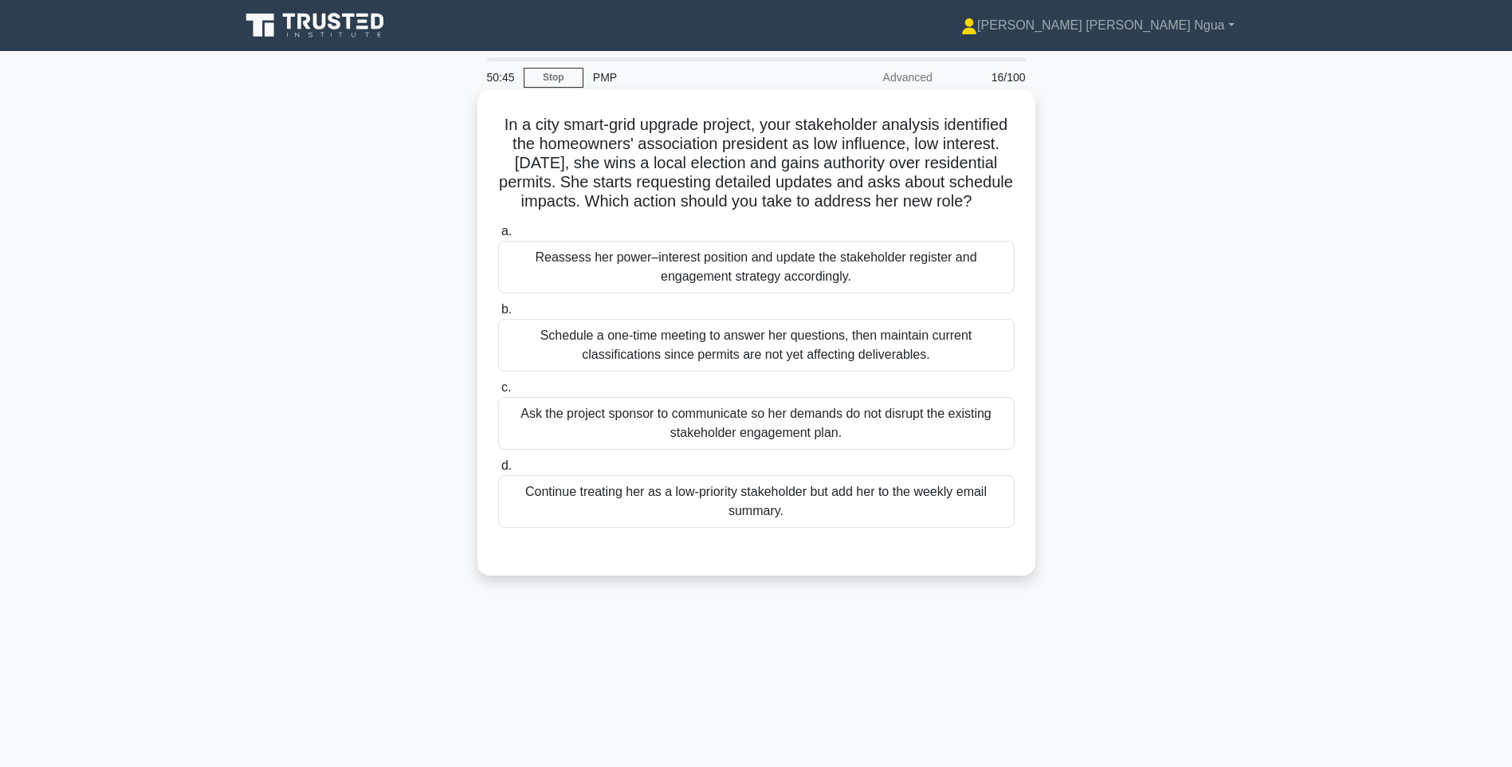
click at [699, 289] on div "Reassess her power–interest position and update the stakeholder register and en…" at bounding box center [756, 267] width 517 height 53
click at [498, 237] on input "a. Reassess her power–interest position and update the stakeholder register and…" at bounding box center [498, 231] width 0 height 10
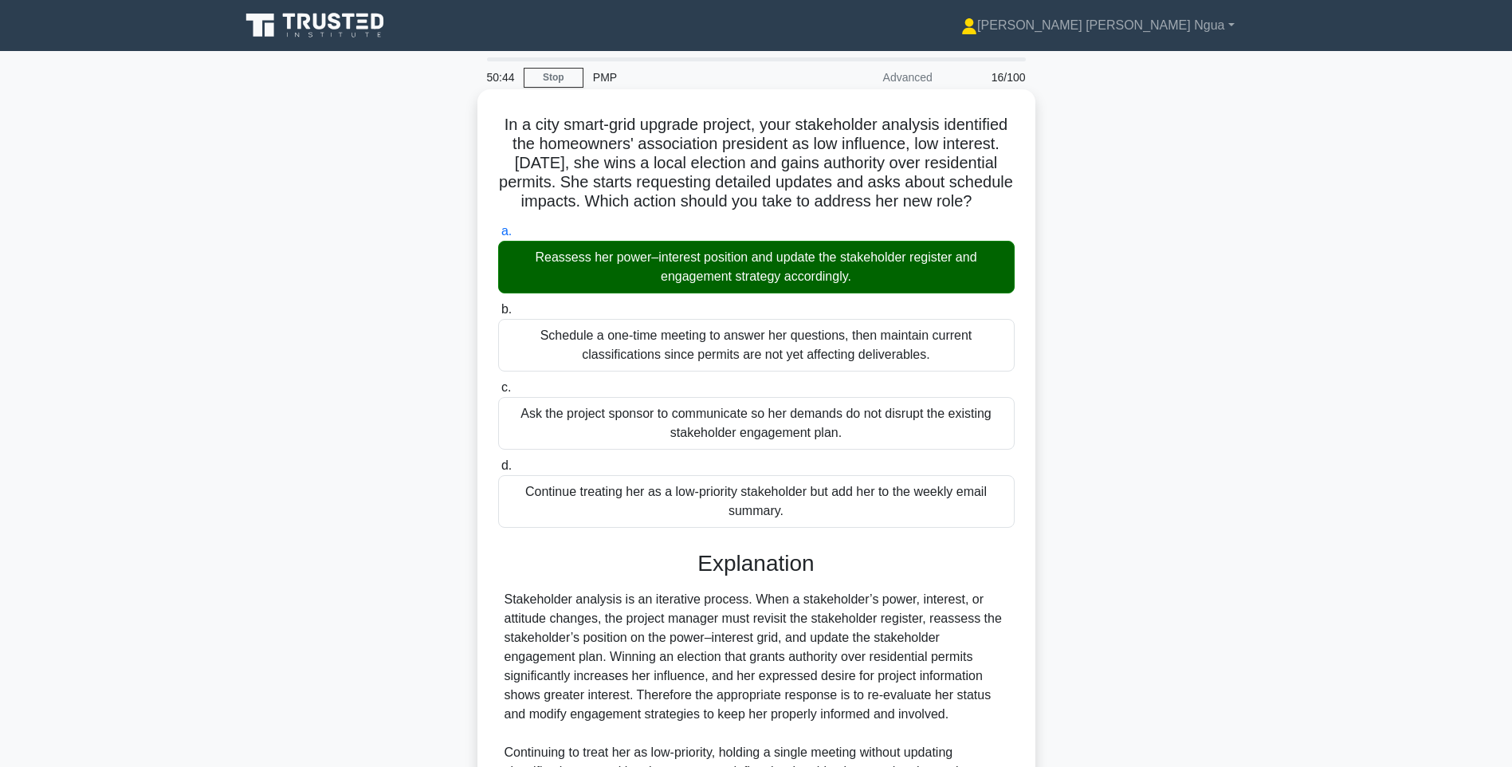
scroll to position [198, 0]
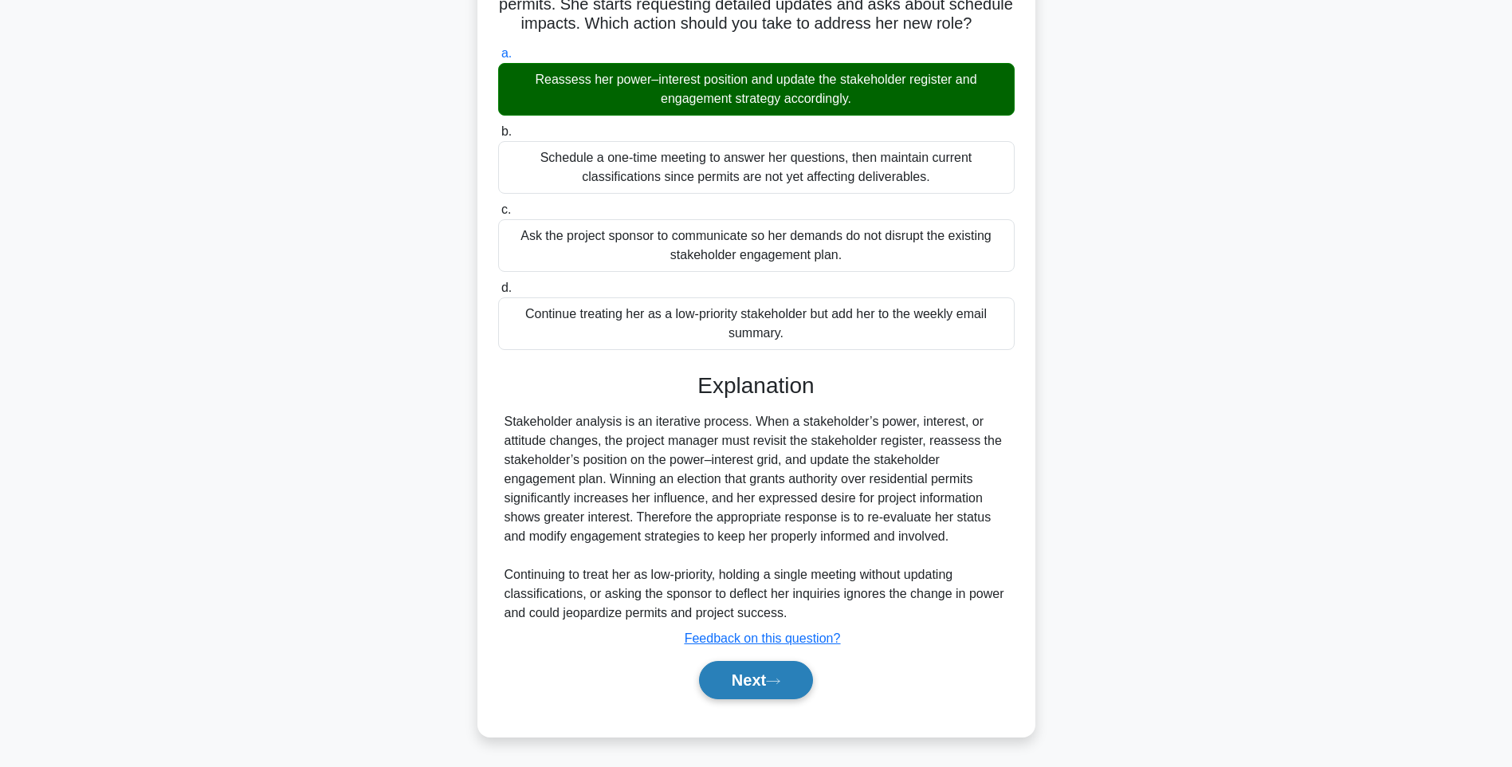
click at [766, 683] on button "Next" at bounding box center [756, 680] width 114 height 38
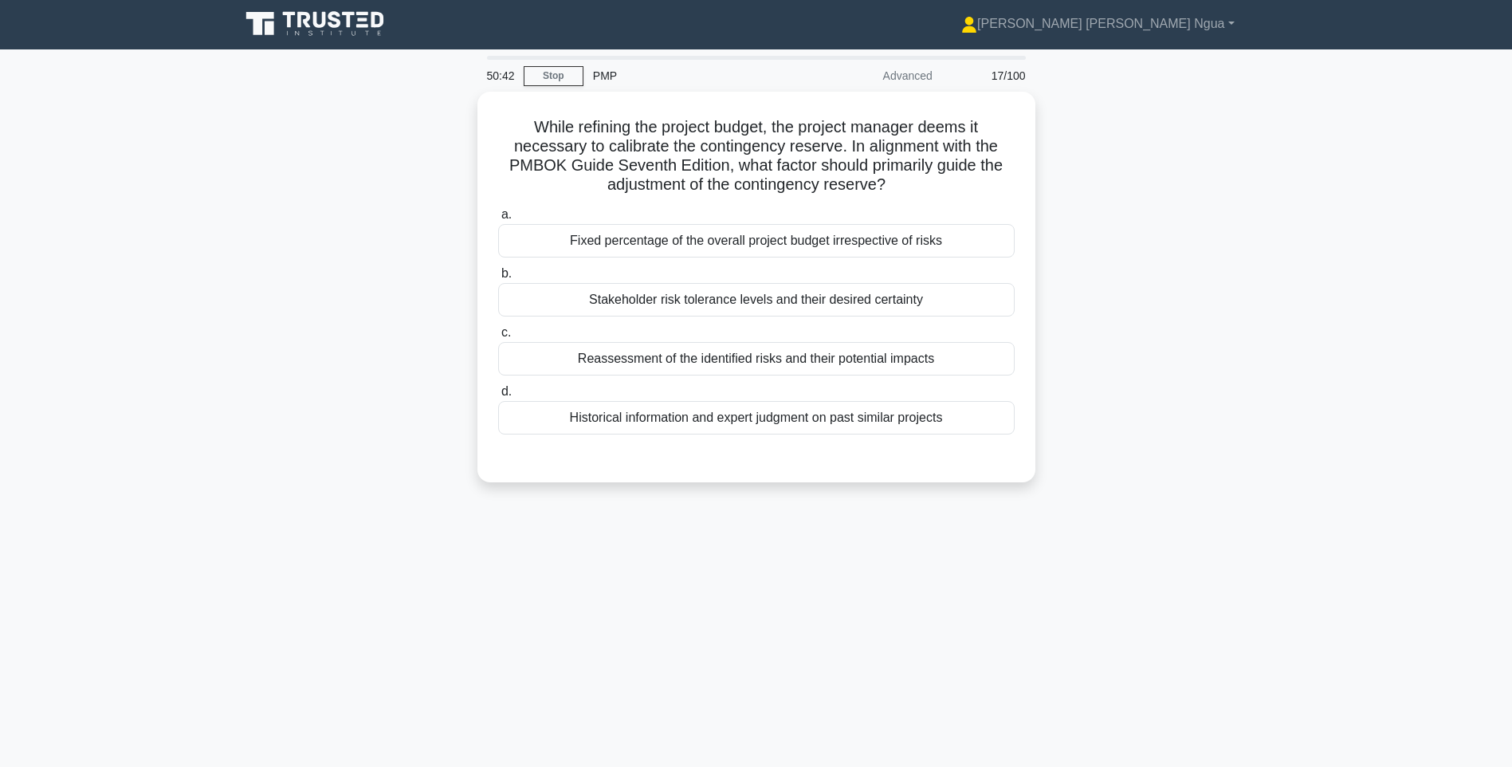
scroll to position [0, 0]
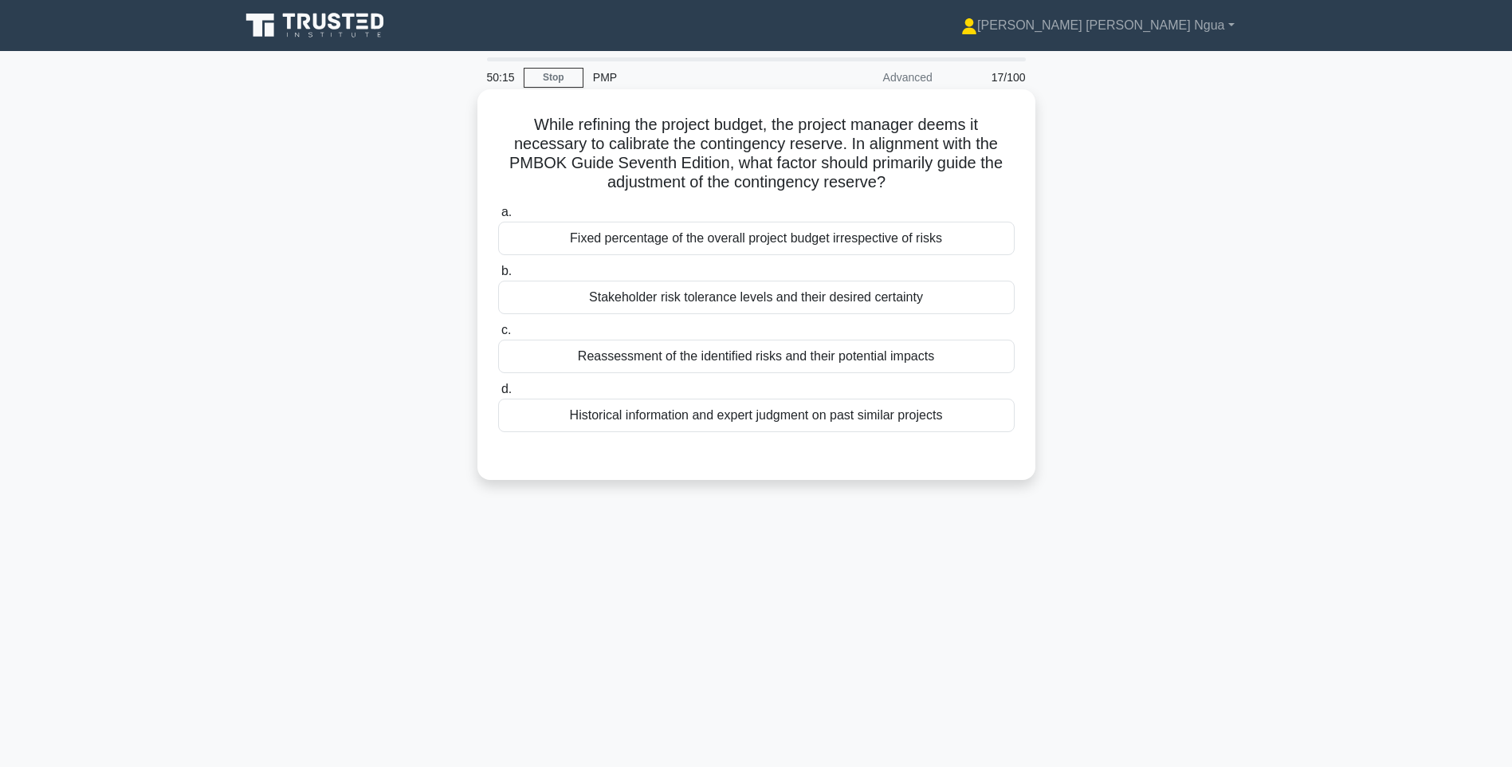
click at [713, 352] on div "Reassessment of the identified risks and their potential impacts" at bounding box center [756, 356] width 517 height 33
click at [498, 336] on input "c. Reassessment of the identified risks and their potential impacts" at bounding box center [498, 330] width 0 height 10
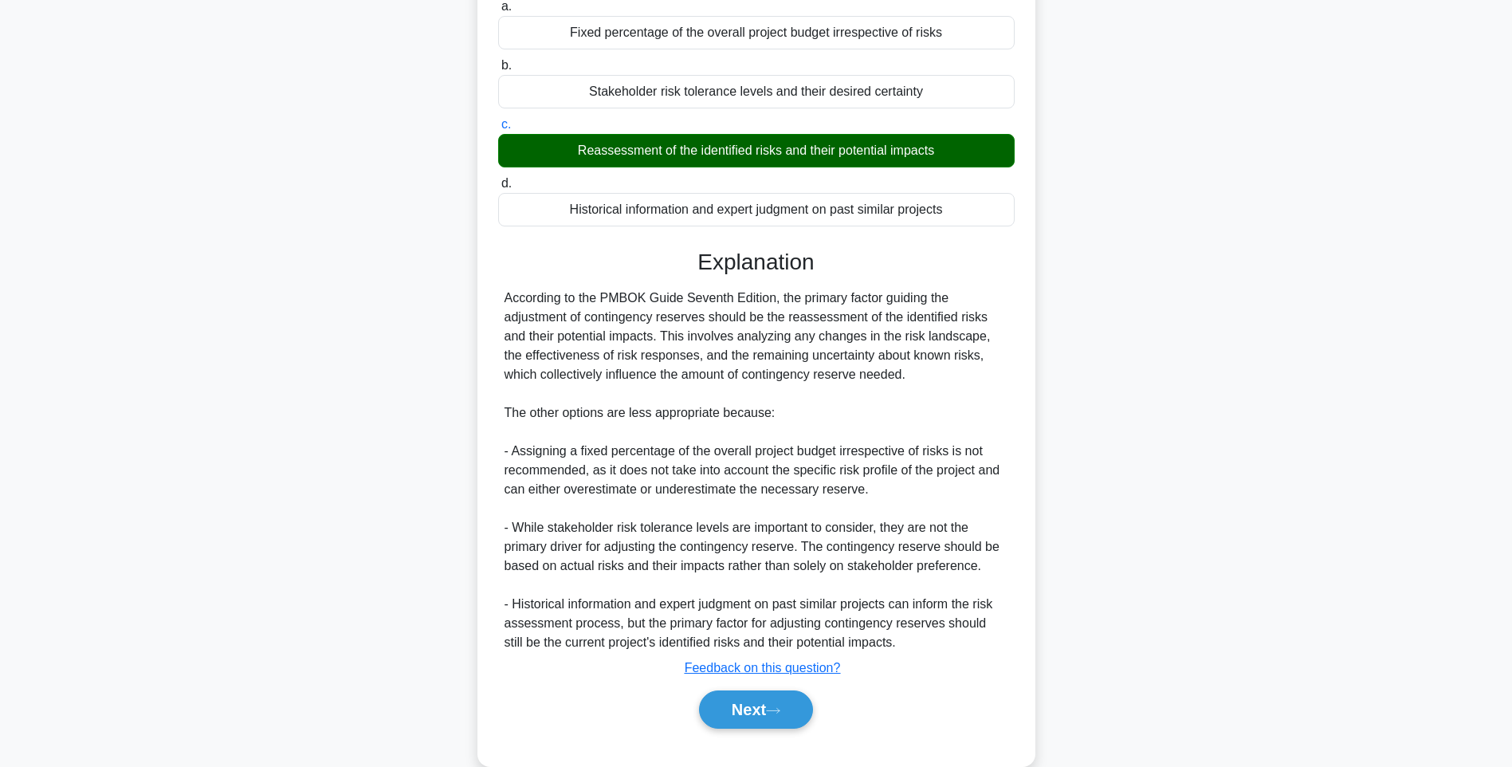
scroll to position [236, 0]
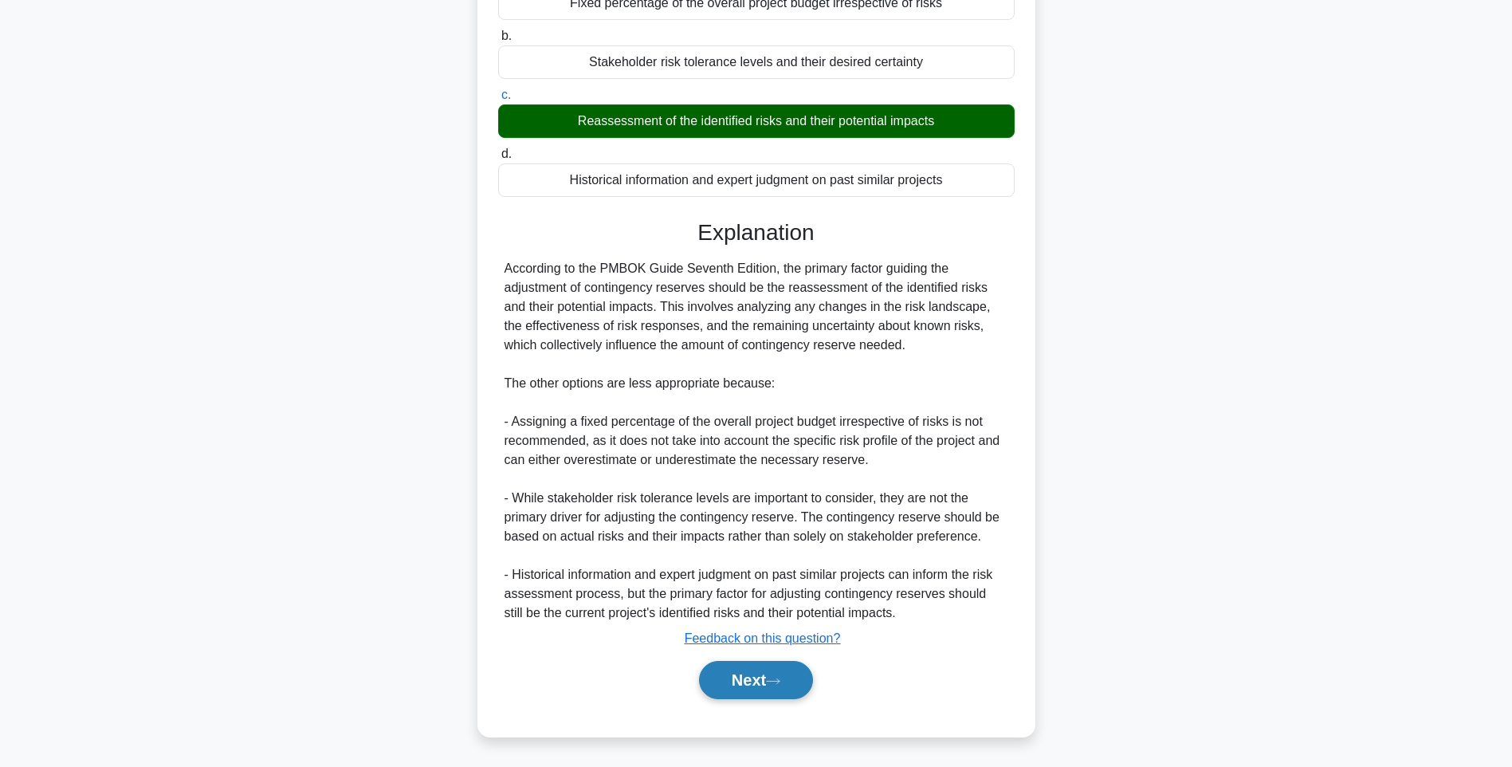
click at [775, 684] on icon at bounding box center [773, 681] width 14 height 9
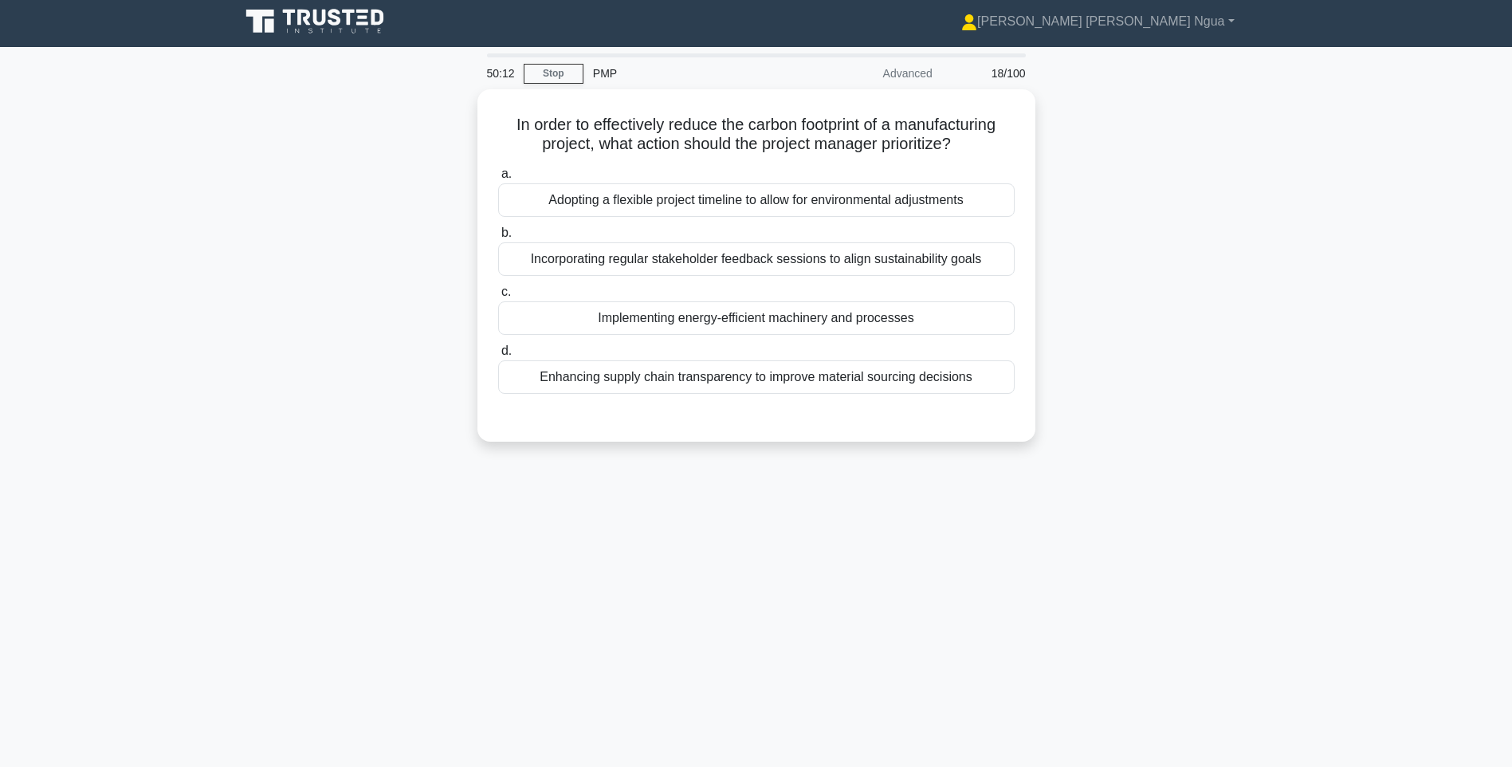
scroll to position [0, 0]
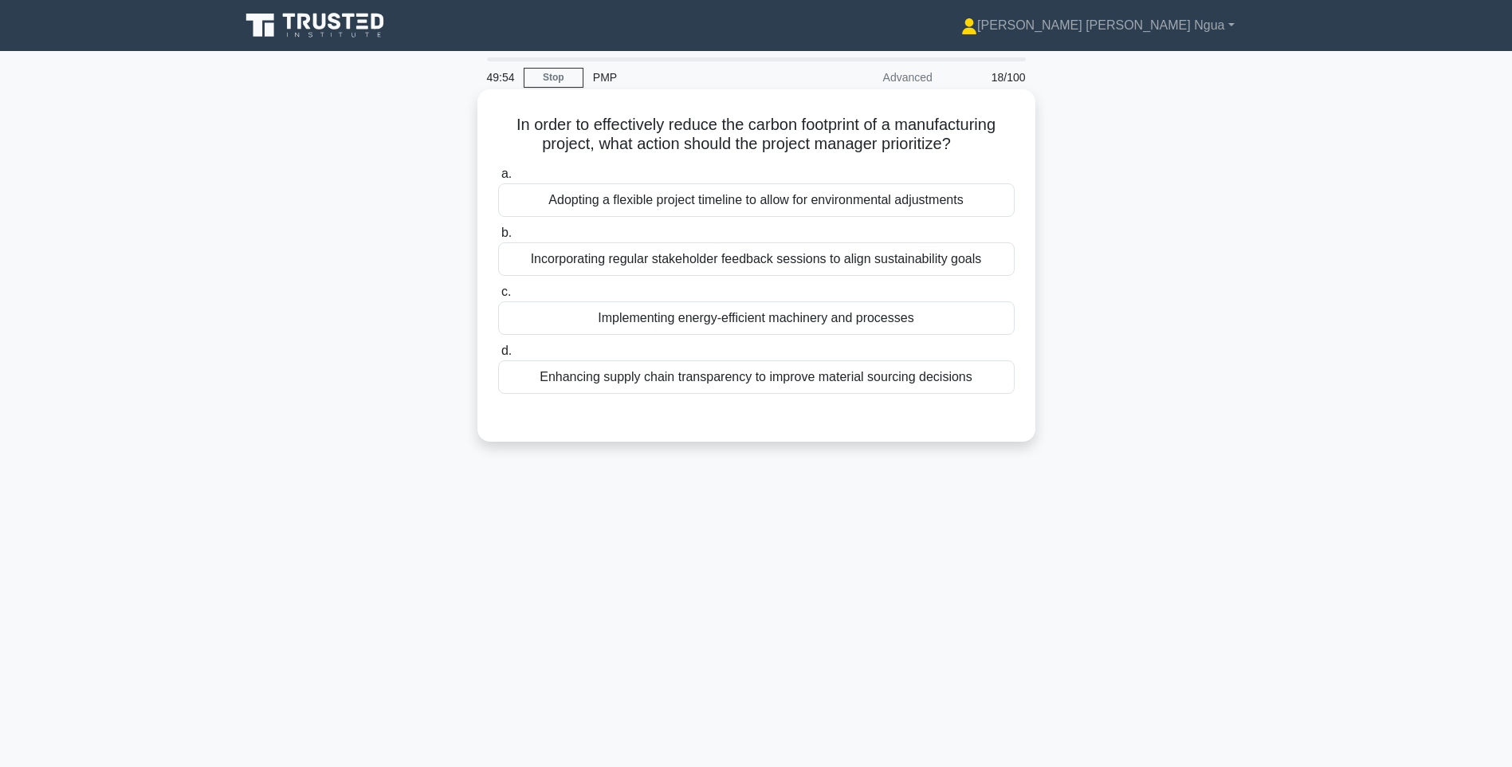
click at [787, 322] on div "Implementing energy-efficient machinery and processes" at bounding box center [756, 317] width 517 height 33
click at [498, 297] on input "c. Implementing energy-efficient machinery and processes" at bounding box center [498, 292] width 0 height 10
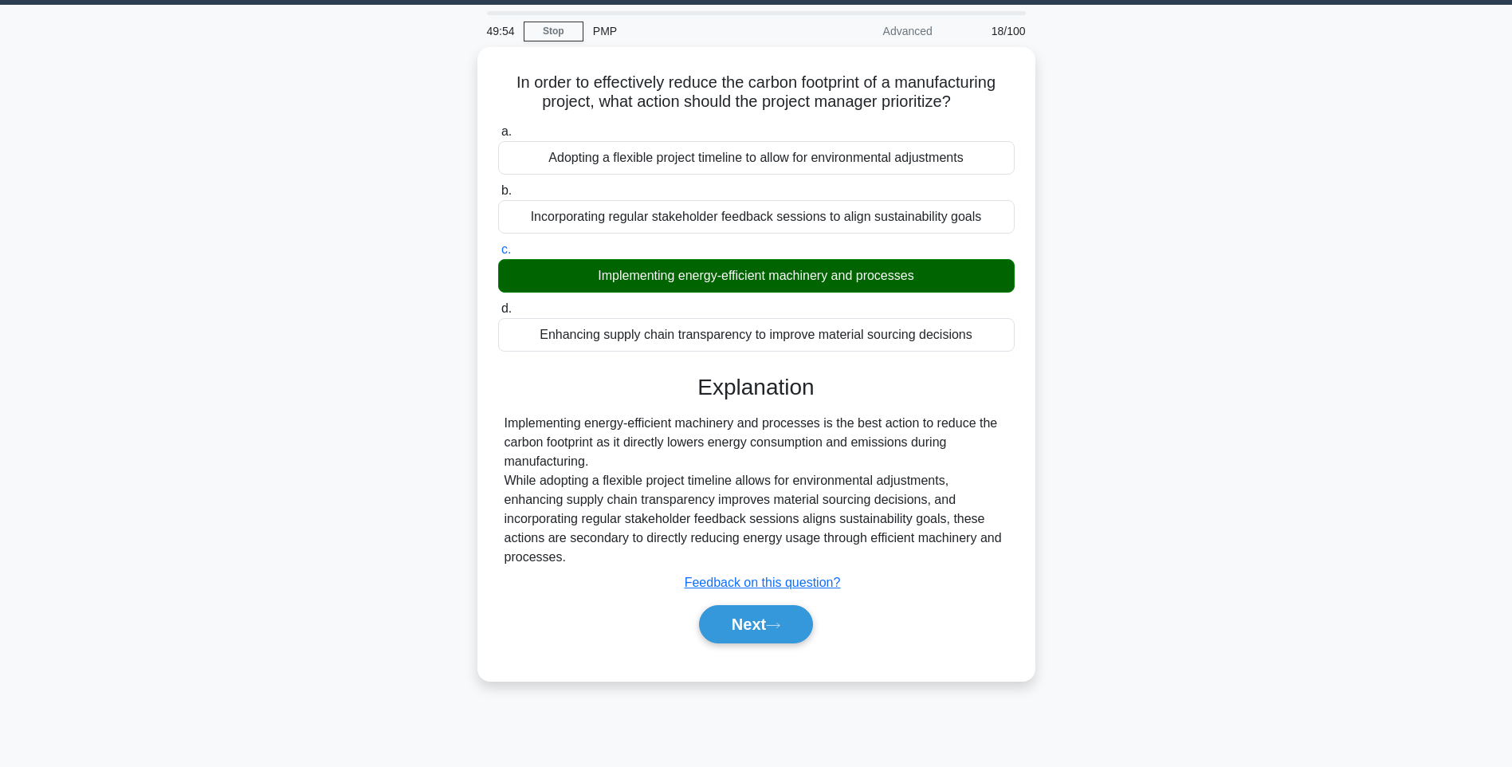
scroll to position [94, 0]
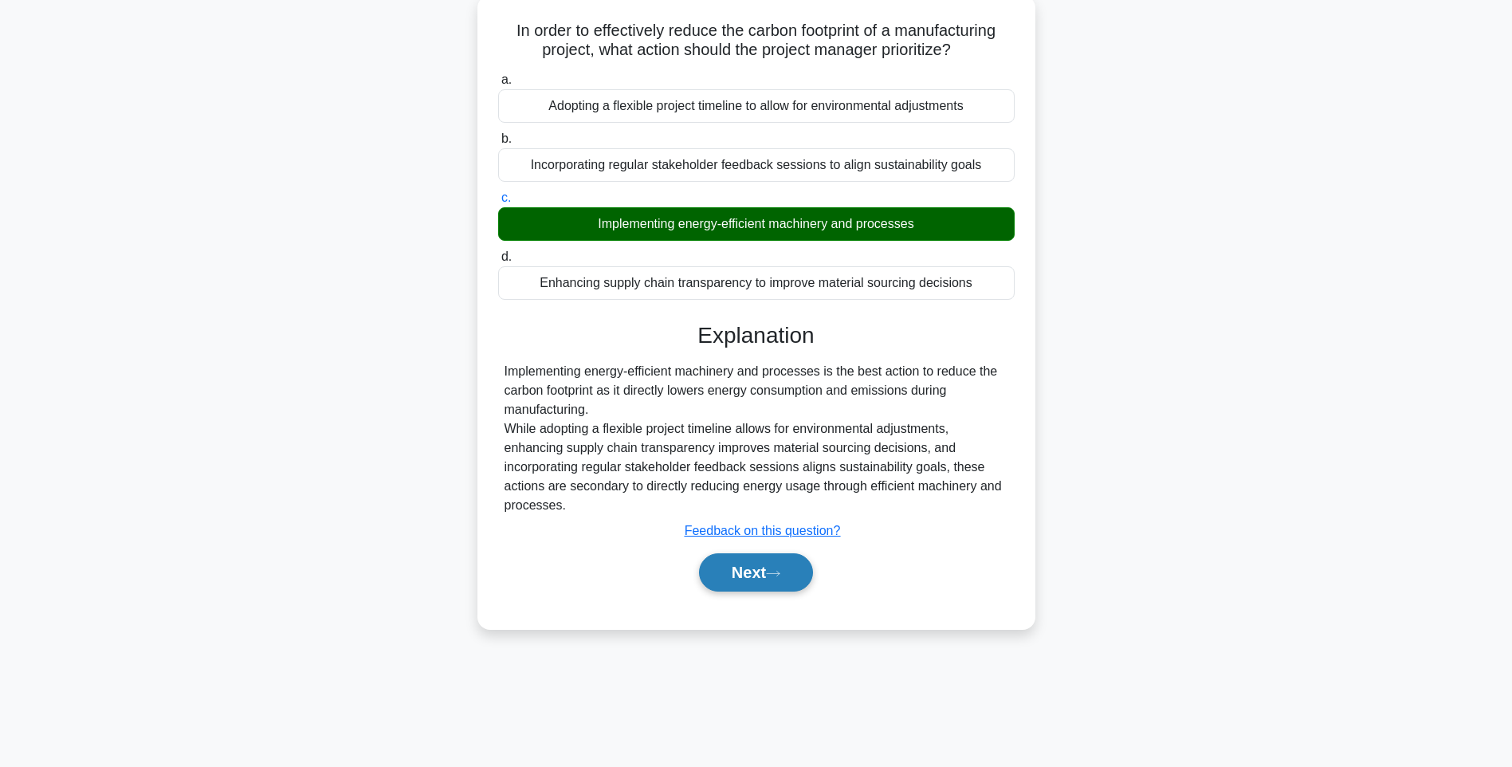
click at [776, 566] on button "Next" at bounding box center [756, 572] width 114 height 38
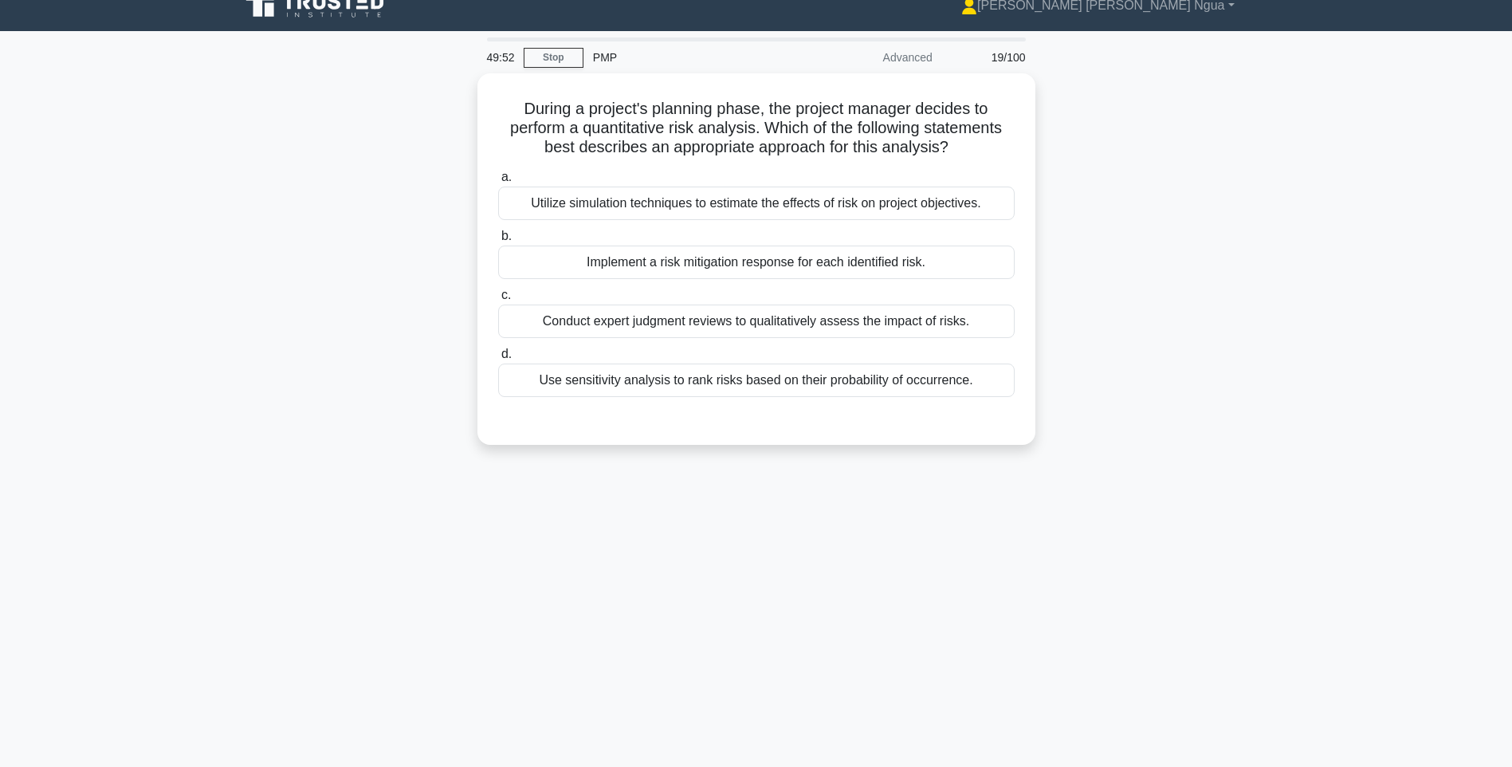
scroll to position [0, 0]
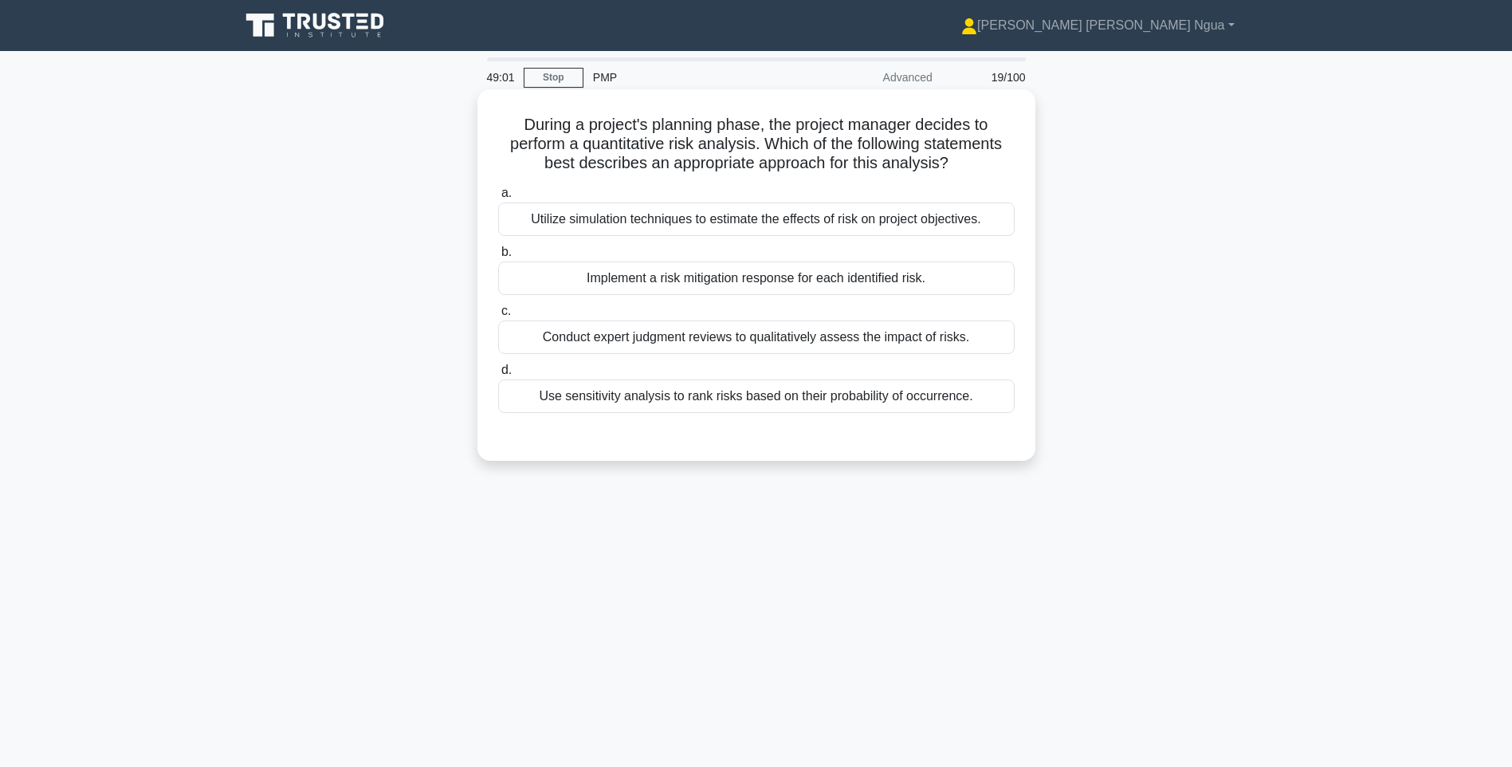
click at [741, 222] on div "Utilize simulation techniques to estimate the effects of risk on project object…" at bounding box center [756, 218] width 517 height 33
click at [498, 199] on input "a. Utilize simulation techniques to estimate the effects of risk on project obj…" at bounding box center [498, 193] width 0 height 10
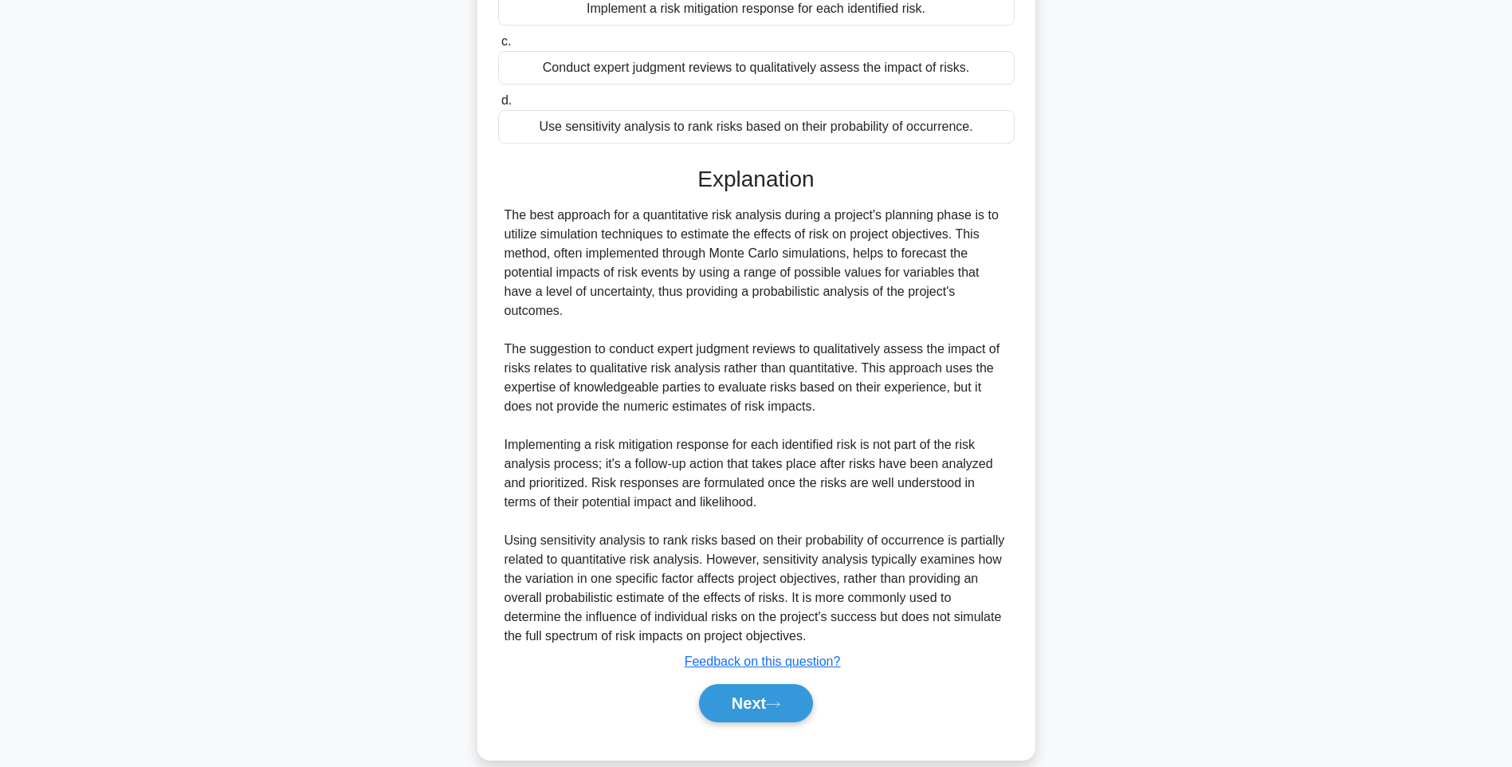
scroll to position [274, 0]
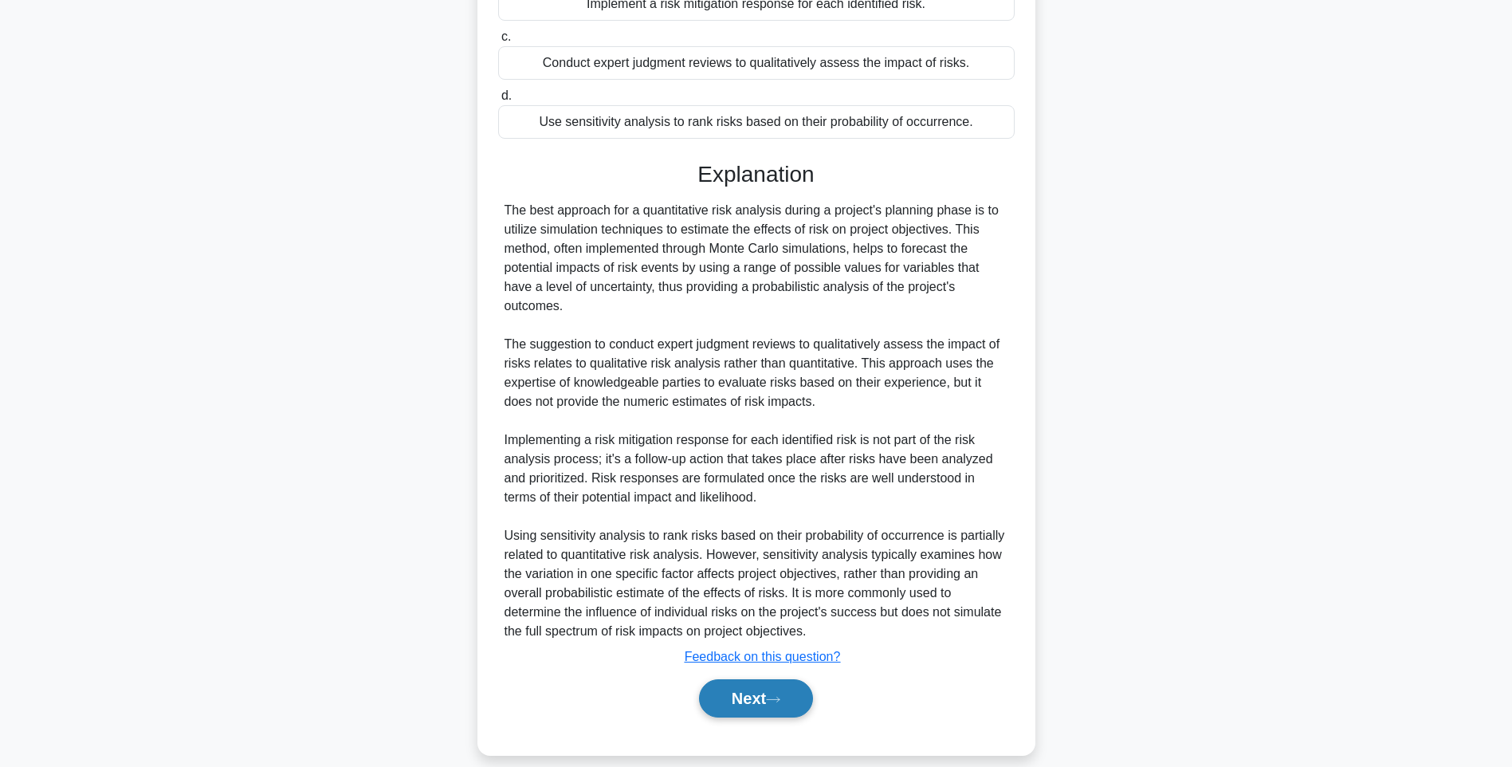
click at [765, 684] on button "Next" at bounding box center [756, 698] width 114 height 38
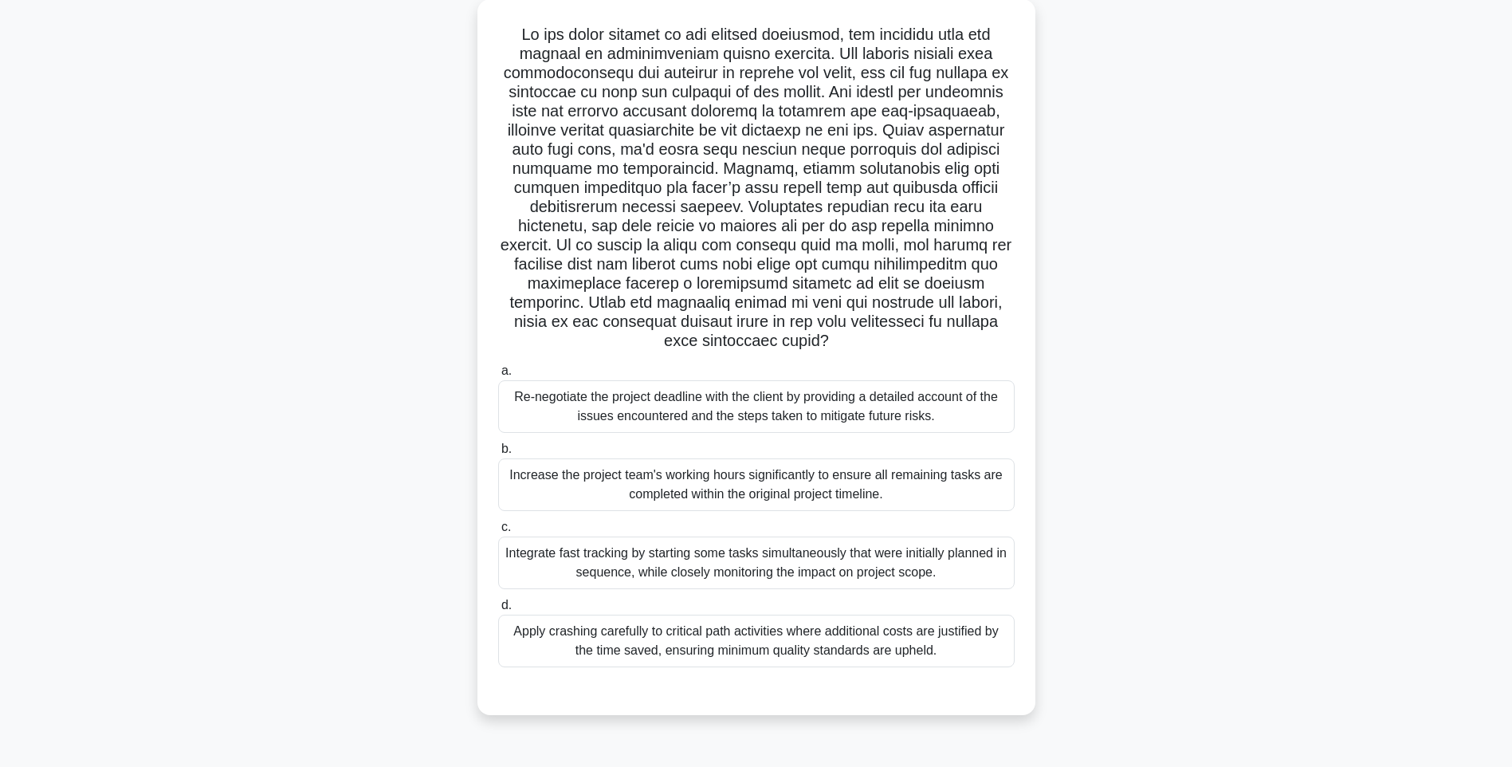
scroll to position [94, 0]
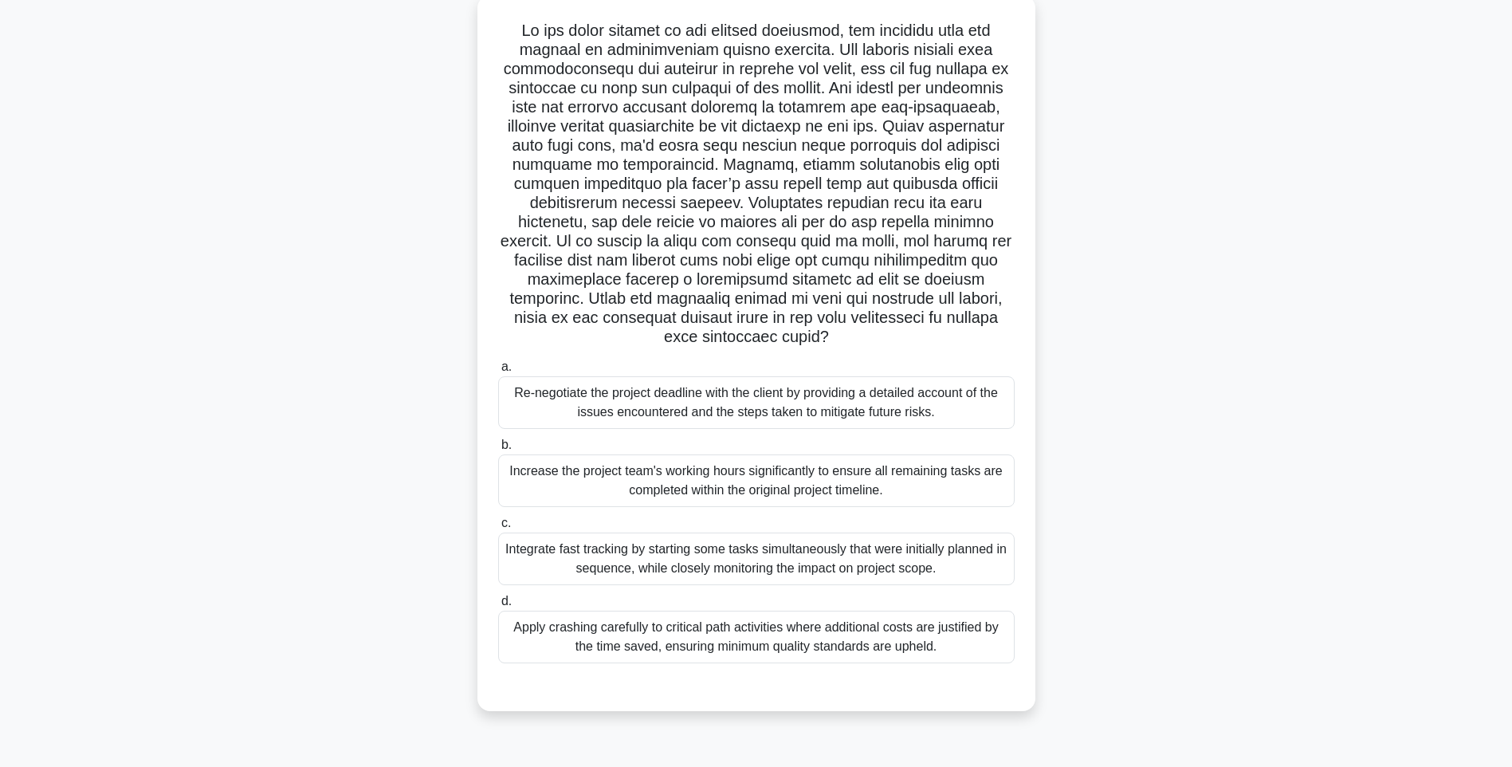
click at [644, 650] on div "Apply crashing carefully to critical path activities where additional costs are…" at bounding box center [756, 637] width 517 height 53
click at [498, 607] on input "d. Apply crashing carefully to critical path activities where additional costs …" at bounding box center [498, 601] width 0 height 10
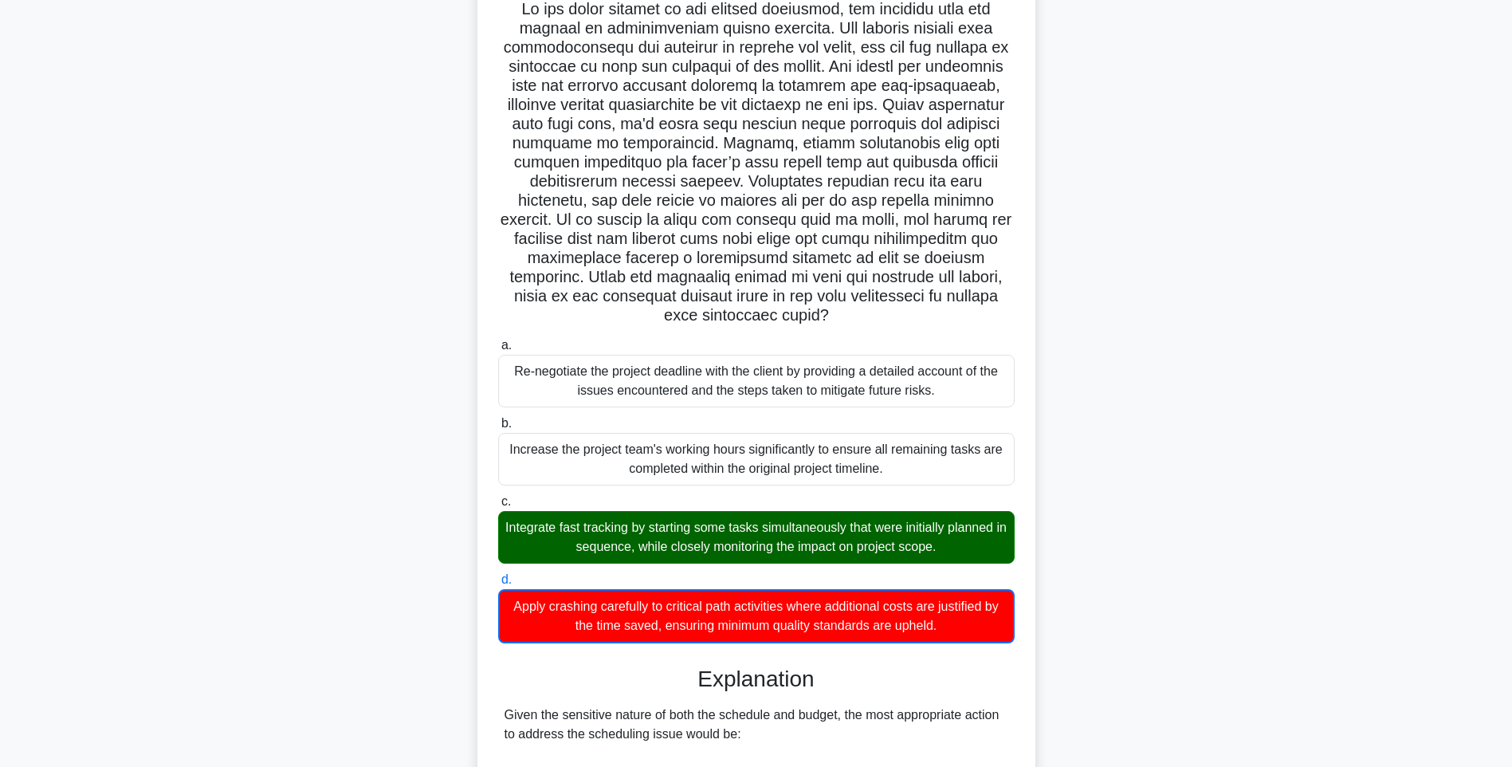
scroll to position [0, 0]
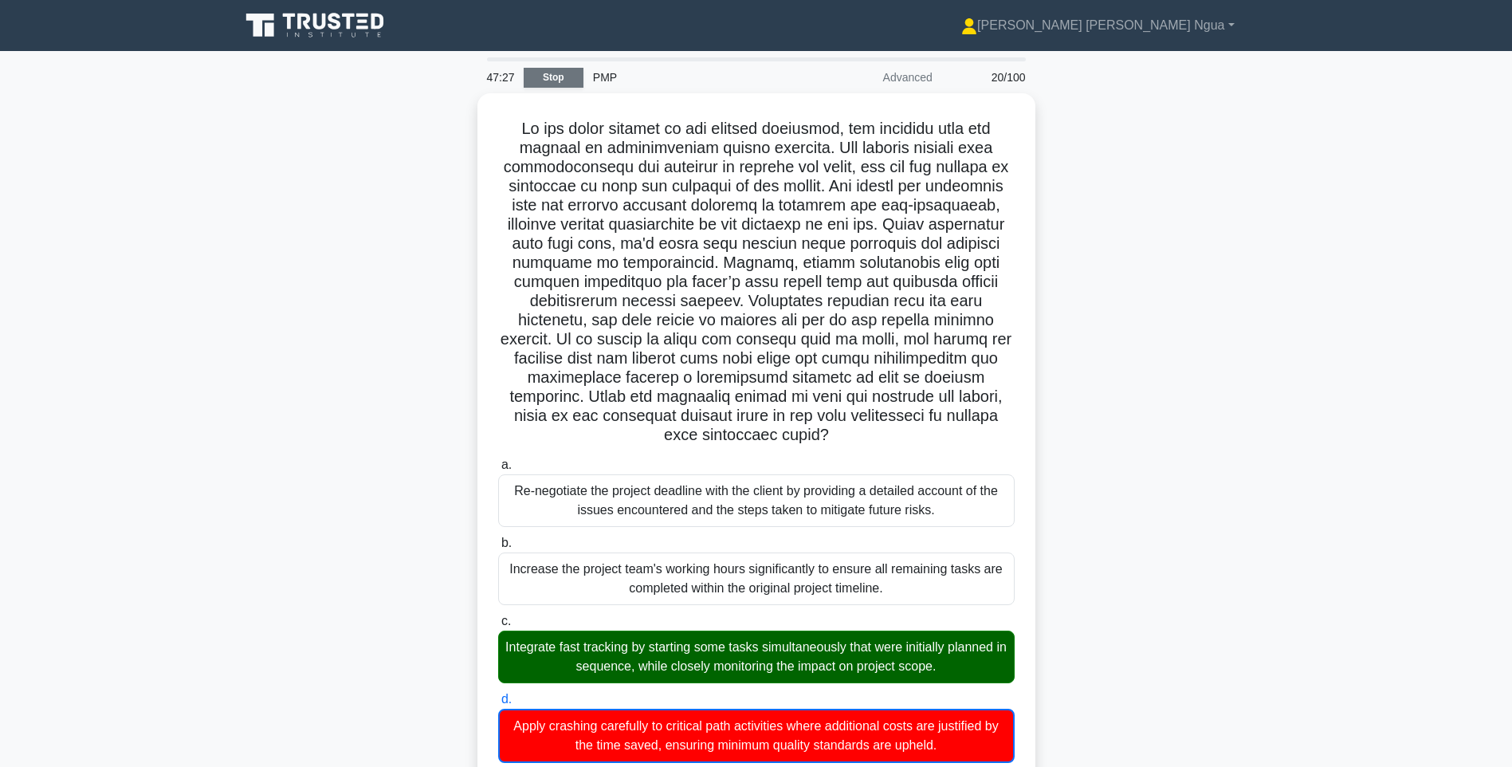
click at [547, 84] on link "Stop" at bounding box center [554, 78] width 60 height 20
click at [541, 77] on link "Stop" at bounding box center [554, 78] width 60 height 20
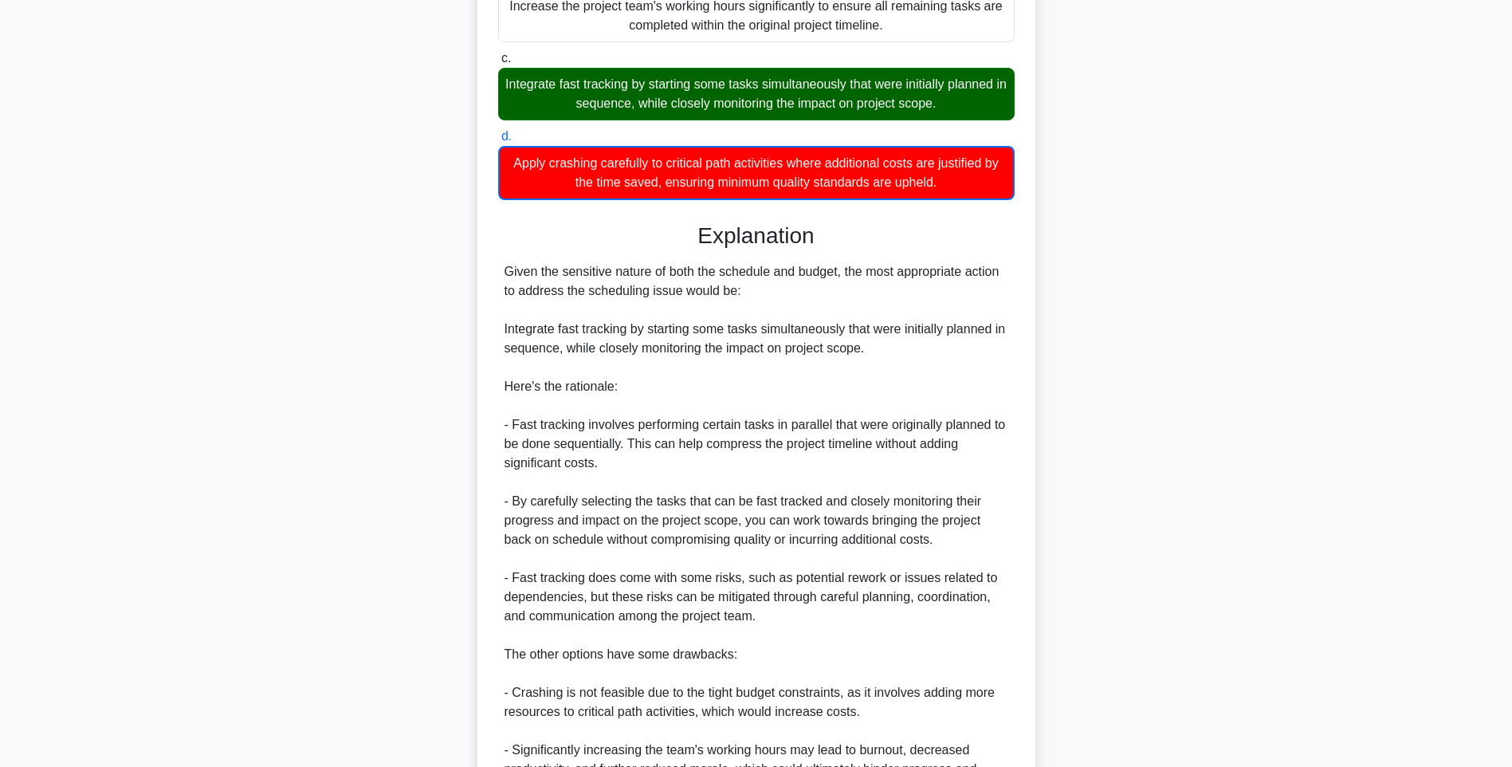
scroll to position [907, 0]
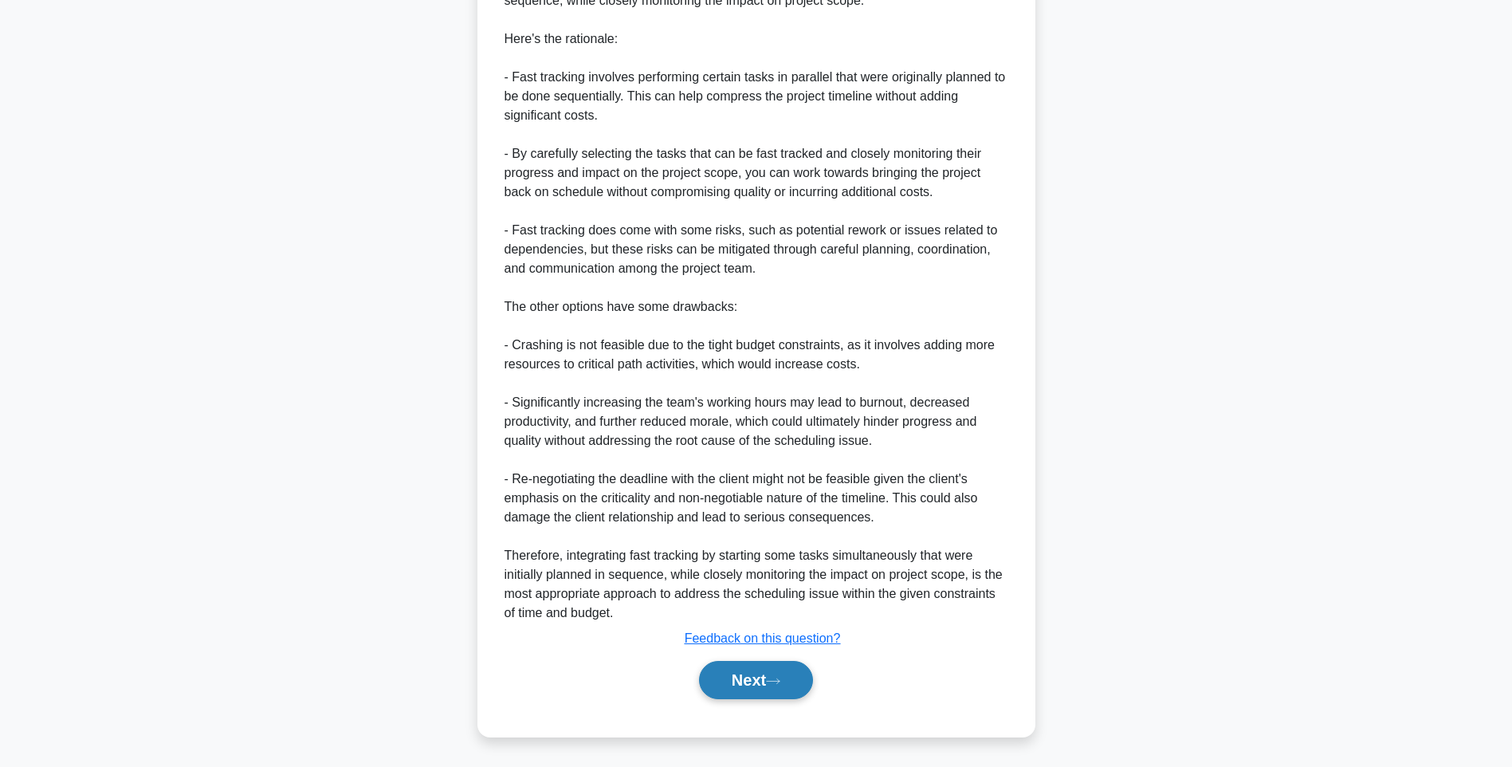
click at [764, 684] on button "Next" at bounding box center [756, 680] width 114 height 38
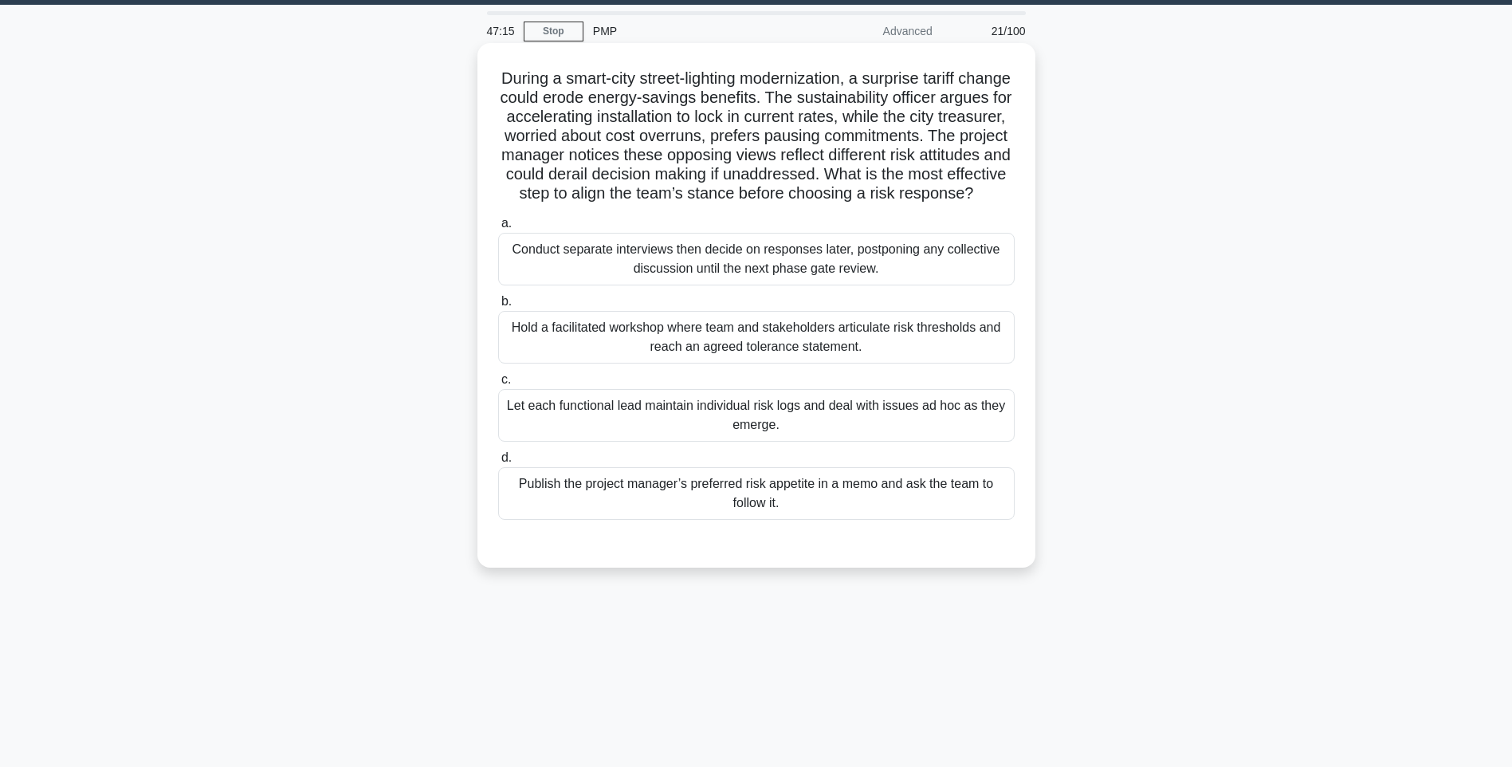
scroll to position [0, 0]
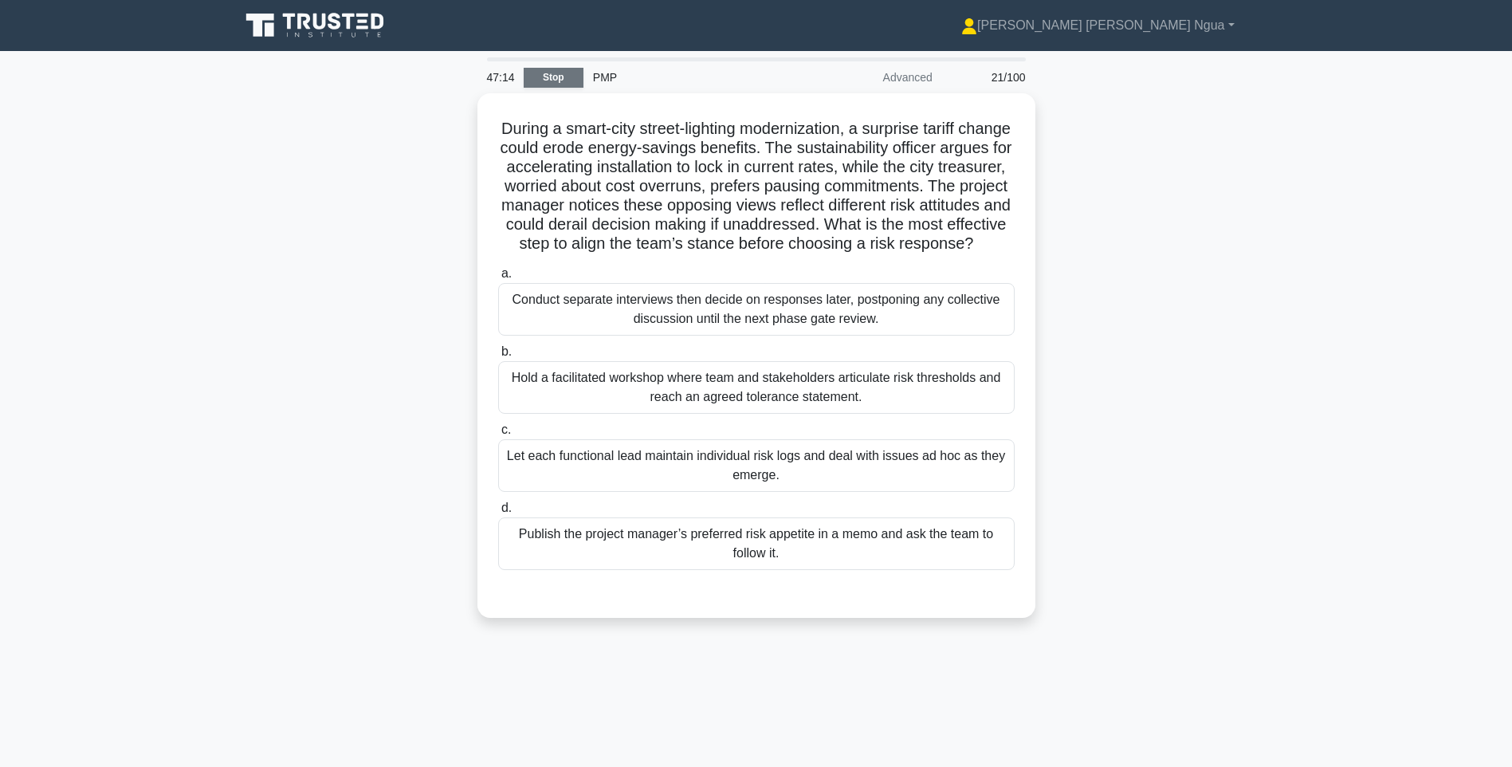
click at [574, 74] on link "Stop" at bounding box center [554, 78] width 60 height 20
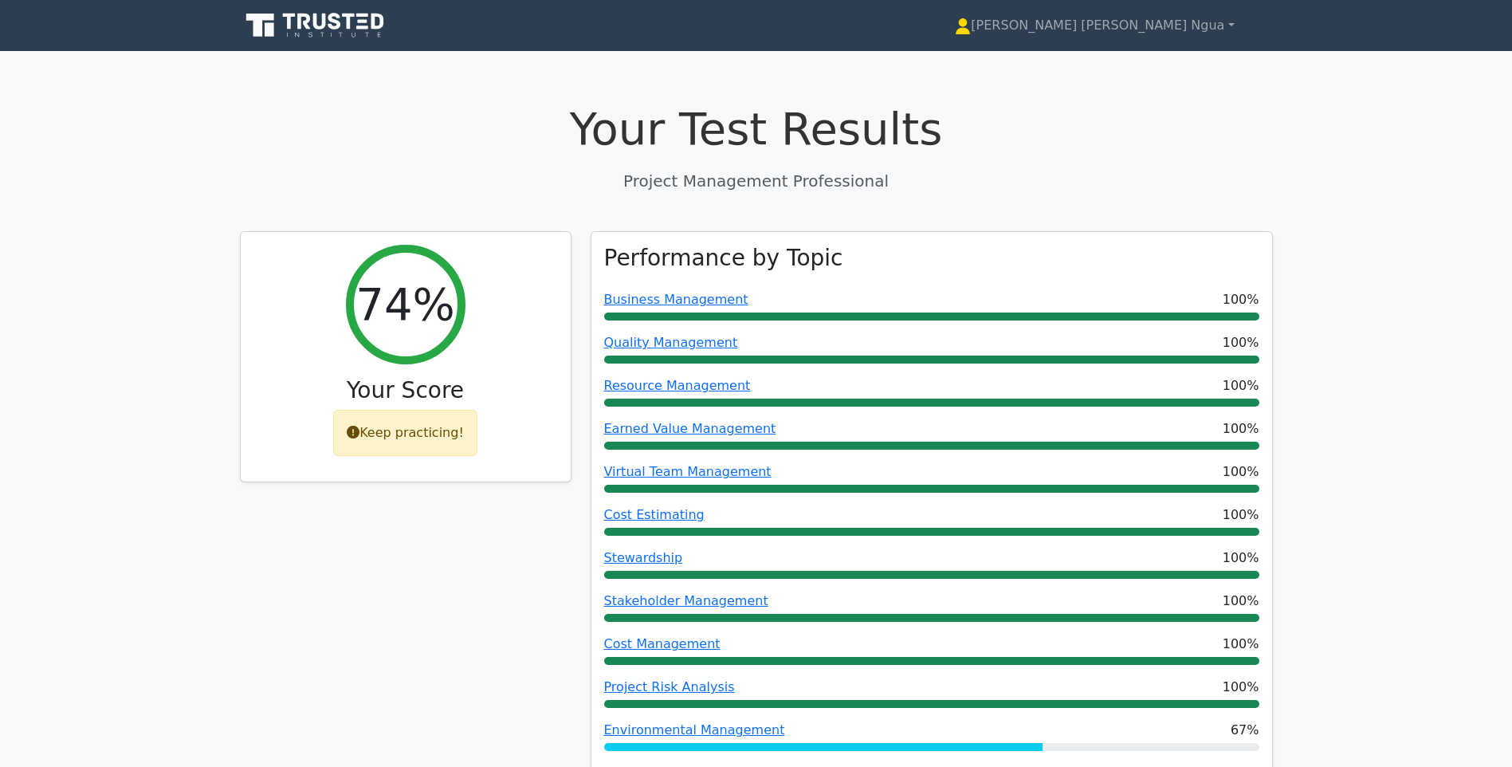
click at [289, 11] on icon at bounding box center [316, 25] width 153 height 30
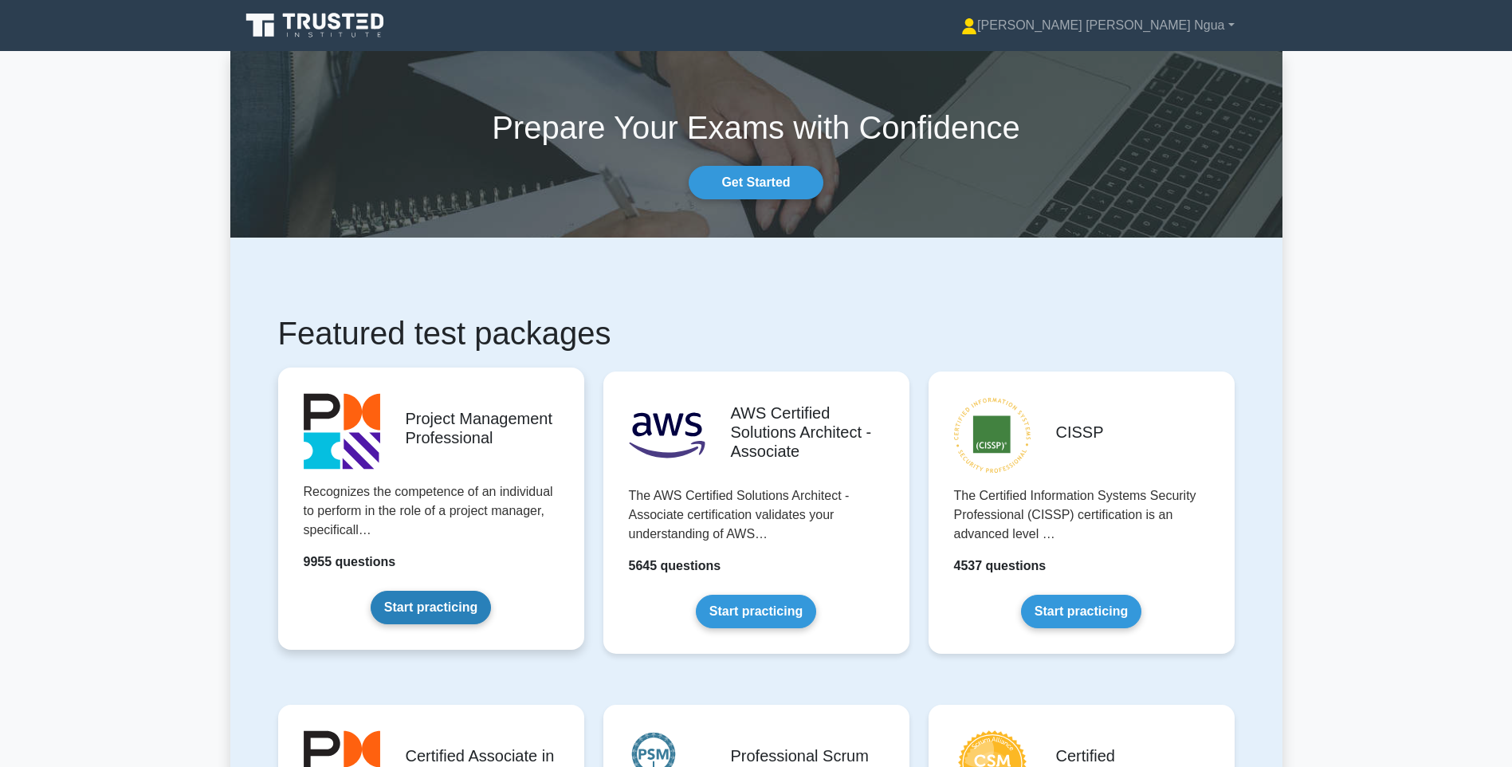
click at [372, 591] on link "Start practicing" at bounding box center [431, 607] width 120 height 33
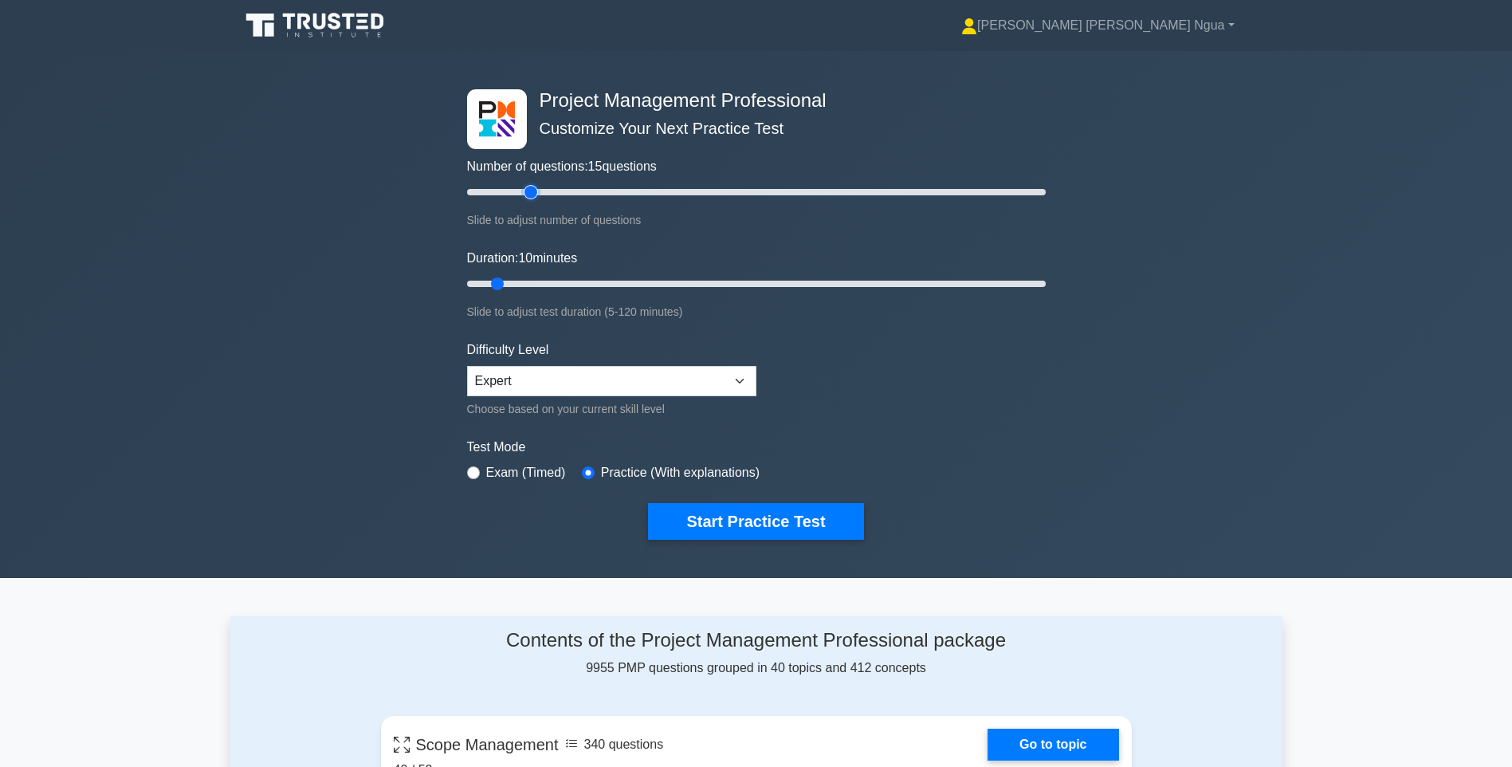
drag, startPoint x: 493, startPoint y: 189, endPoint x: 553, endPoint y: 202, distance: 61.9
click at [540, 195] on input "Number of questions: 15 questions" at bounding box center [756, 192] width 579 height 19
click at [628, 390] on select "Beginner Intermediate Expert" at bounding box center [611, 381] width 289 height 30
drag, startPoint x: 546, startPoint y: 195, endPoint x: 588, endPoint y: 189, distance: 42.7
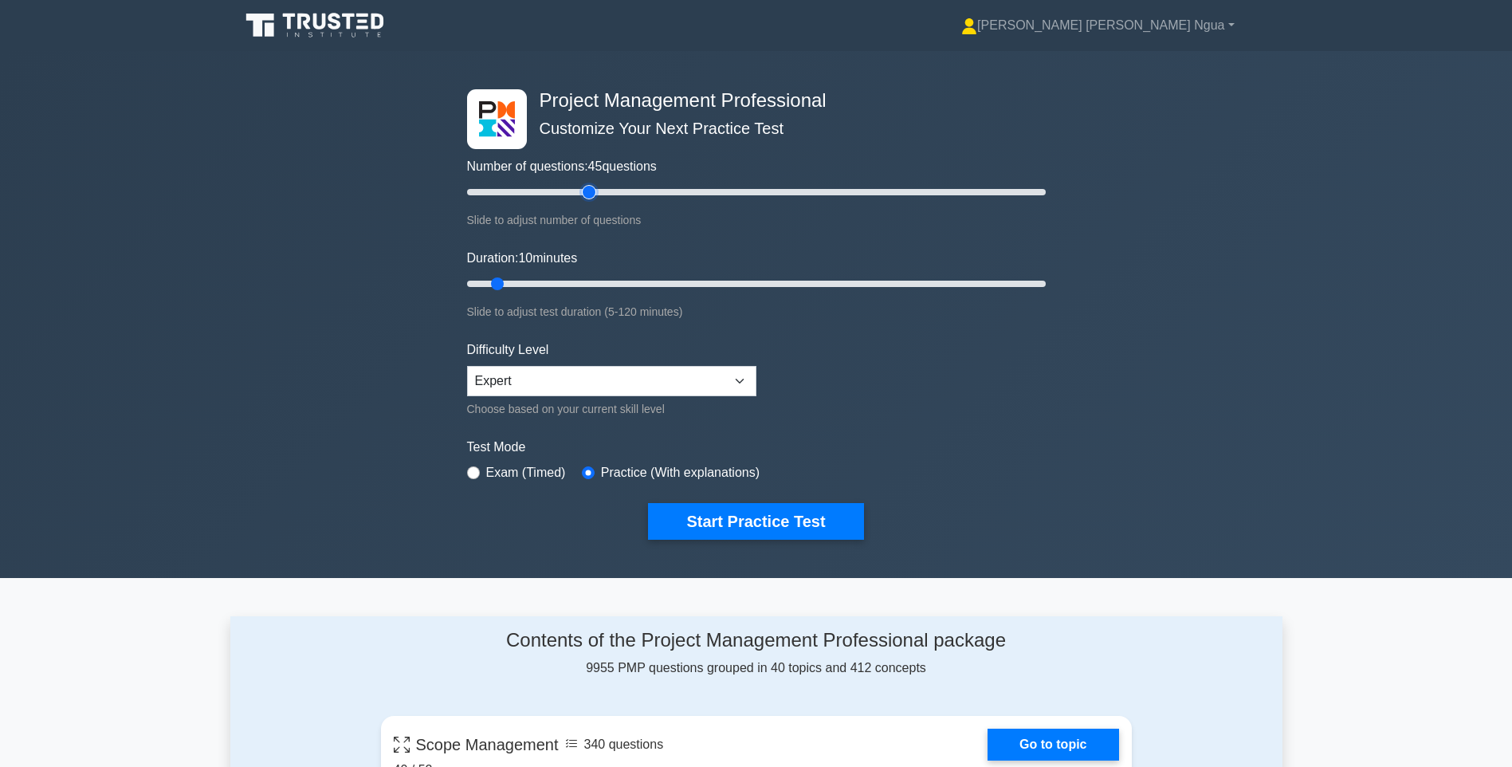
type input "45"
click at [588, 189] on input "Number of questions: 45 questions" at bounding box center [756, 192] width 579 height 19
drag, startPoint x: 515, startPoint y: 287, endPoint x: 588, endPoint y: 297, distance: 74.1
type input "30"
click at [588, 293] on input "Duration: 30 minutes" at bounding box center [756, 283] width 579 height 19
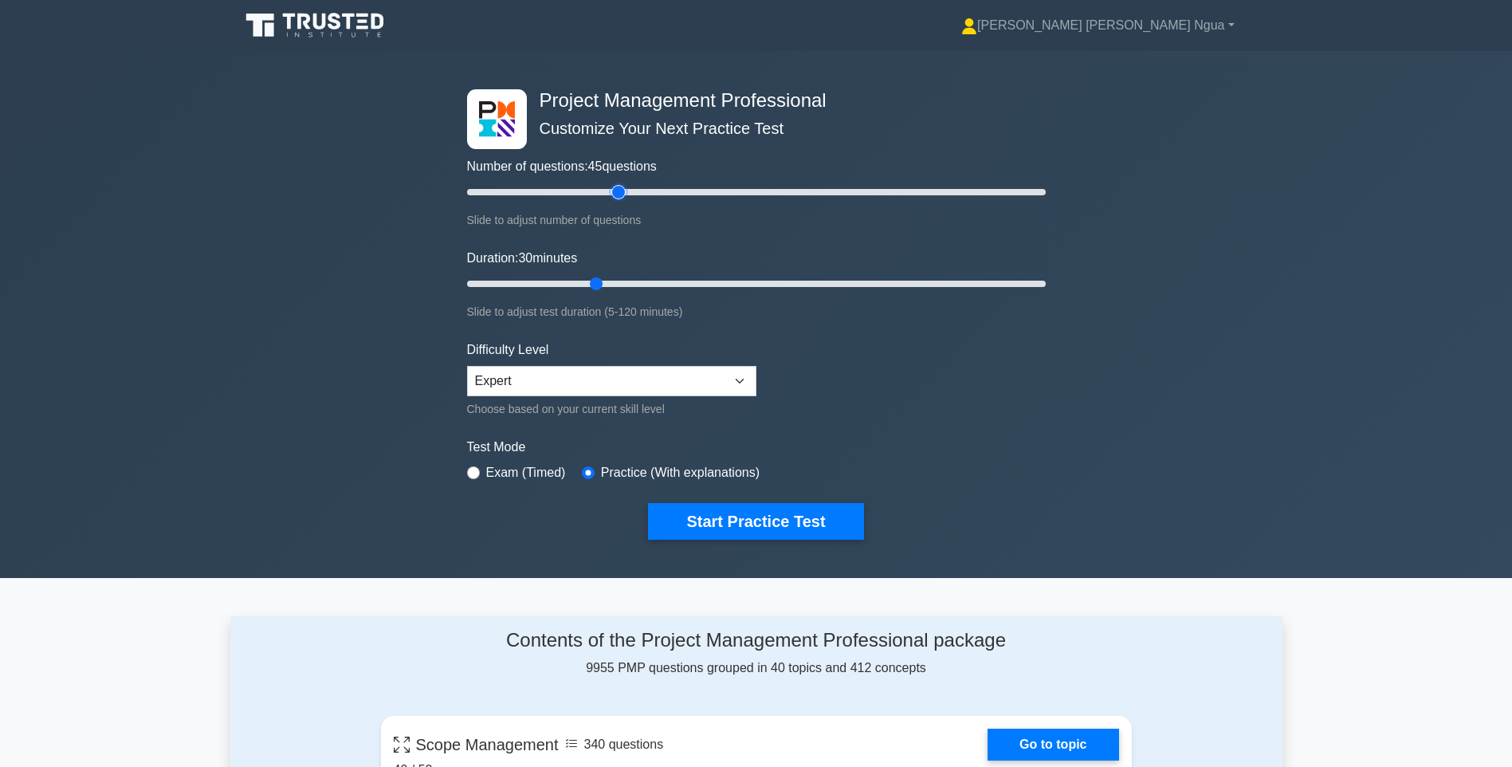
type input "55"
click at [613, 190] on input "Number of questions: 45 questions" at bounding box center [756, 192] width 579 height 19
